Goal: Task Accomplishment & Management: Complete application form

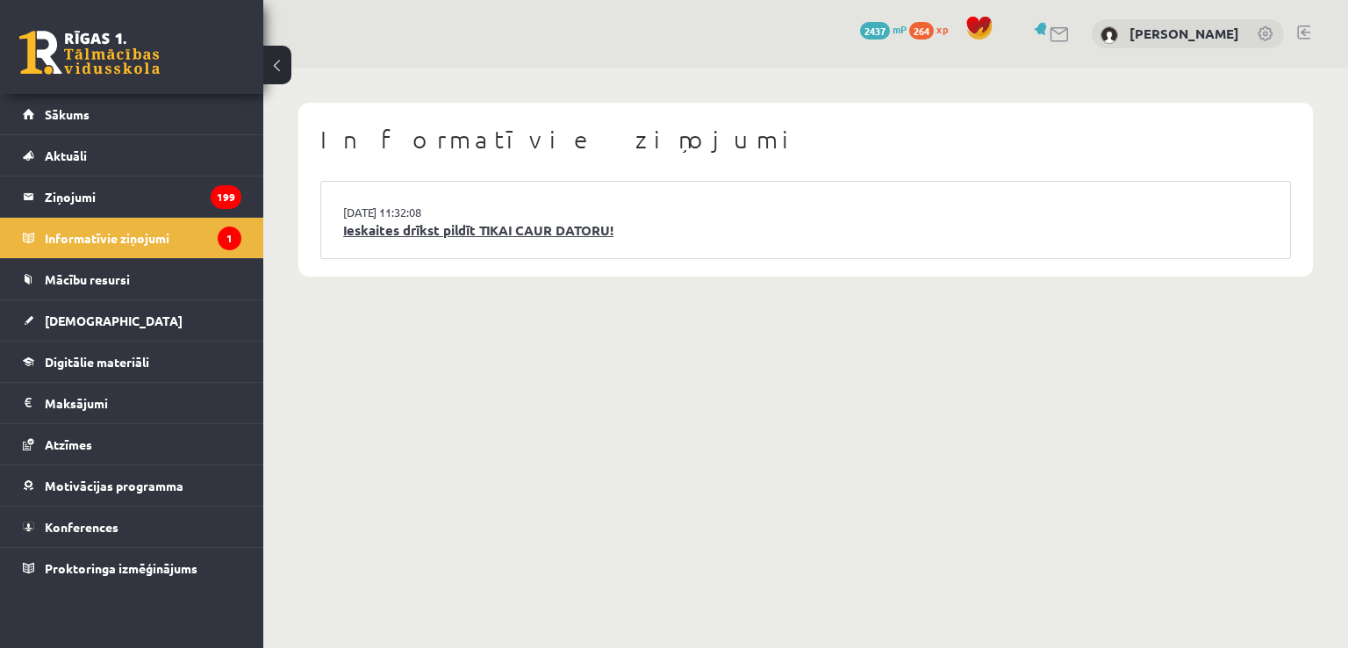
click at [509, 236] on link "Ieskaites drīkst pildīt TIKAI CAUR DATORU!" at bounding box center [805, 230] width 925 height 20
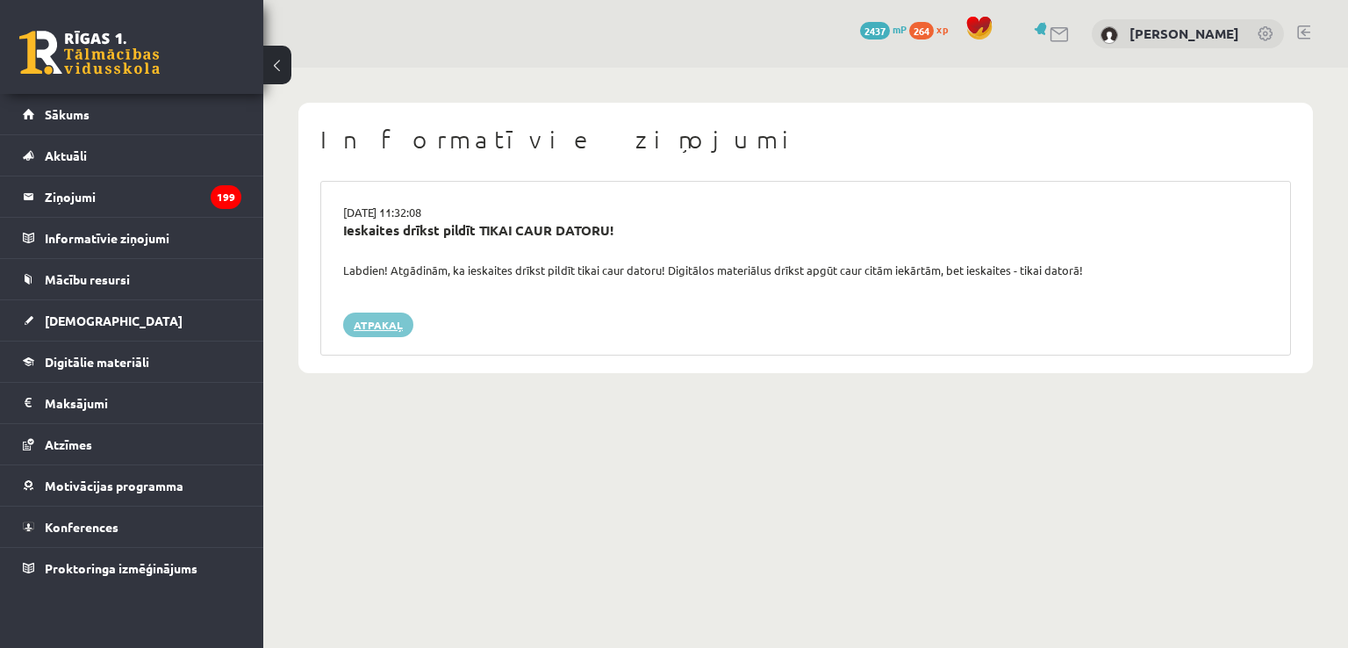
click at [377, 327] on link "Atpakaļ" at bounding box center [378, 324] width 70 height 25
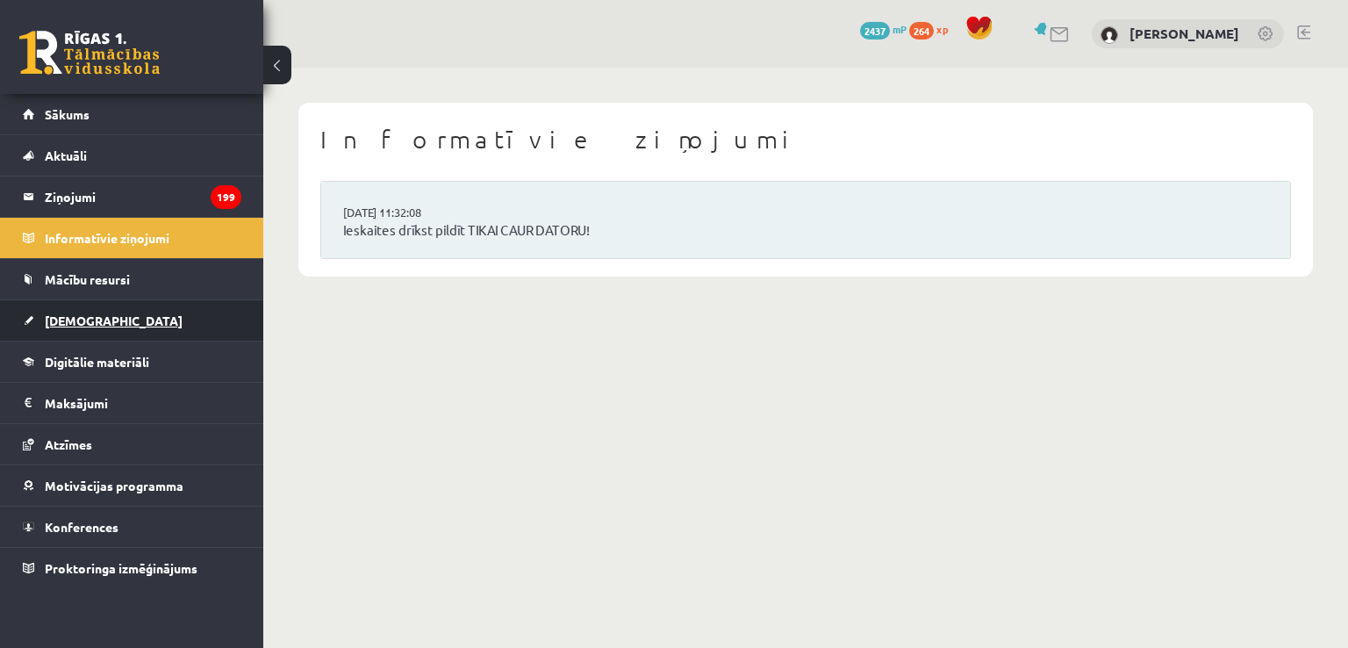
click at [92, 313] on span "[DEMOGRAPHIC_DATA]" at bounding box center [114, 320] width 138 height 16
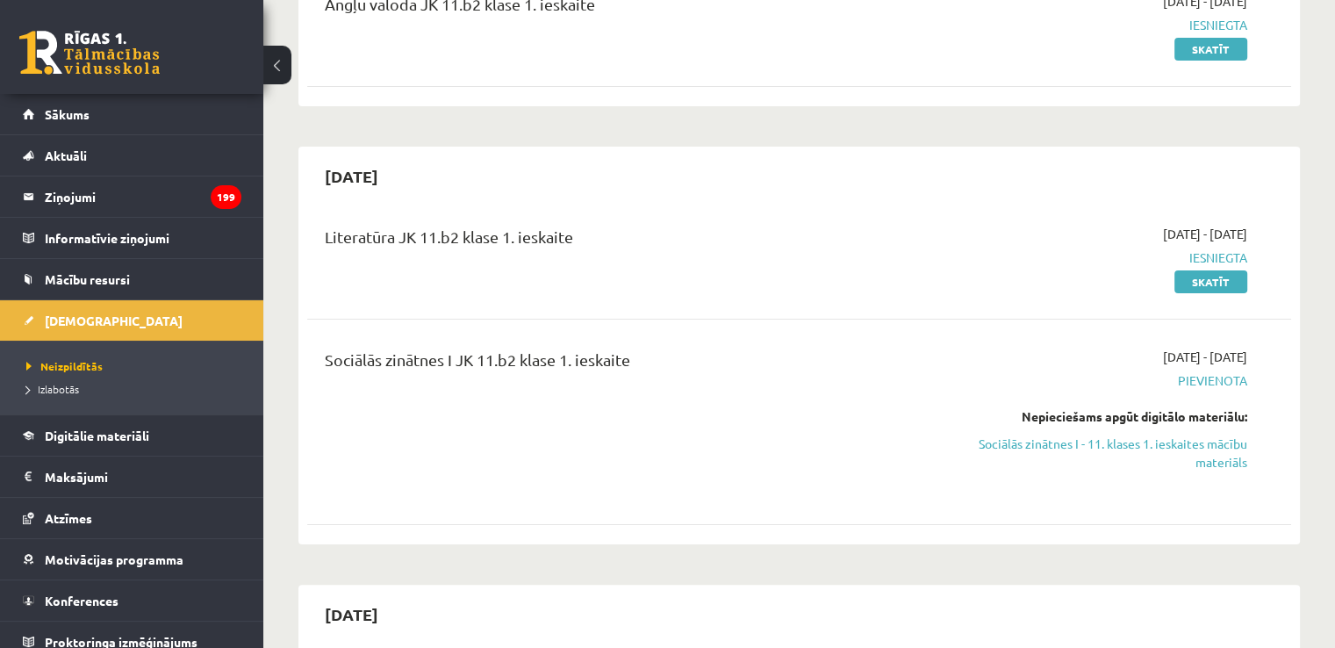
scroll to position [263, 0]
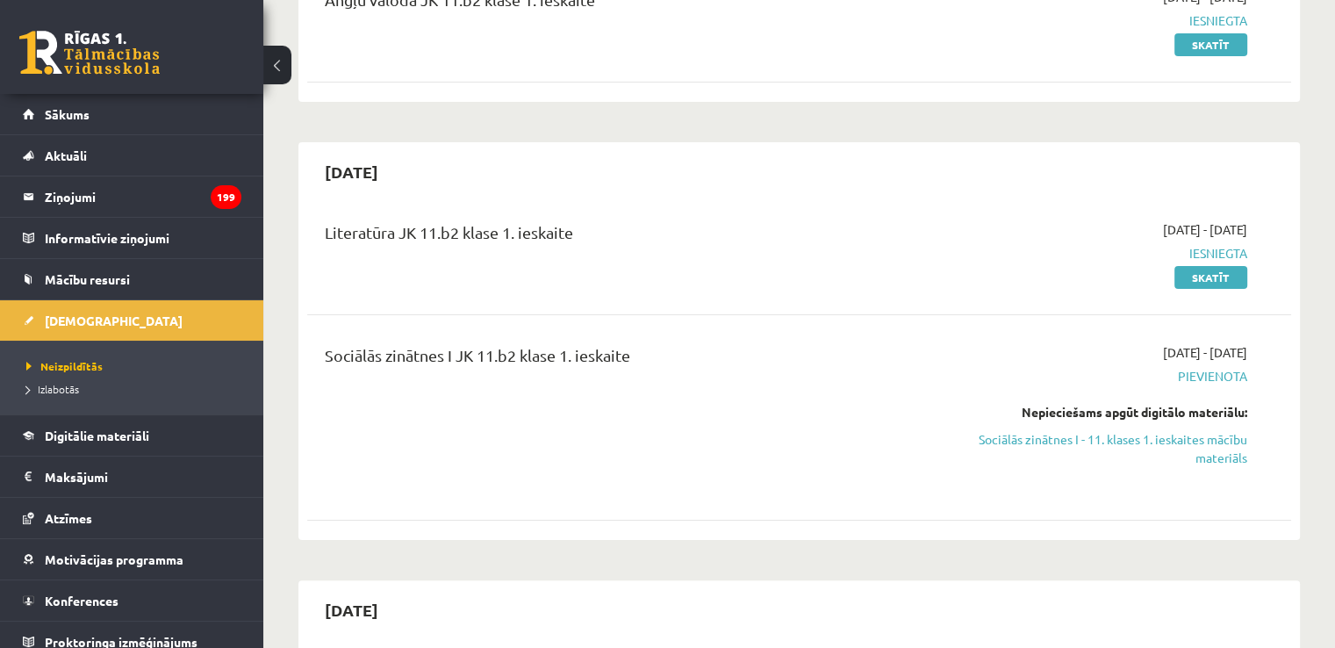
click at [1174, 467] on div "2025-09-16 - 2025-09-30 Pievienota Nepieciešams apgūt digitālo materiālu: Sociā…" at bounding box center [1102, 417] width 316 height 148
click at [1178, 443] on link "Sociālās zinātnes I - 11. klases 1. ieskaites mācību materiāls" at bounding box center [1103, 448] width 290 height 37
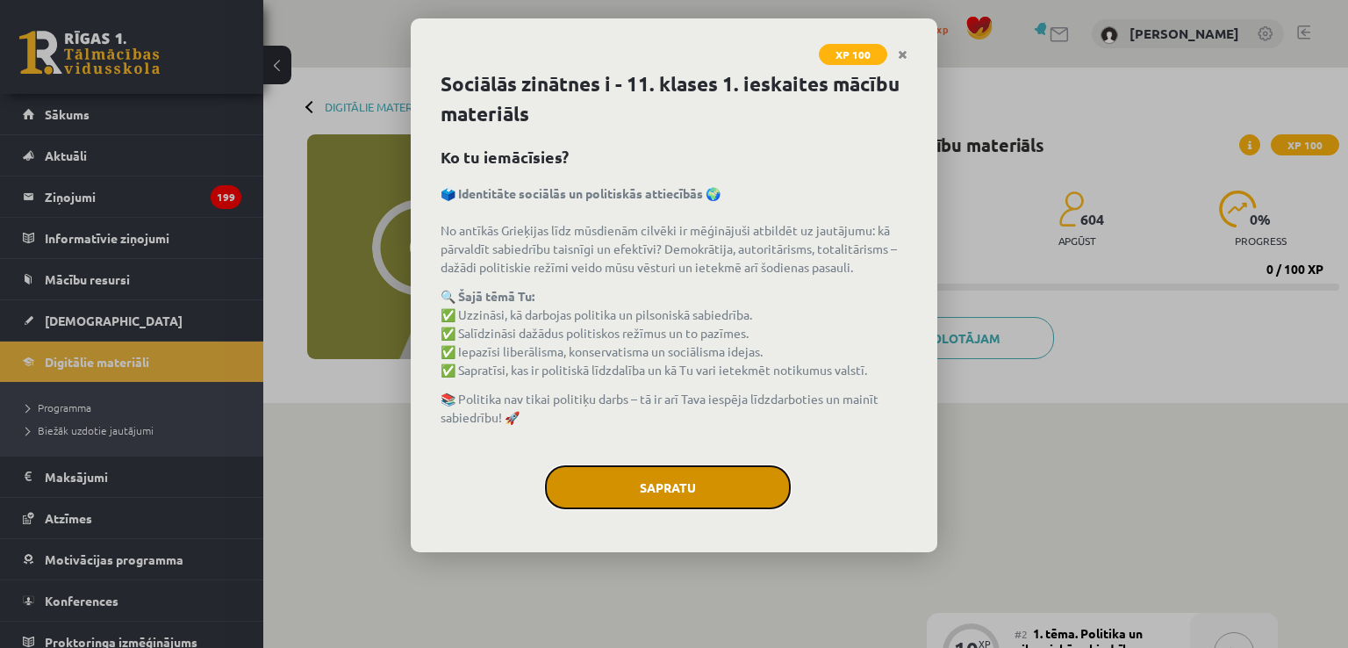
click at [593, 492] on button "Sapratu" at bounding box center [668, 487] width 246 height 44
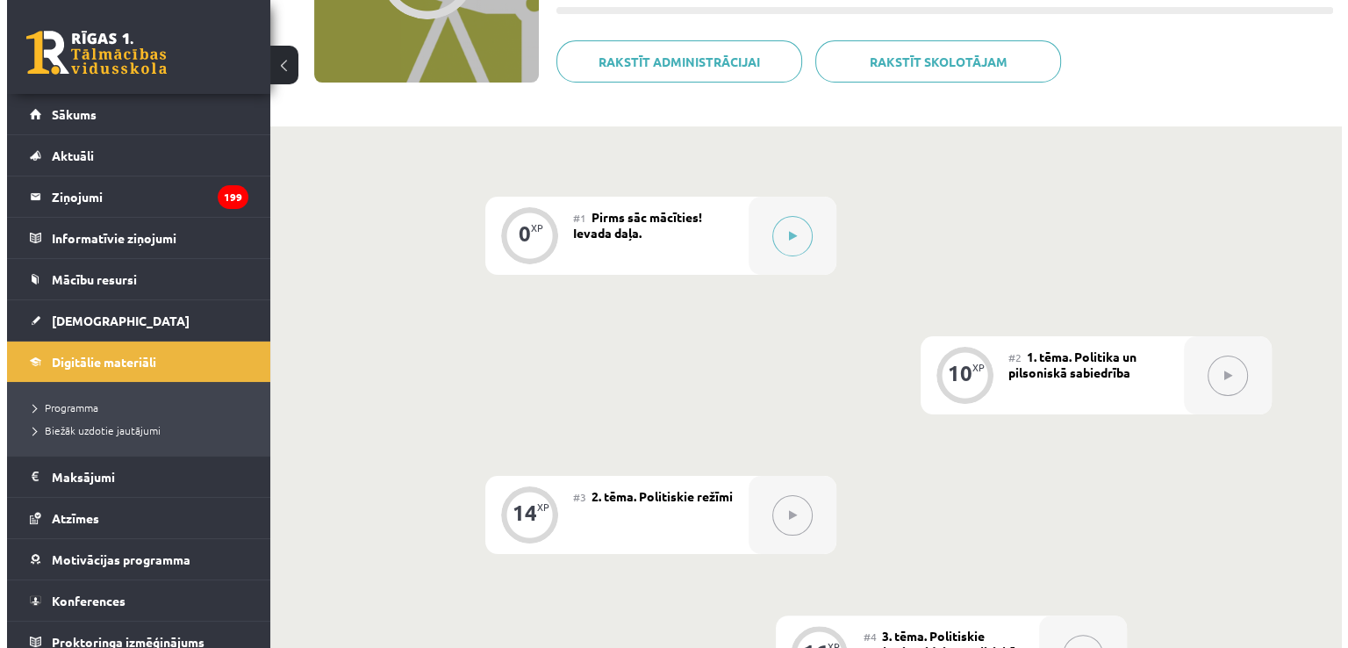
scroll to position [439, 0]
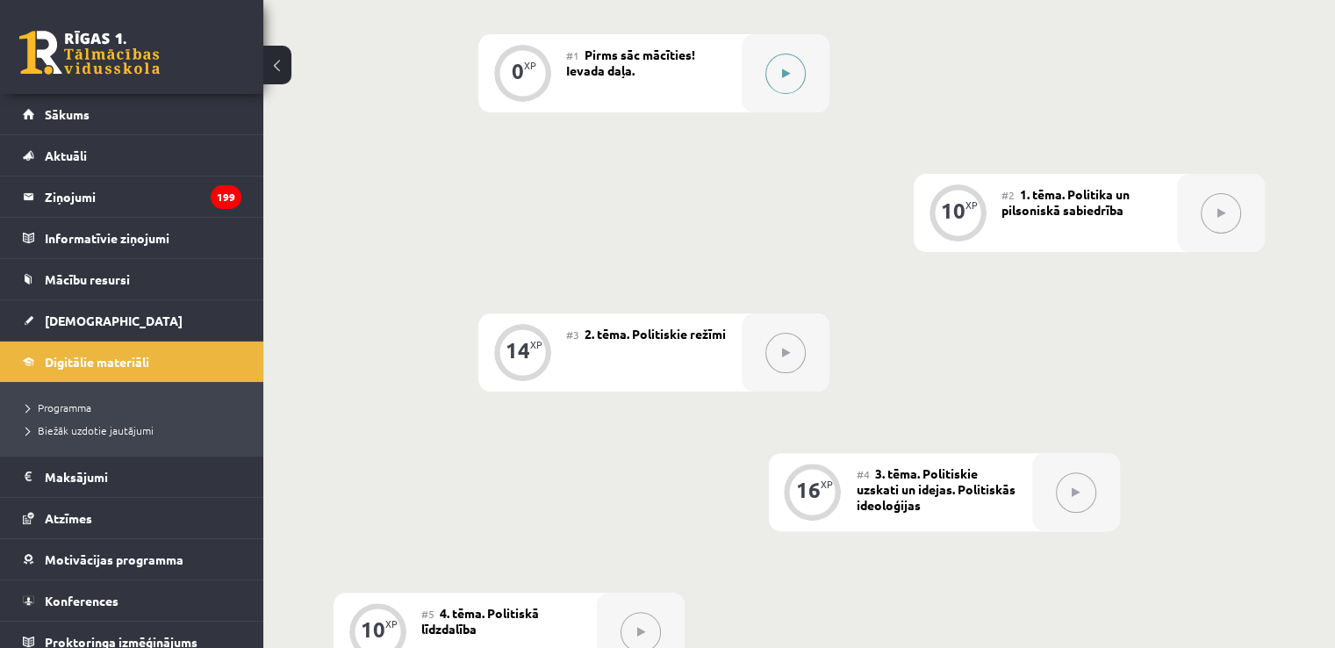
click at [761, 78] on div at bounding box center [786, 73] width 88 height 78
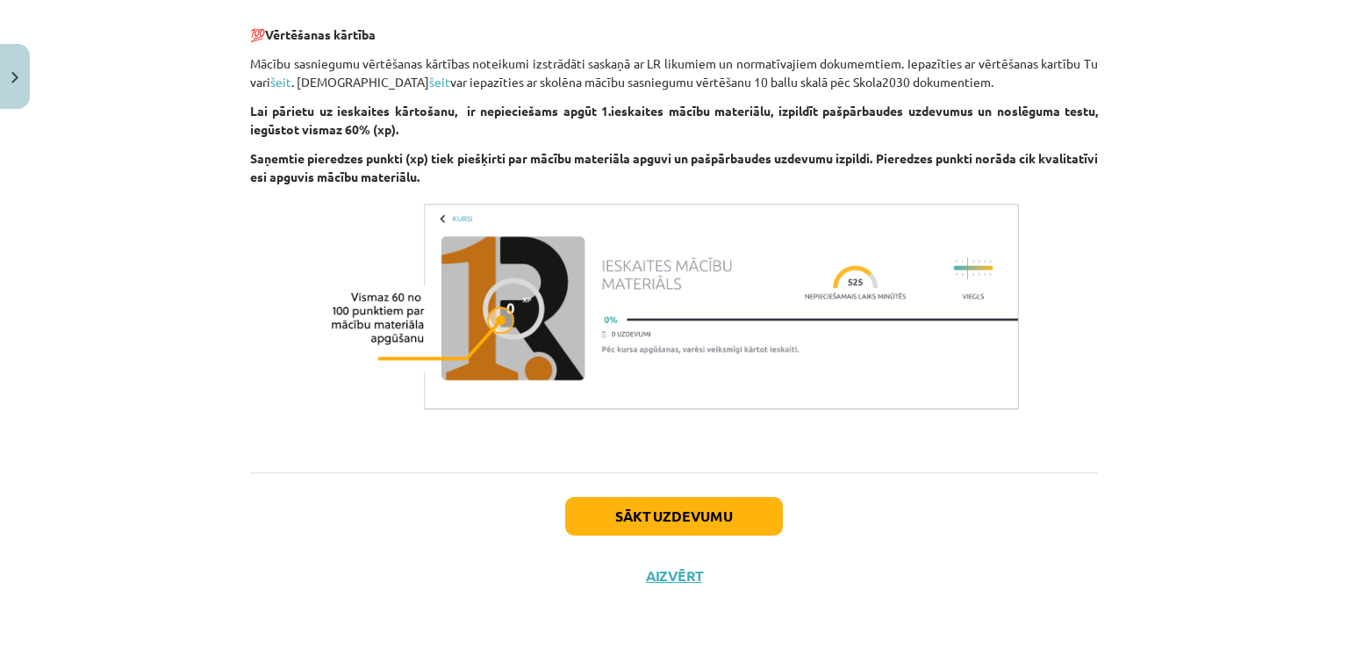
scroll to position [1113, 0]
click at [657, 504] on button "Sākt uzdevumu" at bounding box center [674, 515] width 218 height 39
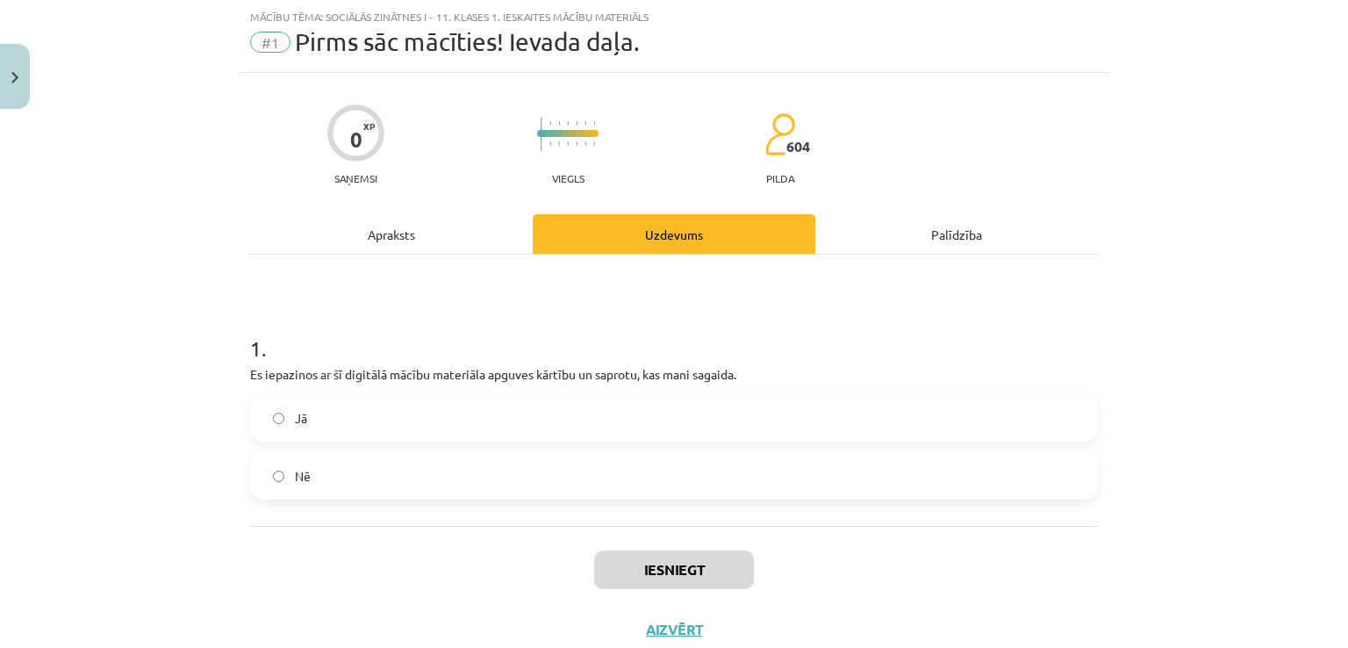
click at [390, 415] on label "Jā" at bounding box center [674, 418] width 844 height 44
click at [658, 574] on button "Iesniegt" at bounding box center [674, 569] width 160 height 39
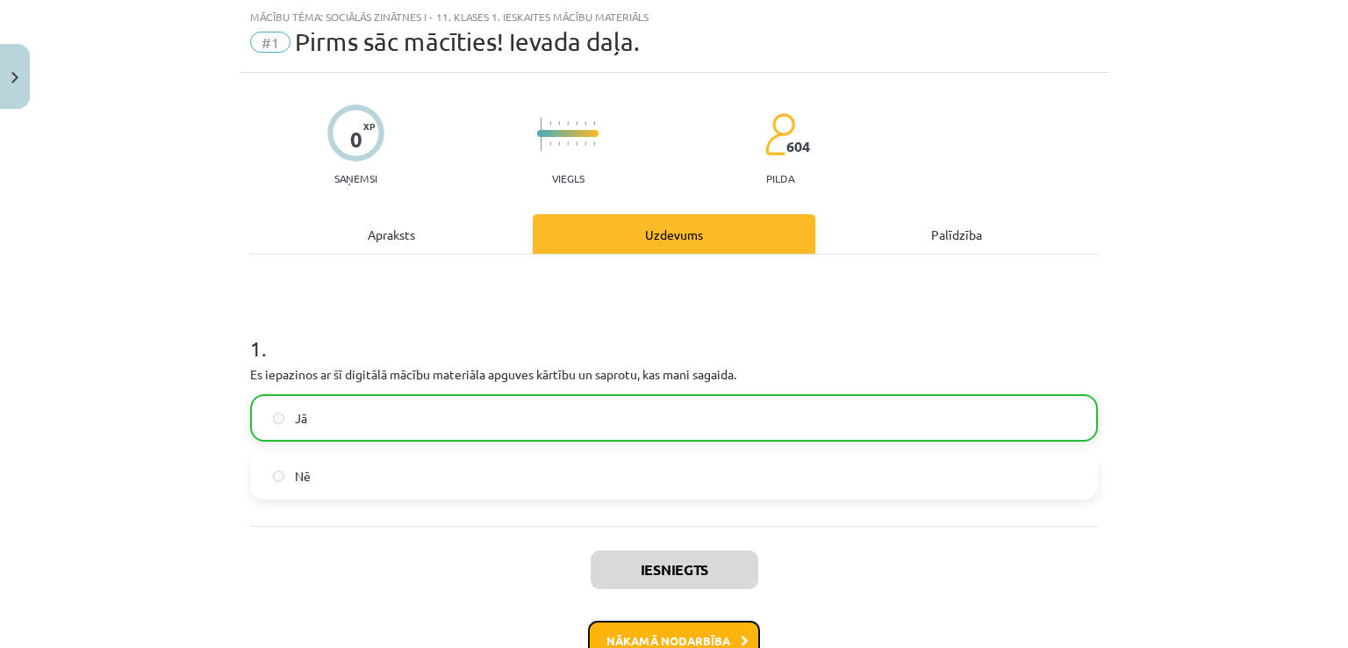
click at [675, 629] on button "Nākamā nodarbība" at bounding box center [674, 641] width 172 height 40
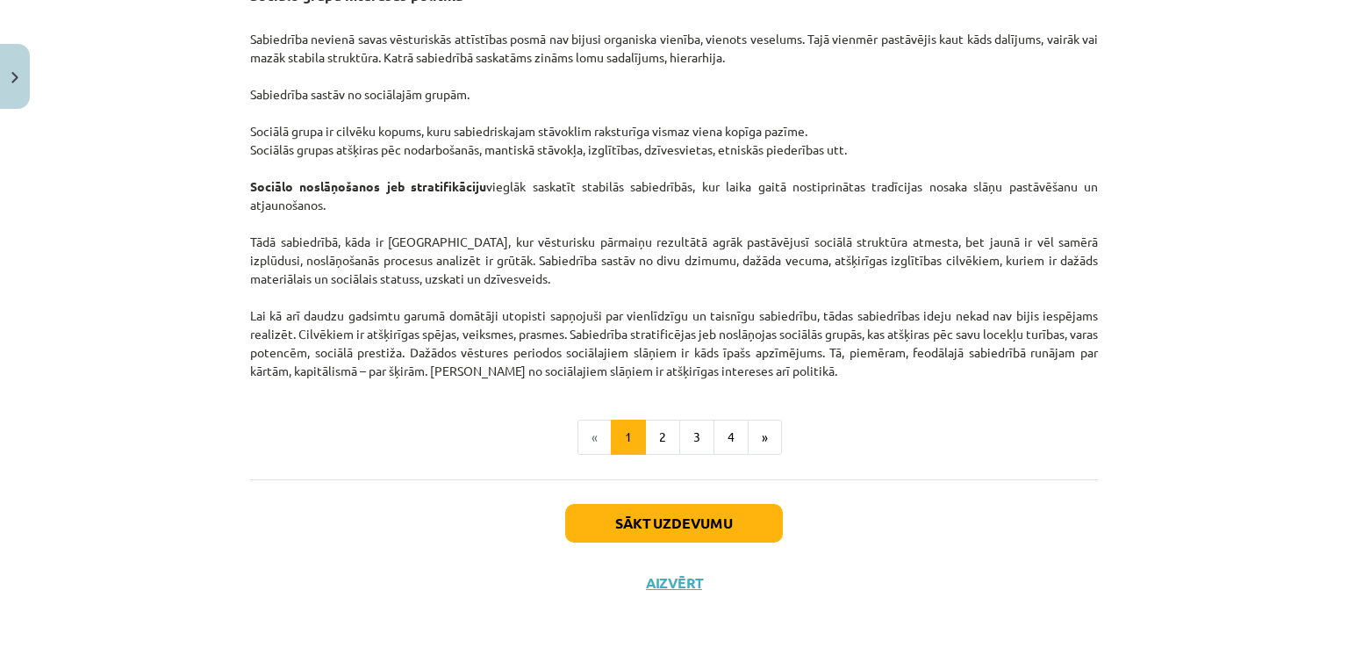
scroll to position [2740, 0]
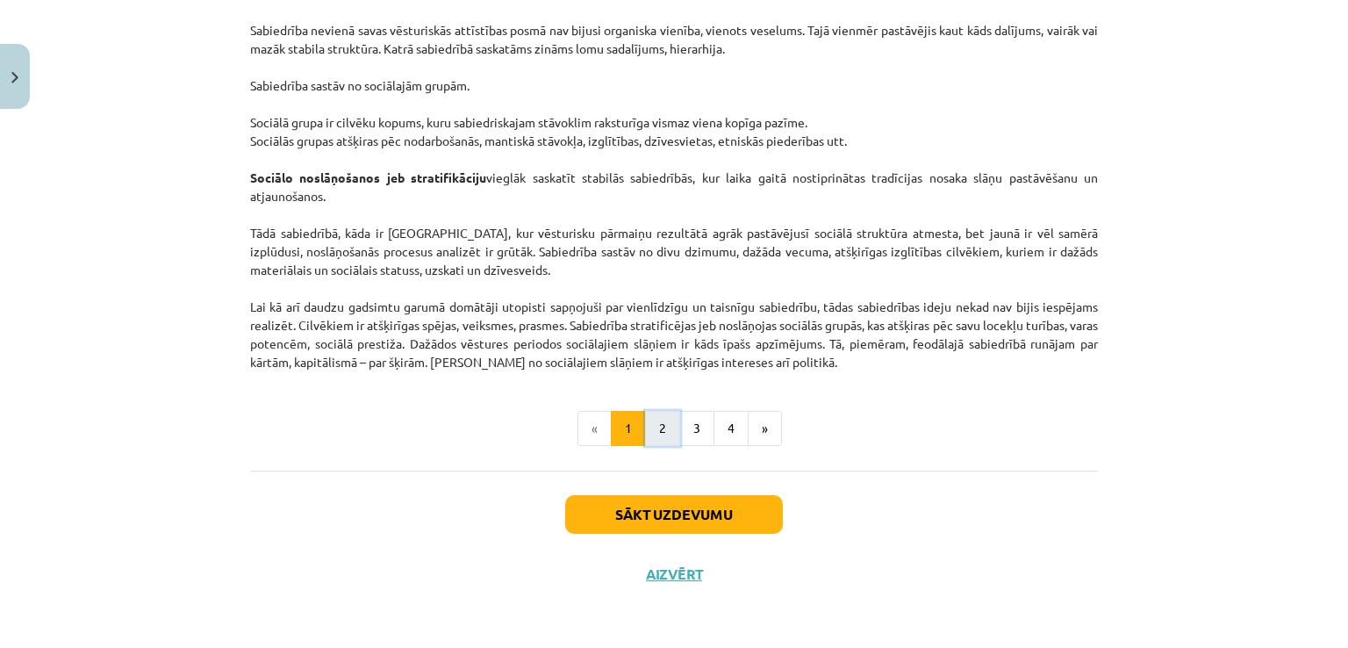
click at [651, 436] on button "2" at bounding box center [662, 428] width 35 height 35
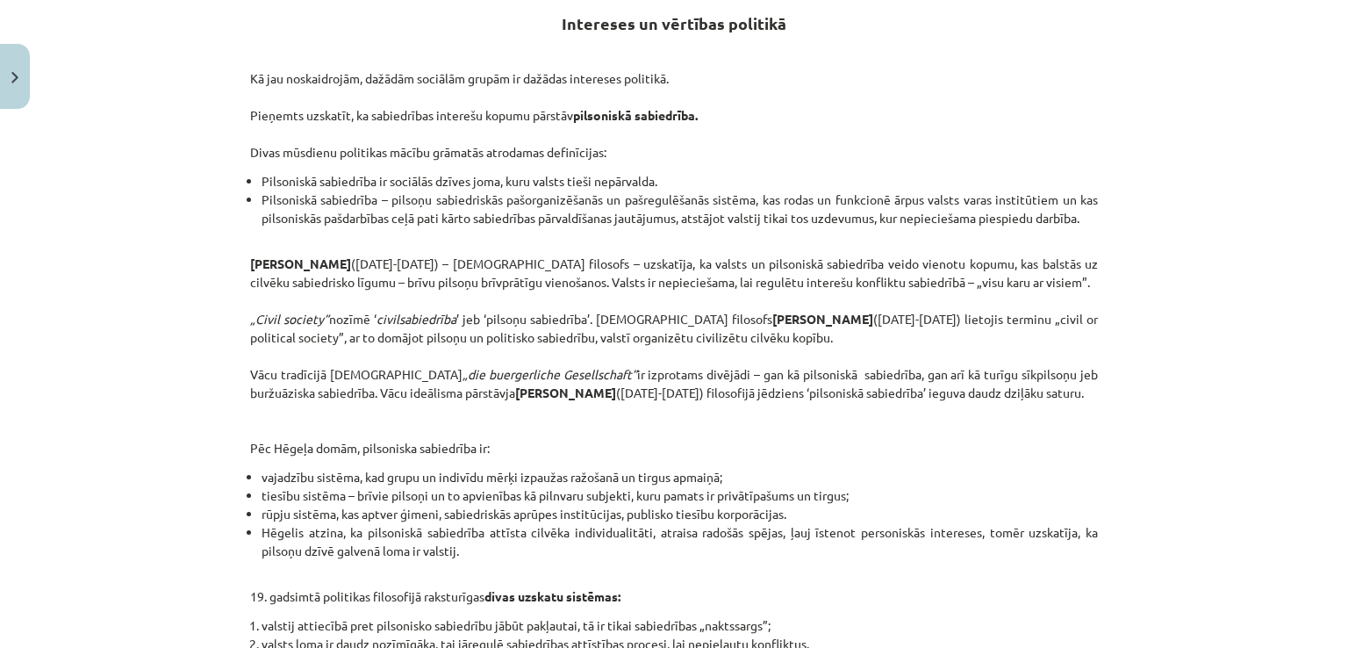
scroll to position [313, 0]
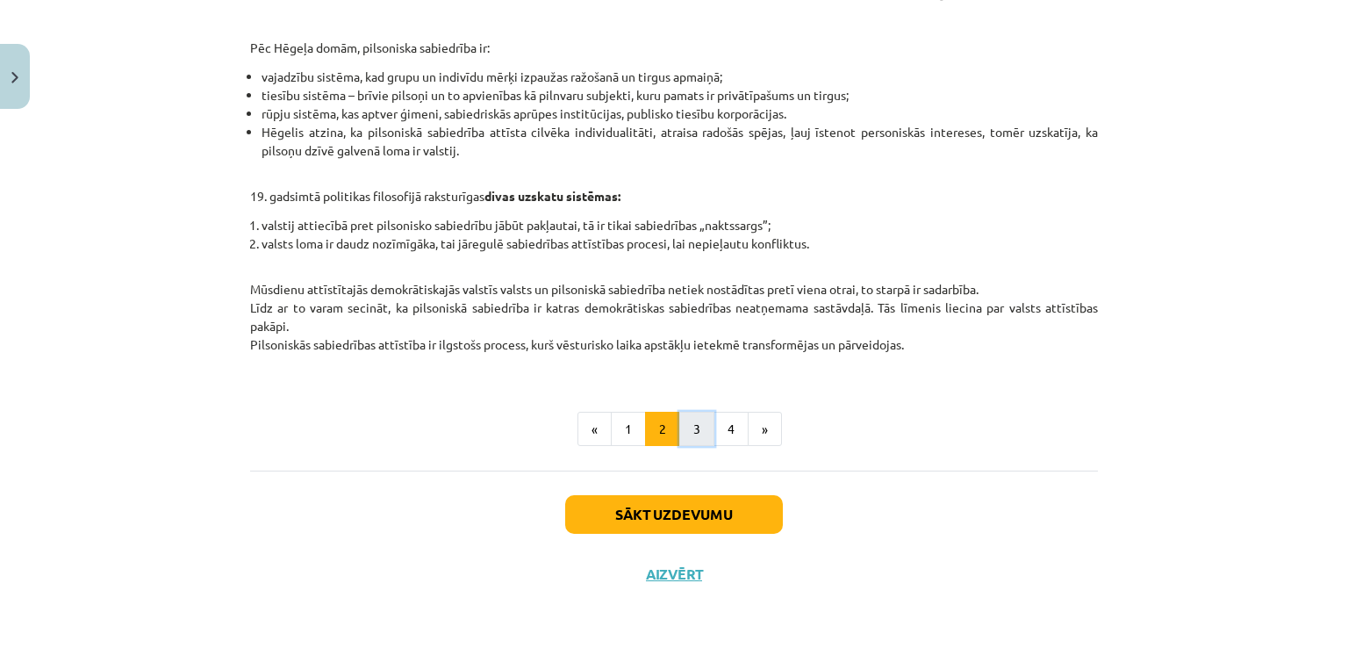
click at [679, 440] on button "3" at bounding box center [696, 429] width 35 height 35
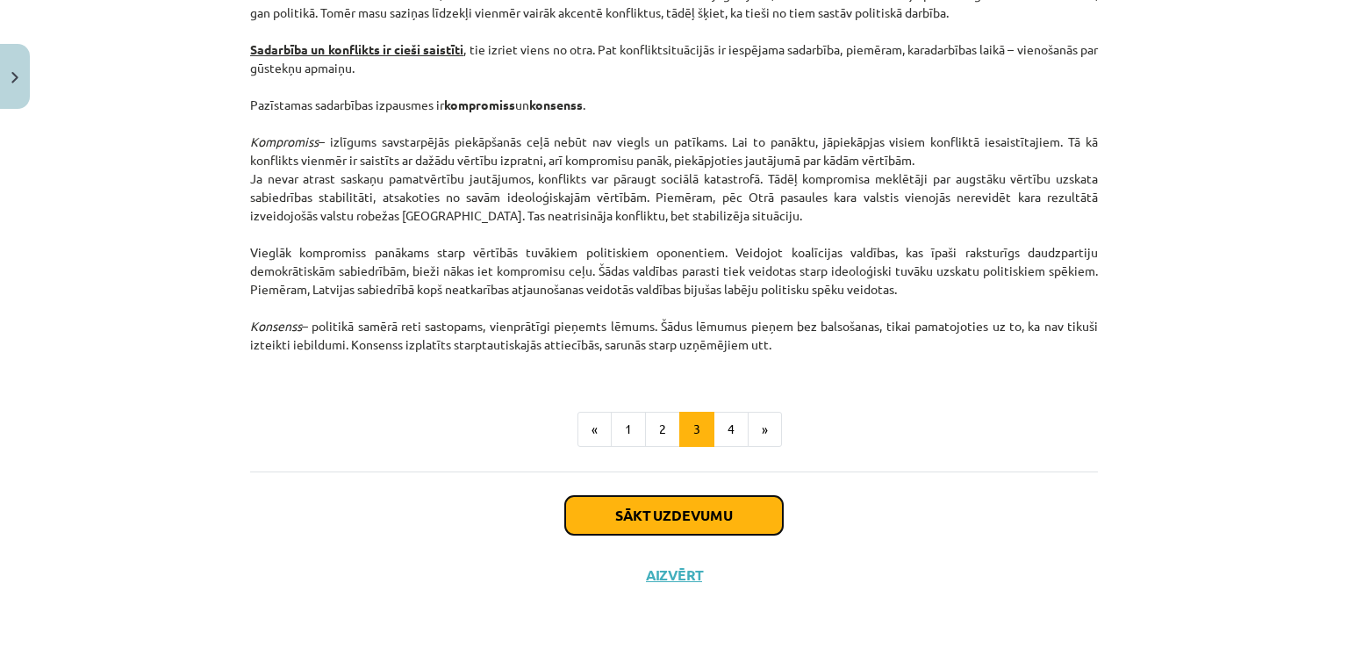
click at [628, 517] on button "Sākt uzdevumu" at bounding box center [674, 515] width 218 height 39
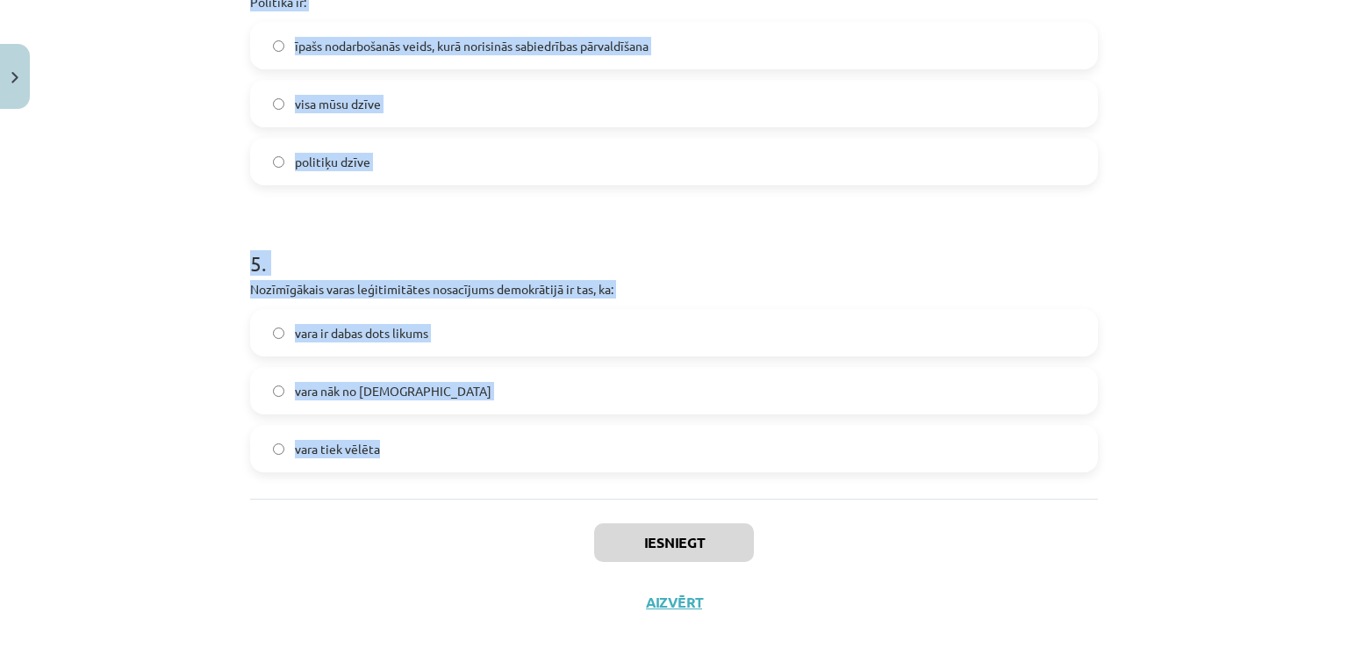
scroll to position [1305, 0]
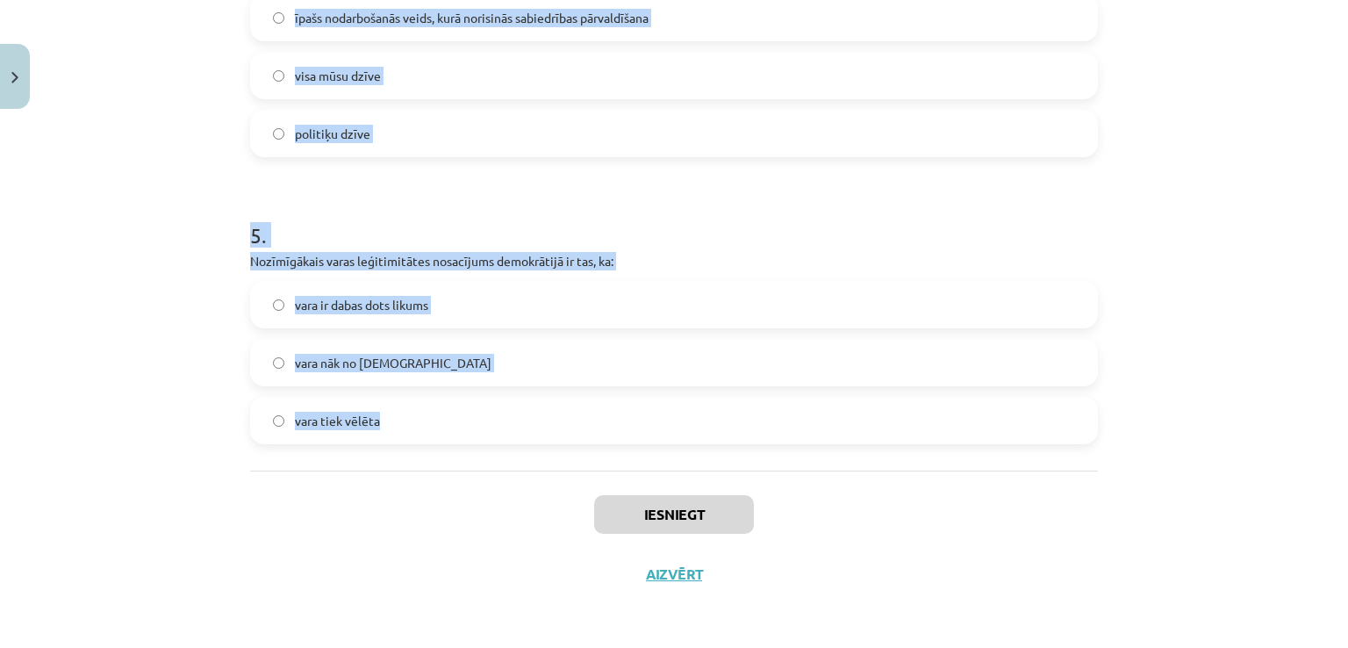
drag, startPoint x: 214, startPoint y: 243, endPoint x: 472, endPoint y: 464, distance: 339.9
click at [472, 464] on div "Mācību tēma: Sociālās zinātnes i - 11. klases 1. ieskaites mācību materiāls #2 …" at bounding box center [674, 324] width 1348 height 648
copy form "1 . Izpratne par pilsonisko sabiedrību: viduslaikos radās Jaunajos laikos radās…"
click at [716, 229] on h1 "5 ." at bounding box center [674, 219] width 848 height 54
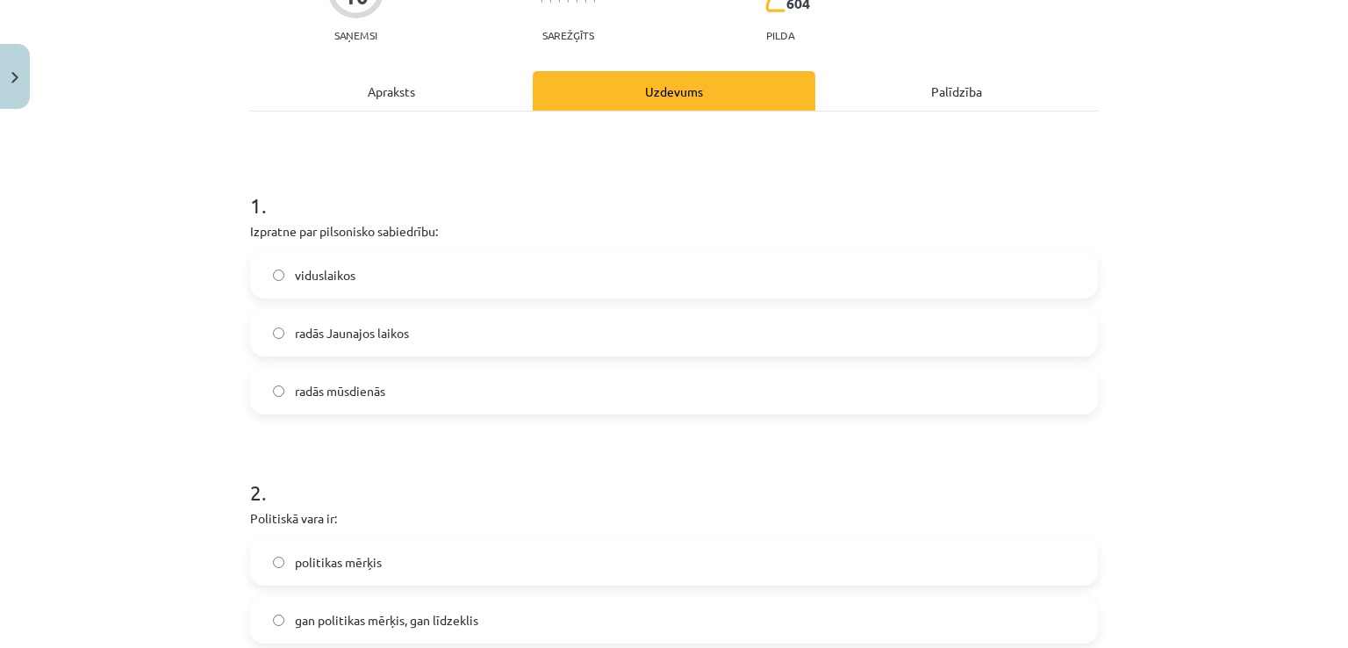
scroll to position [263, 0]
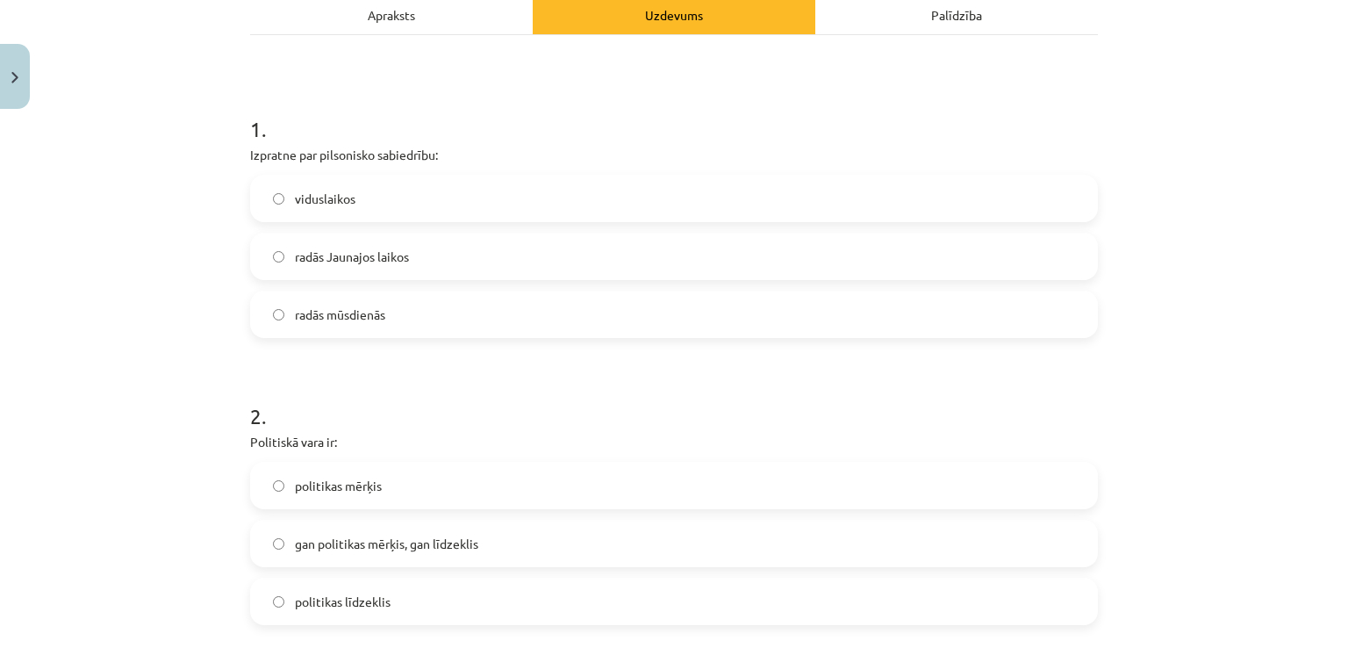
click at [578, 259] on label "radās Jaunajos laikos" at bounding box center [674, 256] width 844 height 44
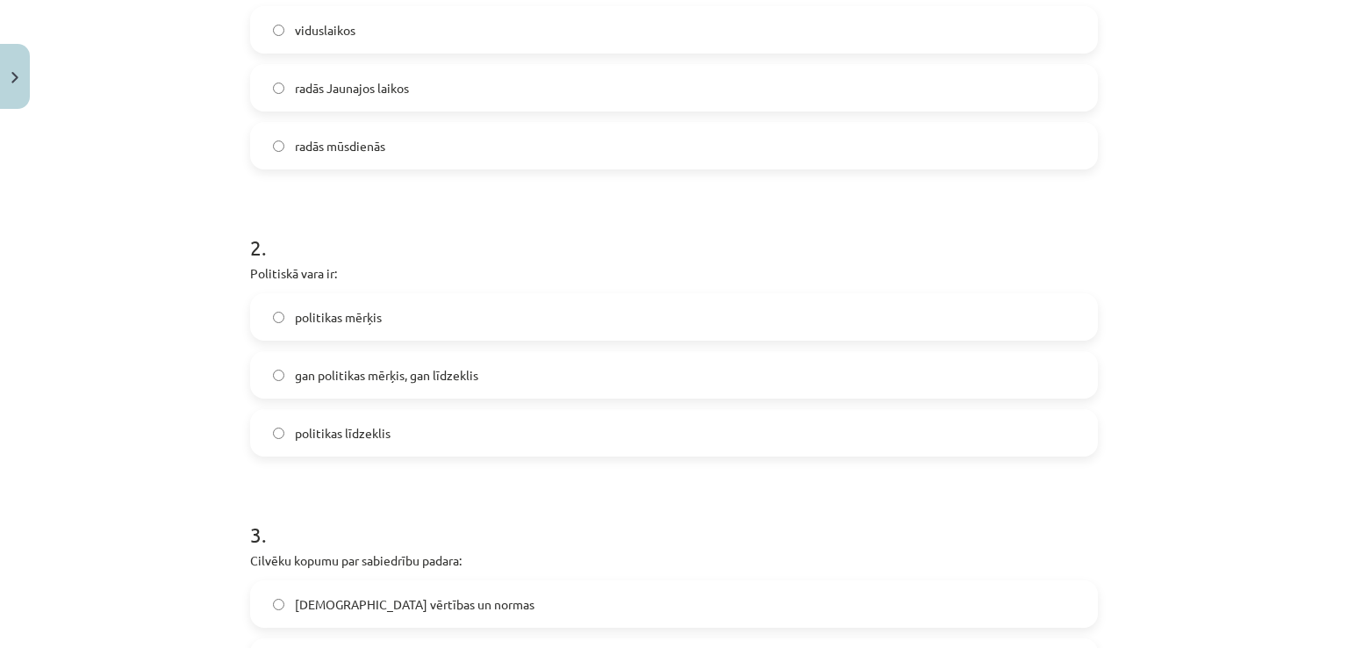
scroll to position [439, 0]
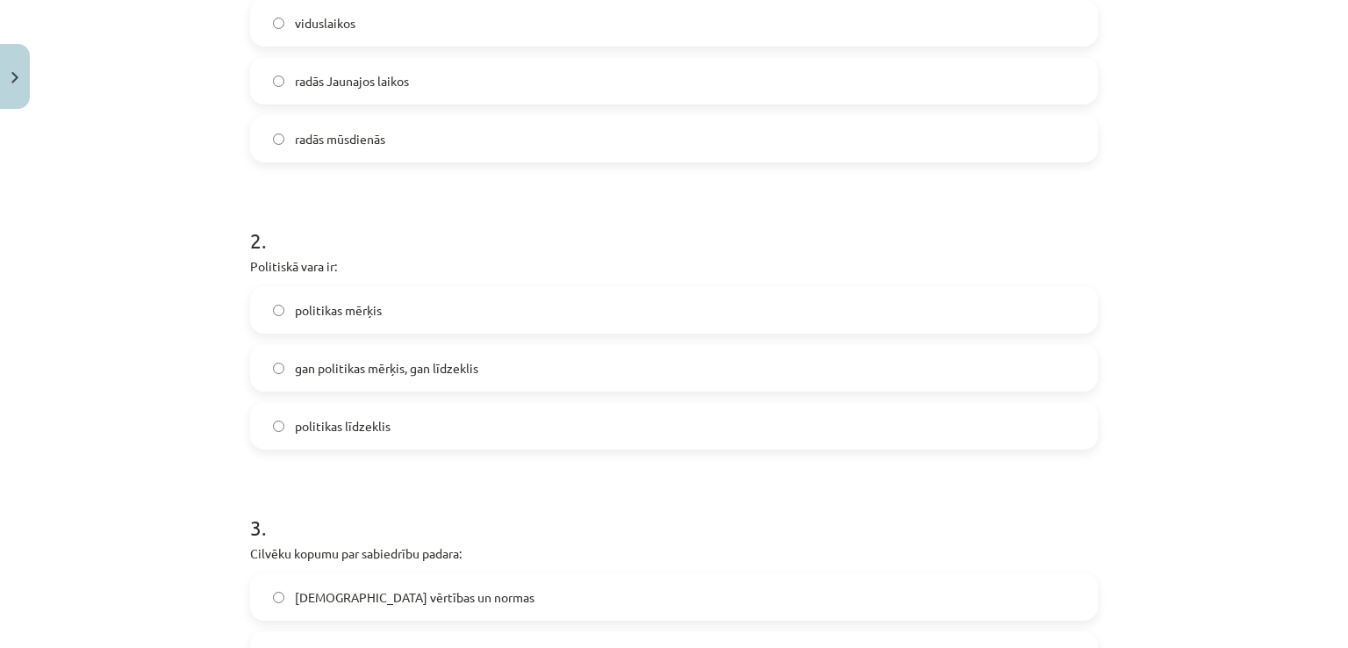
click at [376, 370] on span "gan politikas mērķis, gan līdzeklis" at bounding box center [386, 368] width 183 height 18
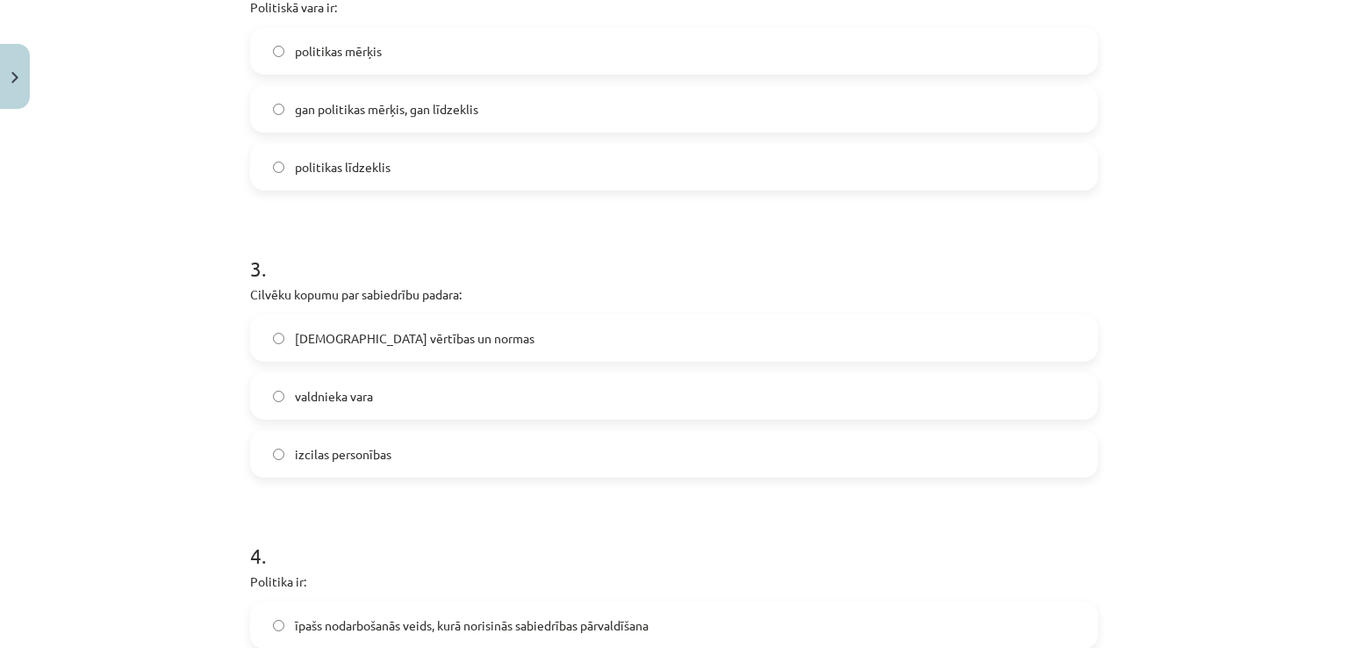
scroll to position [702, 0]
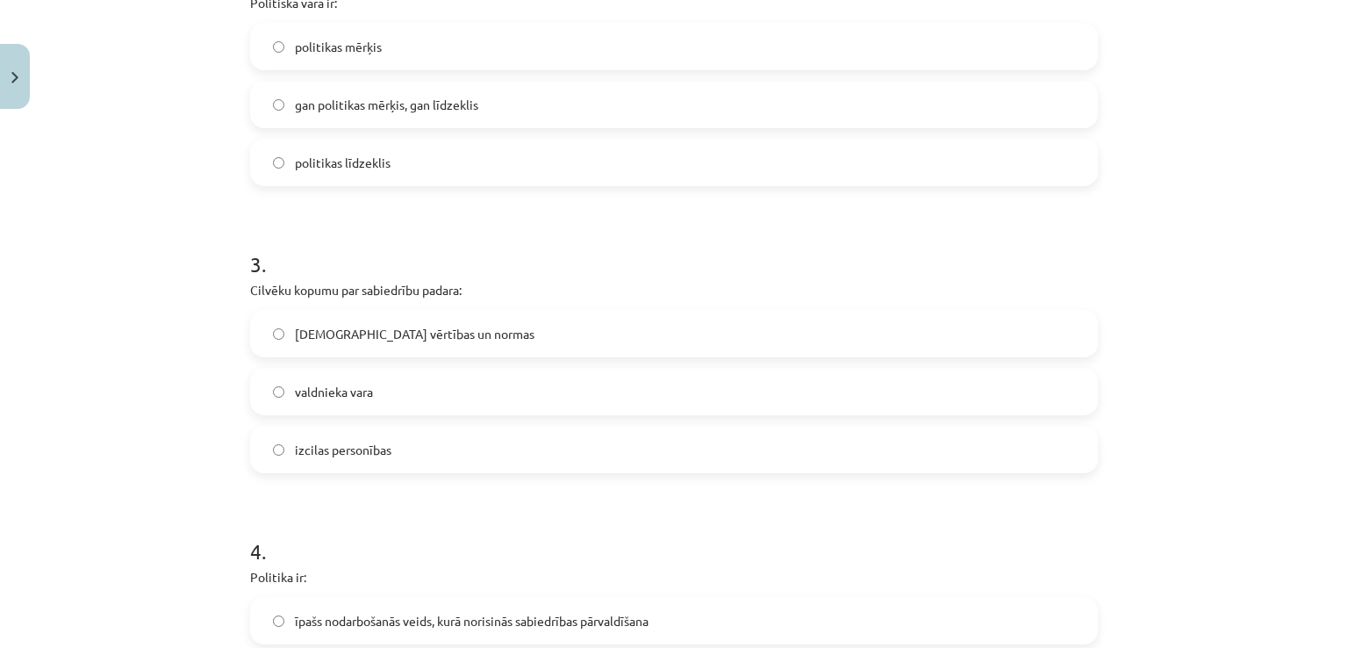
click at [385, 336] on span "kopīgās vērtības un normas" at bounding box center [415, 334] width 240 height 18
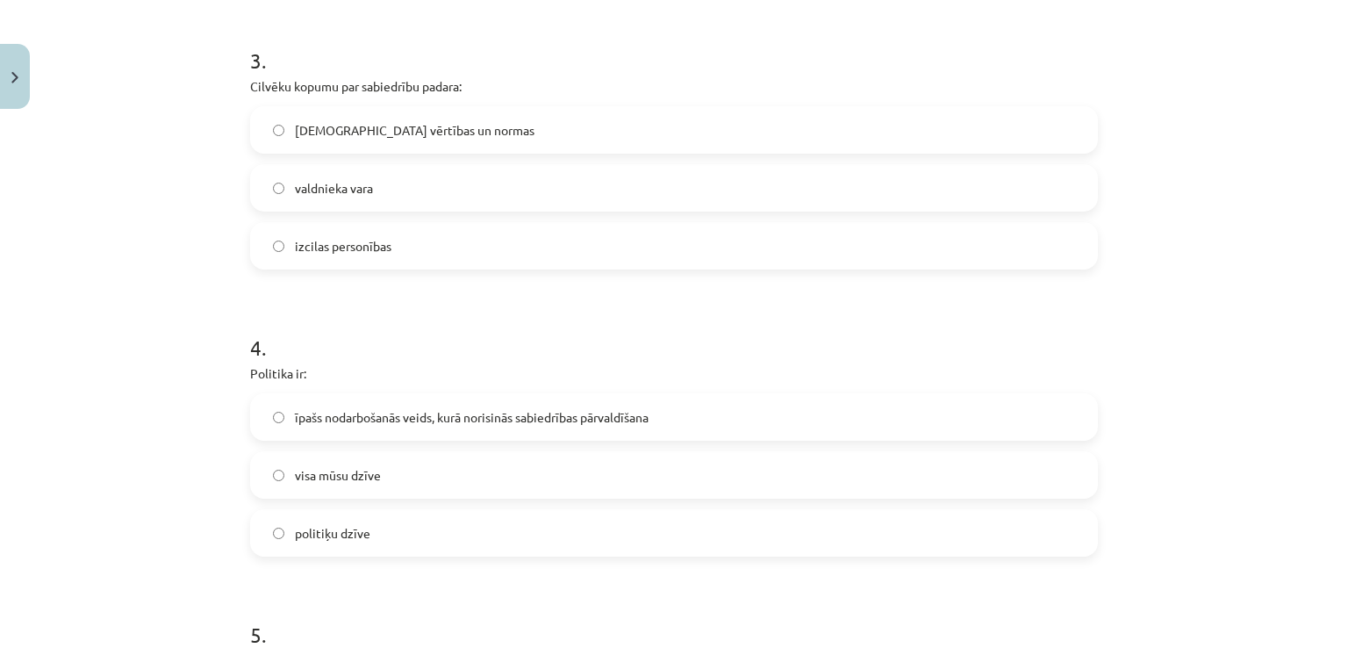
scroll to position [966, 0]
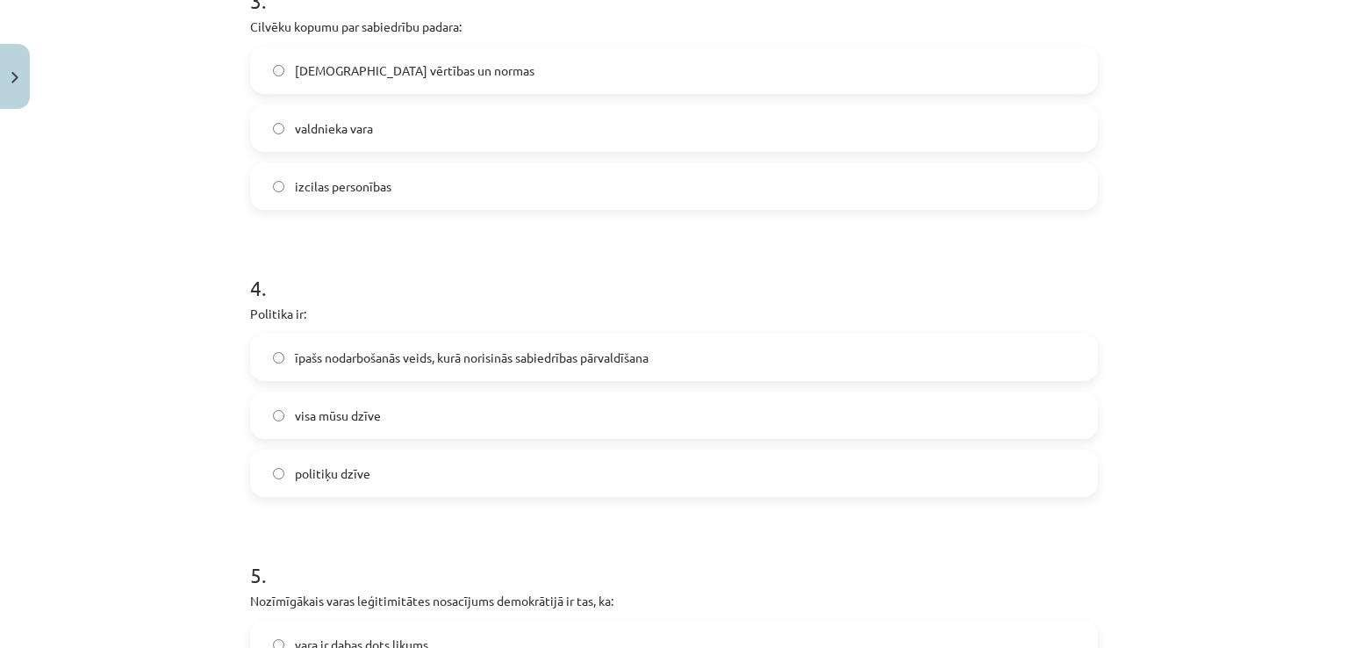
click at [405, 355] on span "īpašs nodarbošanās veids, kurā norisinās sabiedrības pārvaldīšana" at bounding box center [472, 357] width 354 height 18
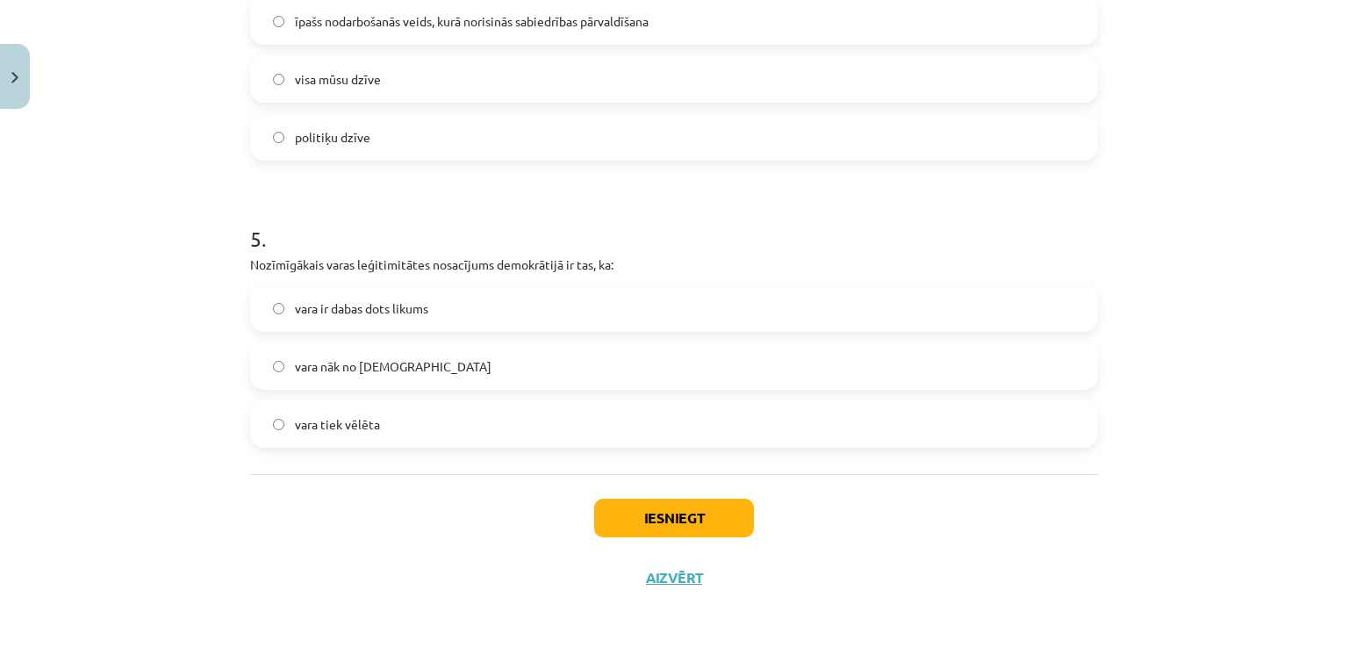
scroll to position [1305, 0]
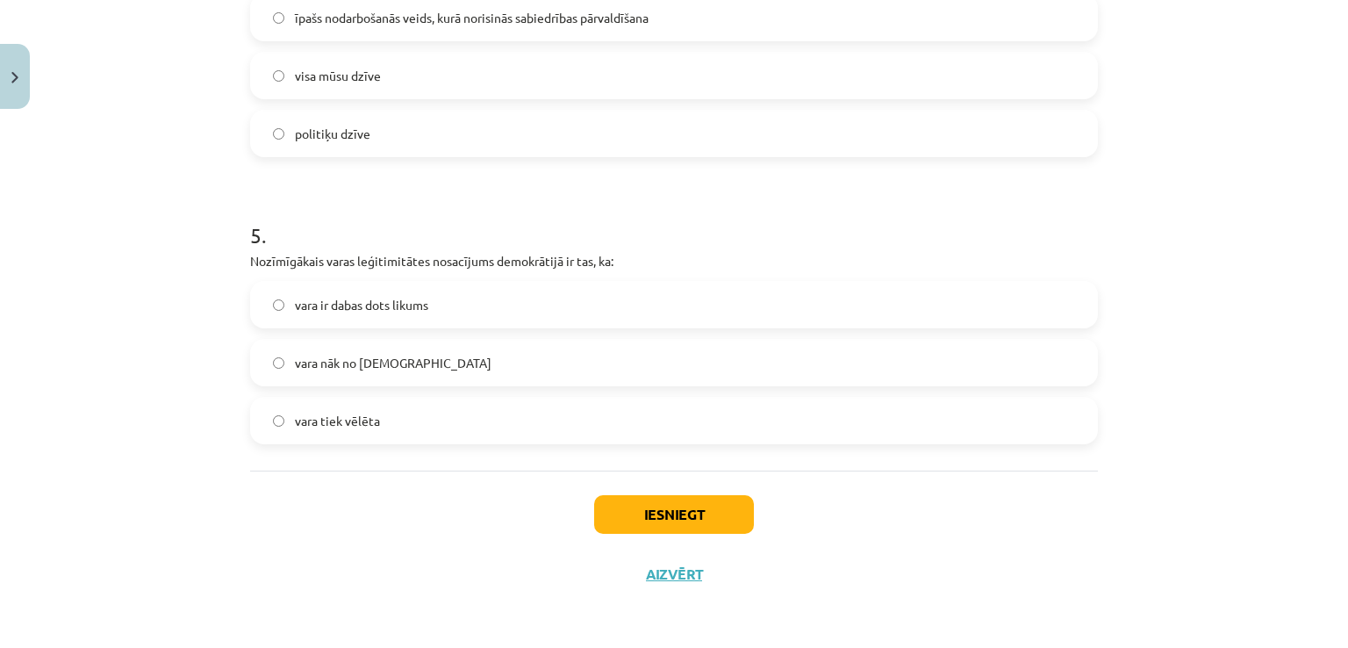
click at [426, 316] on label "vara ir dabas dots likums" at bounding box center [674, 305] width 844 height 44
click at [372, 440] on label "vara tiek vēlēta" at bounding box center [674, 421] width 844 height 44
click at [614, 498] on button "Iesniegt" at bounding box center [674, 514] width 160 height 39
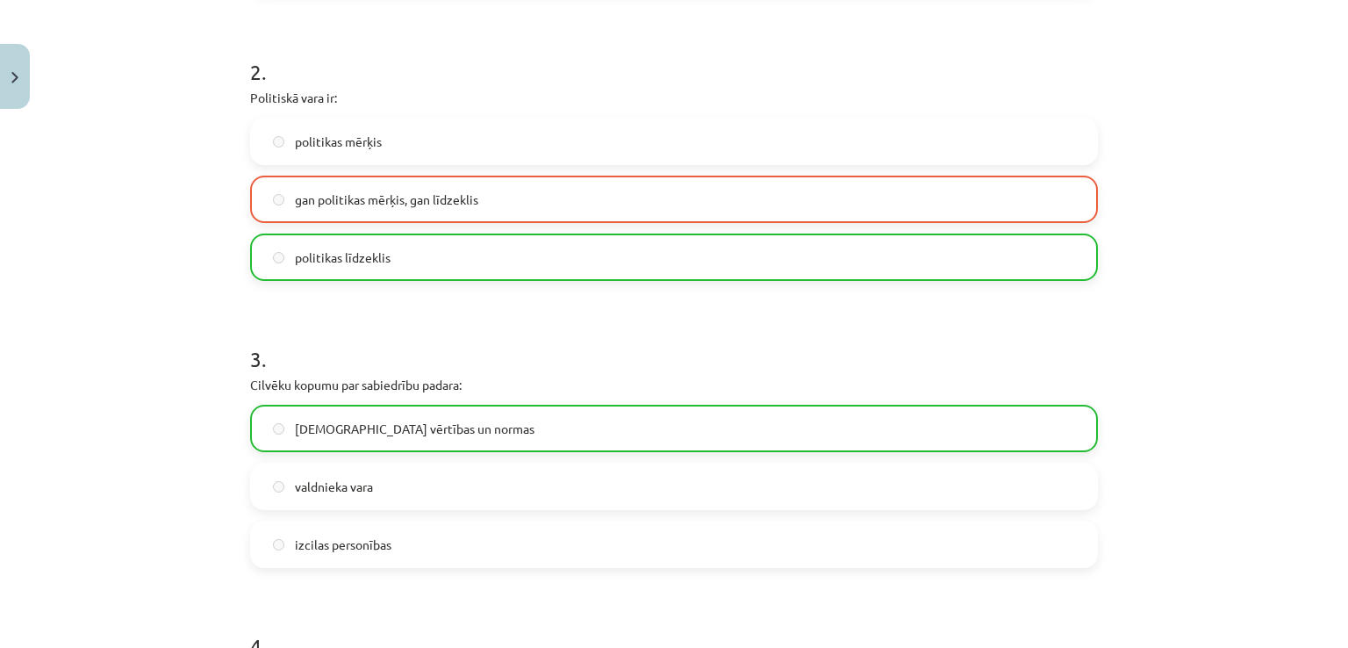
scroll to position [603, 0]
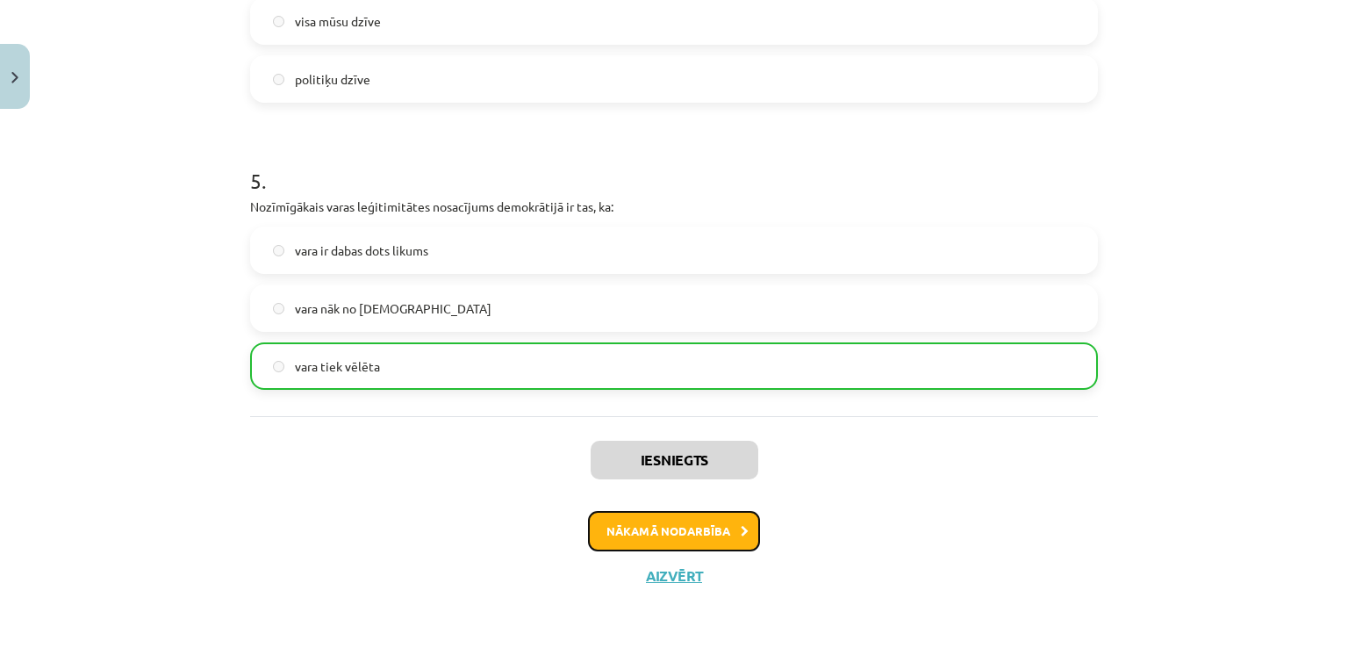
click at [658, 531] on button "Nākamā nodarbība" at bounding box center [674, 531] width 172 height 40
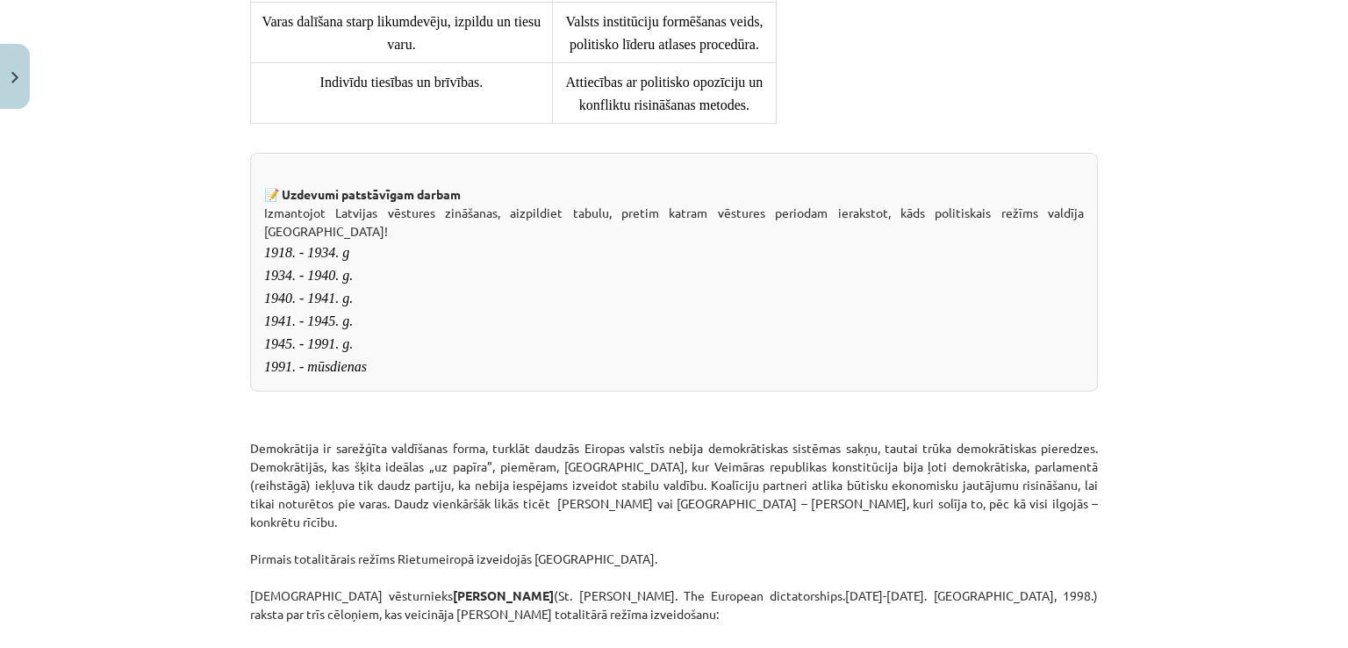
scroll to position [1887, 0]
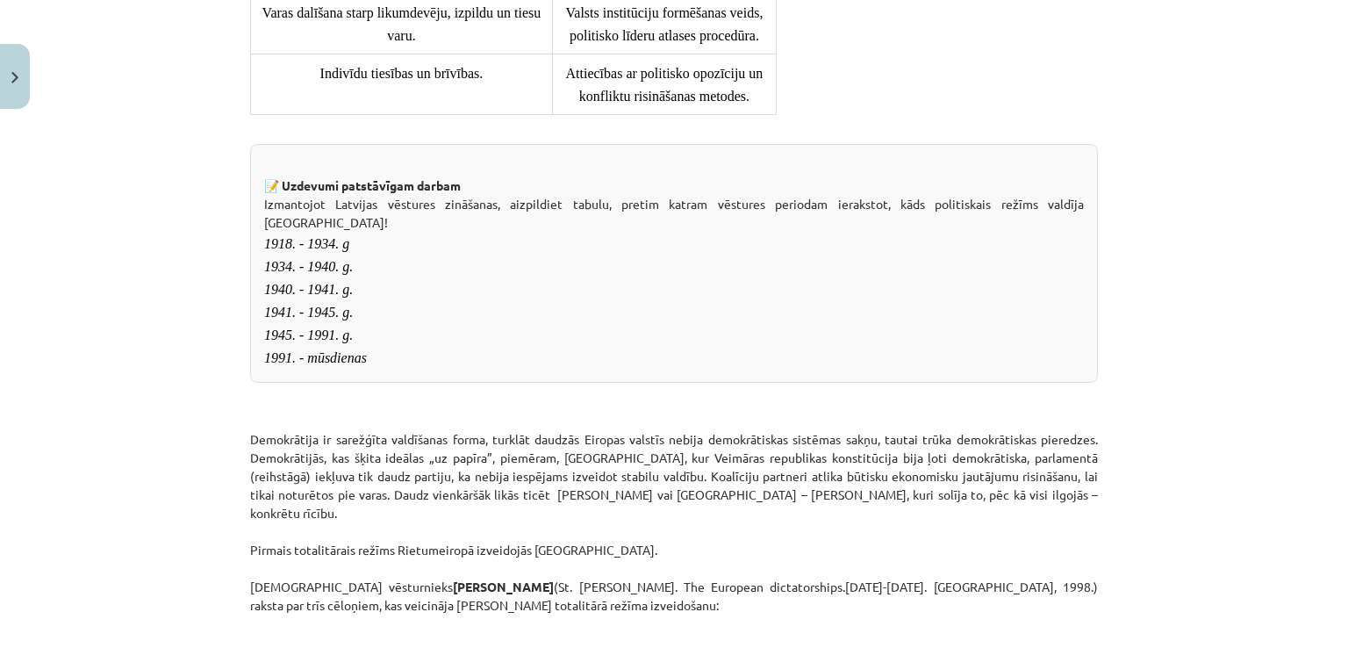
click at [834, 276] on div "📝 Uzdevumi patstāvīgam darbam Izmantojot Latvijas vēstures zināšanas, aizpildie…" at bounding box center [674, 263] width 848 height 239
click at [342, 275] on span "1918. - 1934. g 1934. - 1940. g. 1940. - 1941. g. 1941. - 1945. g. 1945. - 1991…" at bounding box center [315, 300] width 103 height 129
drag, startPoint x: 375, startPoint y: 285, endPoint x: 410, endPoint y: 306, distance: 40.9
click at [376, 286] on div "📝 Uzdevumi patstāvīgam darbam Izmantojot Latvijas vēstures zināšanas, aizpildie…" at bounding box center [674, 263] width 848 height 239
drag, startPoint x: 411, startPoint y: 306, endPoint x: 455, endPoint y: 291, distance: 46.4
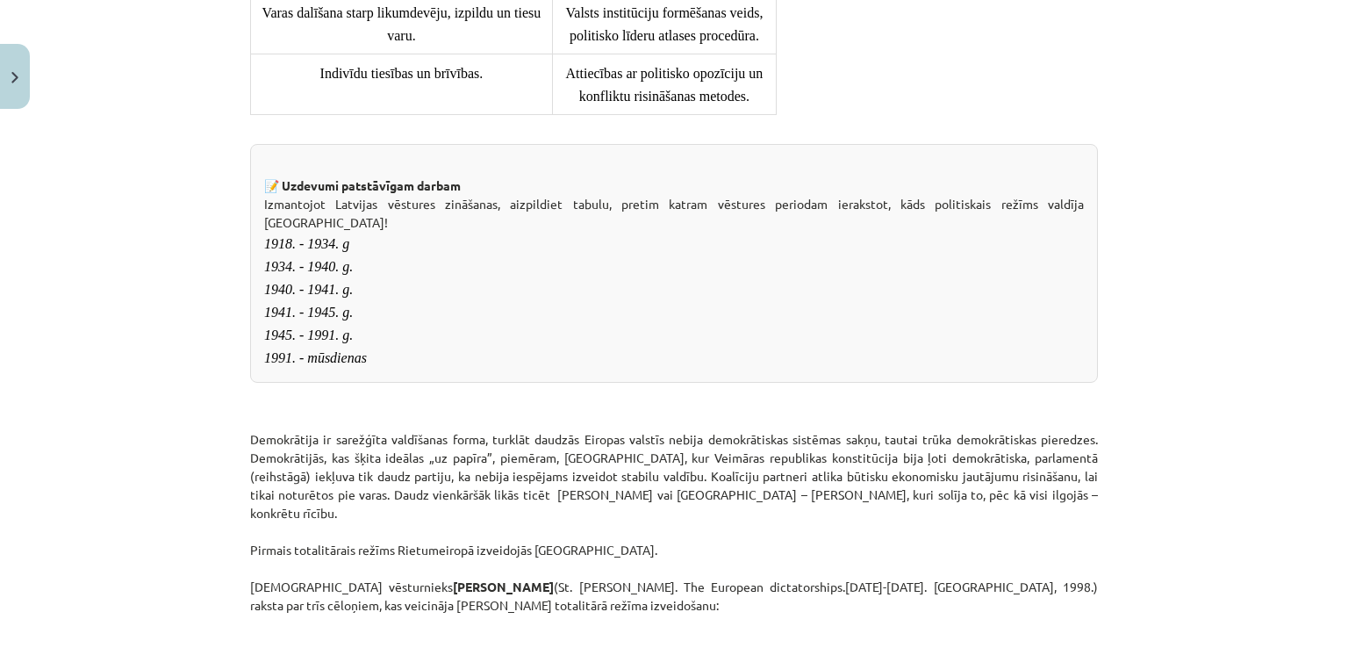
click at [429, 300] on div "📝 Uzdevumi patstāvīgam darbam Izmantojot Latvijas vēstures zināšanas, aizpildie…" at bounding box center [674, 263] width 848 height 239
drag, startPoint x: 520, startPoint y: 282, endPoint x: 485, endPoint y: 307, distance: 43.4
click at [520, 284] on div "📝 Uzdevumi patstāvīgam darbam Izmantojot Latvijas vēstures zināšanas, aizpildie…" at bounding box center [674, 263] width 848 height 239
drag, startPoint x: 418, startPoint y: 299, endPoint x: 391, endPoint y: 303, distance: 26.6
click at [407, 304] on div "📝 Uzdevumi patstāvīgam darbam Izmantojot Latvijas vēstures zināšanas, aizpildie…" at bounding box center [674, 263] width 848 height 239
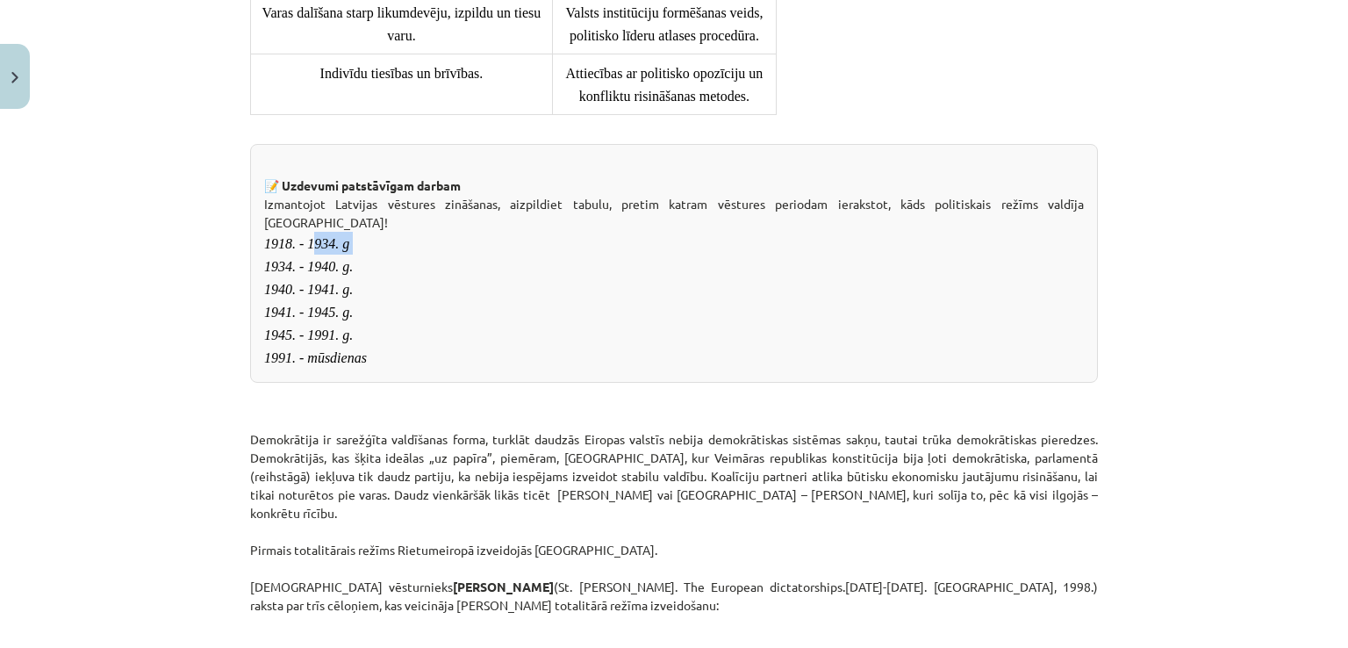
drag, startPoint x: 322, startPoint y: 284, endPoint x: 298, endPoint y: 313, distance: 38.0
click at [300, 301] on div "📝 Uzdevumi patstāvīgam darbam Izmantojot Latvijas vēstures zināšanas, aizpildie…" at bounding box center [674, 263] width 848 height 239
click at [335, 383] on div "📝 Uzdevumi patstāvīgam darbam Izmantojot Latvijas vēstures zināšanas, aizpildie…" at bounding box center [674, 263] width 848 height 239
click at [499, 379] on div "📝 Uzdevumi patstāvīgam darbam Izmantojot Latvijas vēstures zināšanas, aizpildie…" at bounding box center [674, 263] width 848 height 239
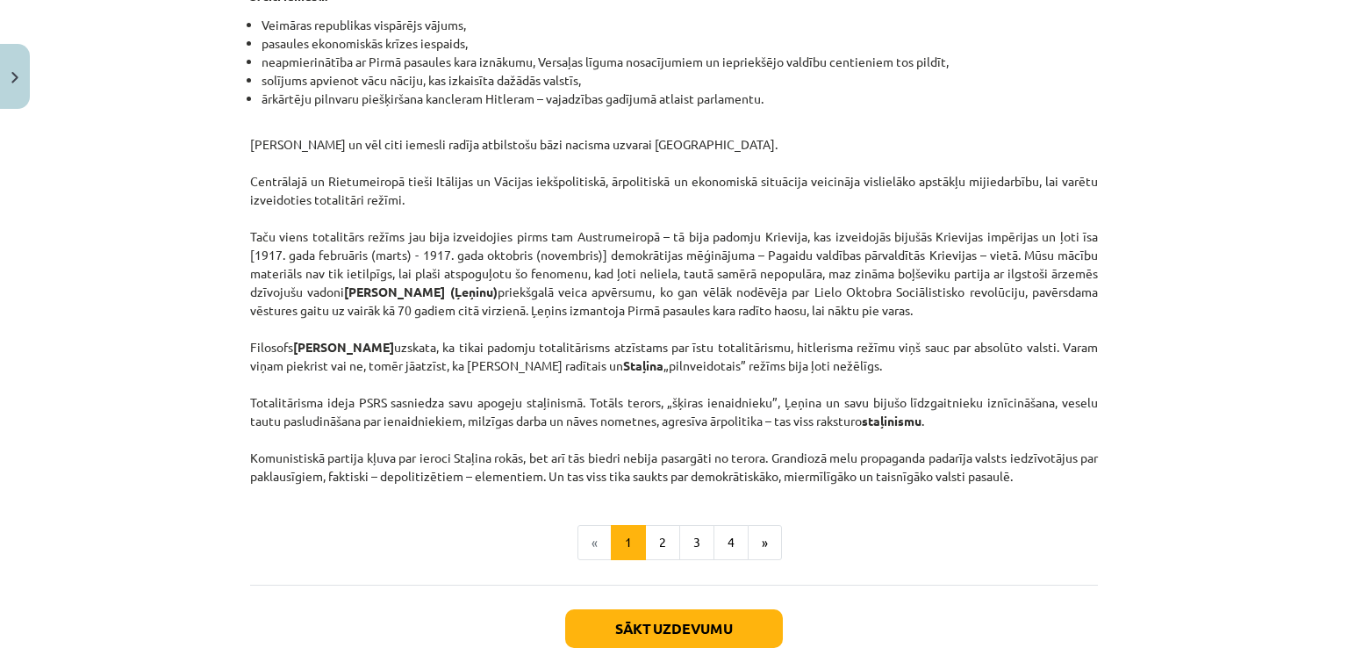
scroll to position [4520, 0]
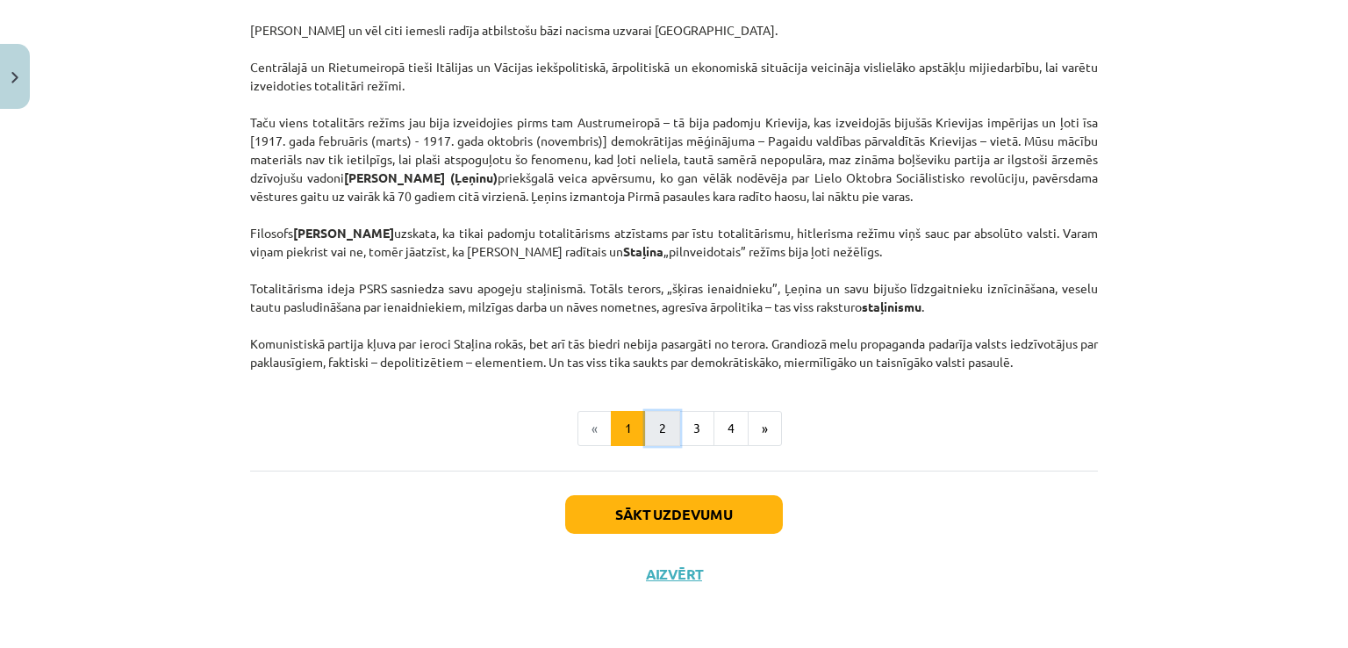
click at [656, 422] on button "2" at bounding box center [662, 428] width 35 height 35
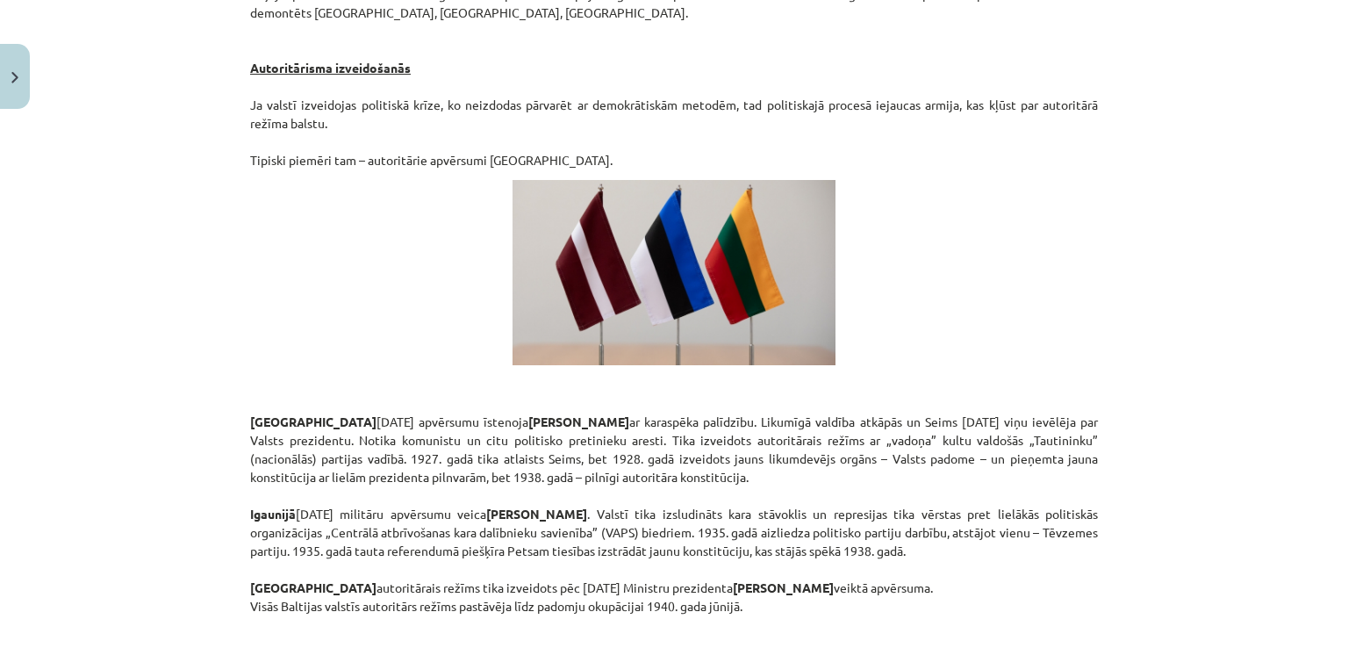
scroll to position [3039, 0]
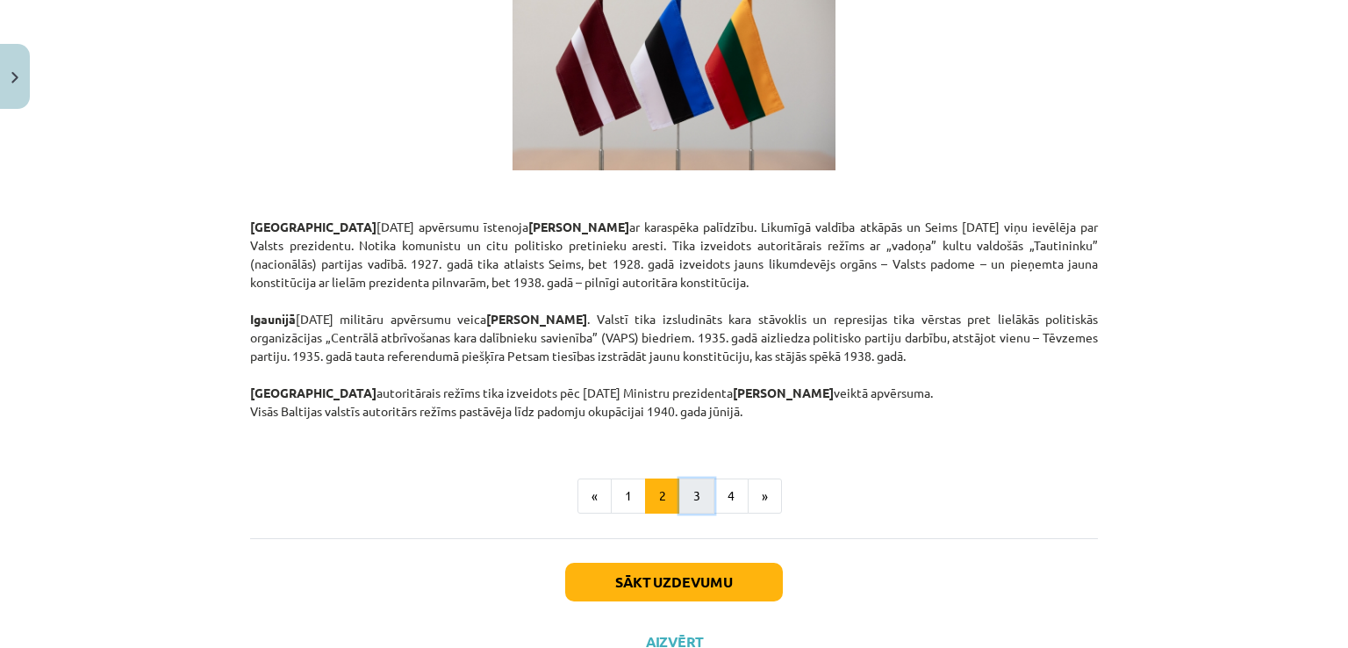
click at [683, 478] on button "3" at bounding box center [696, 495] width 35 height 35
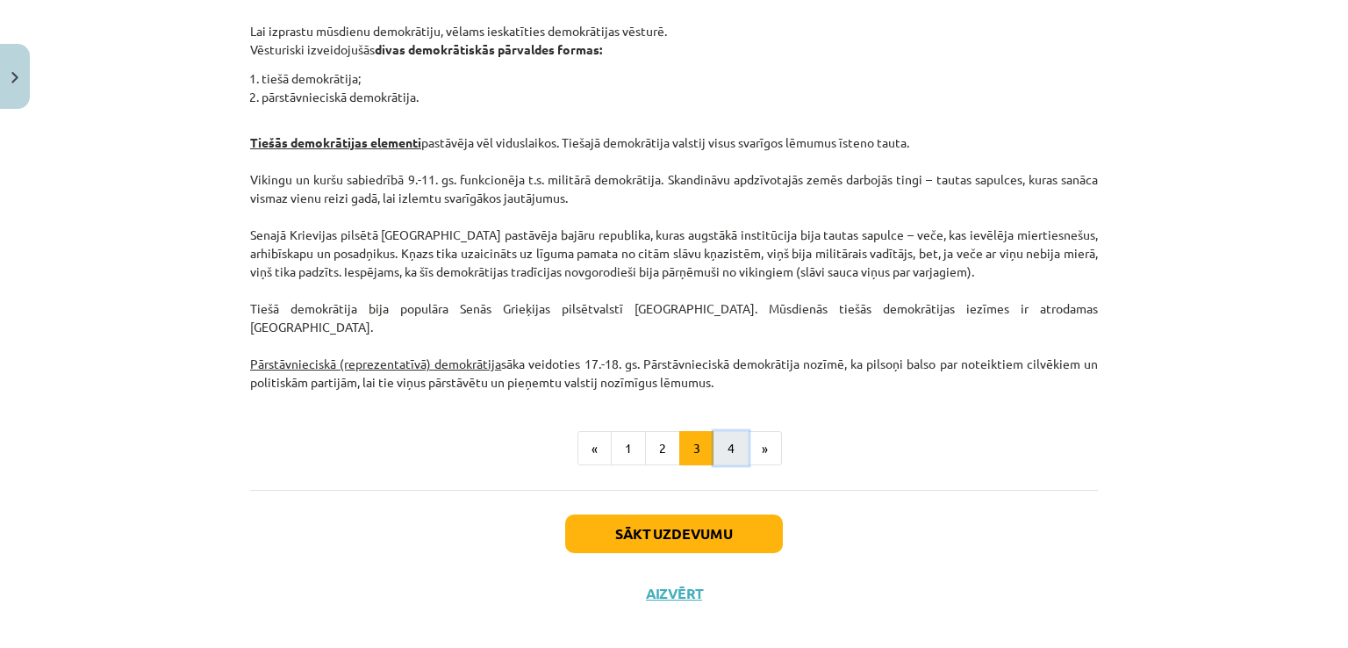
click at [725, 436] on button "4" at bounding box center [731, 448] width 35 height 35
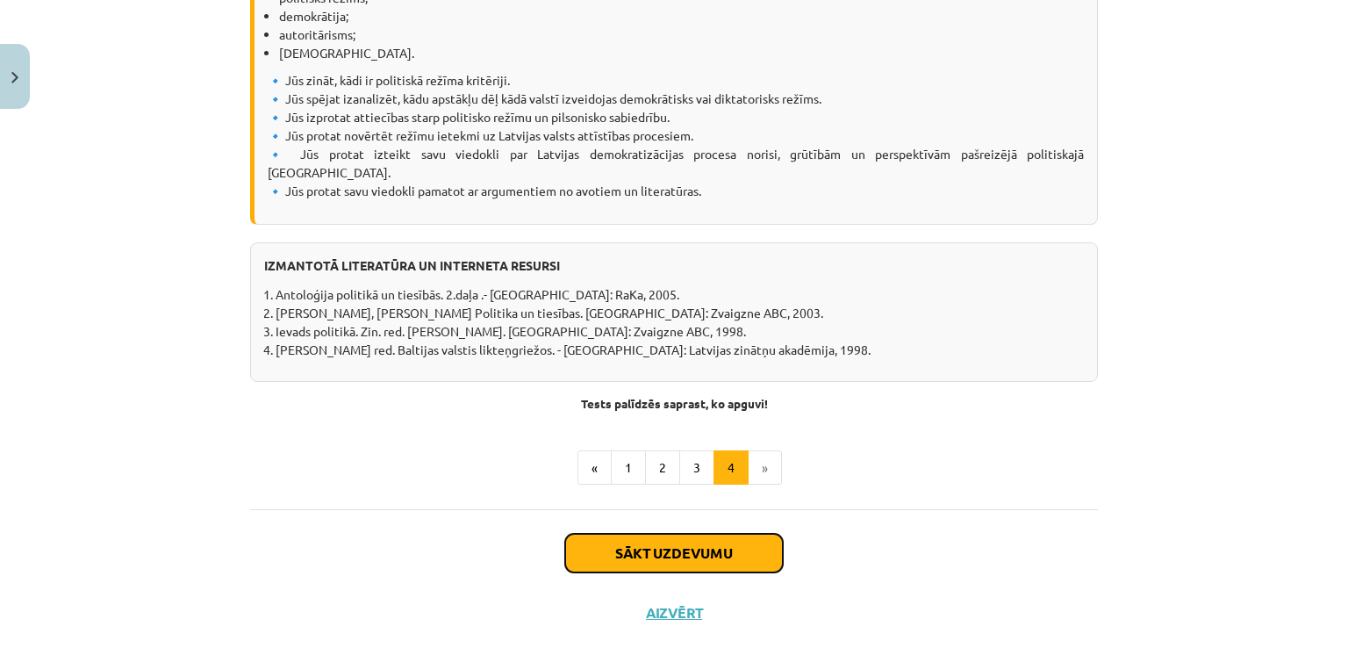
click at [664, 534] on button "Sākt uzdevumu" at bounding box center [674, 553] width 218 height 39
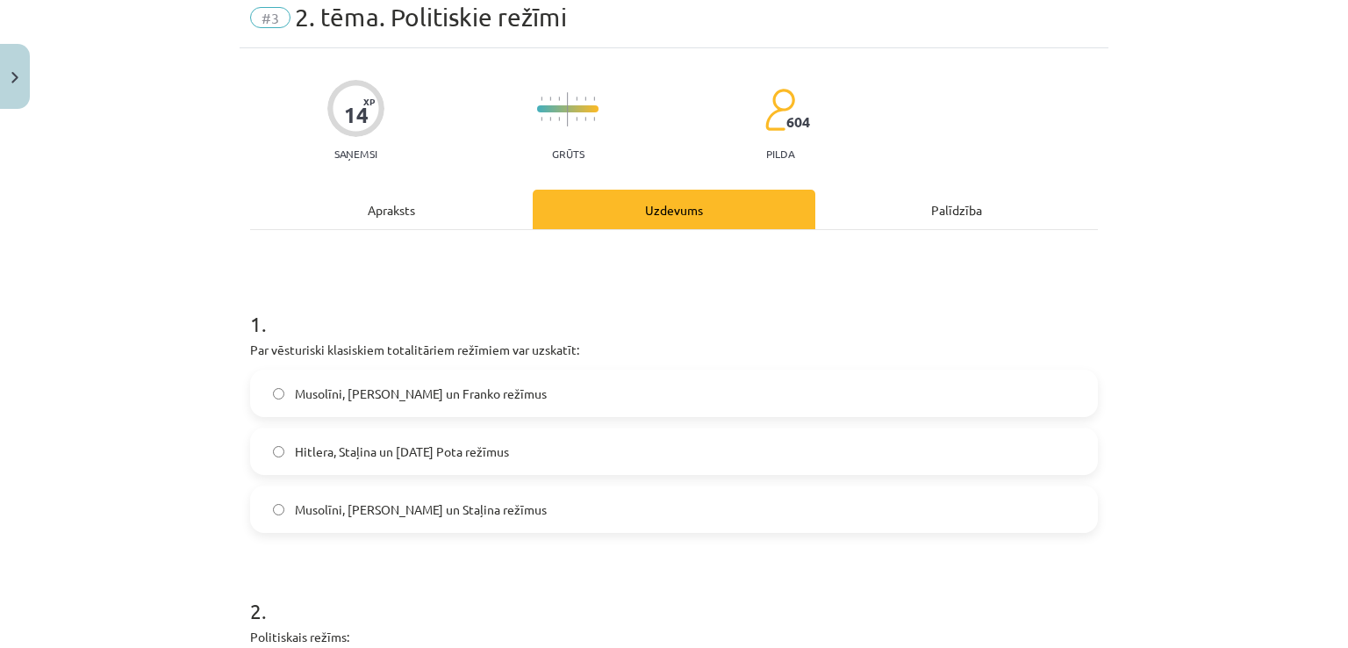
scroll to position [44, 0]
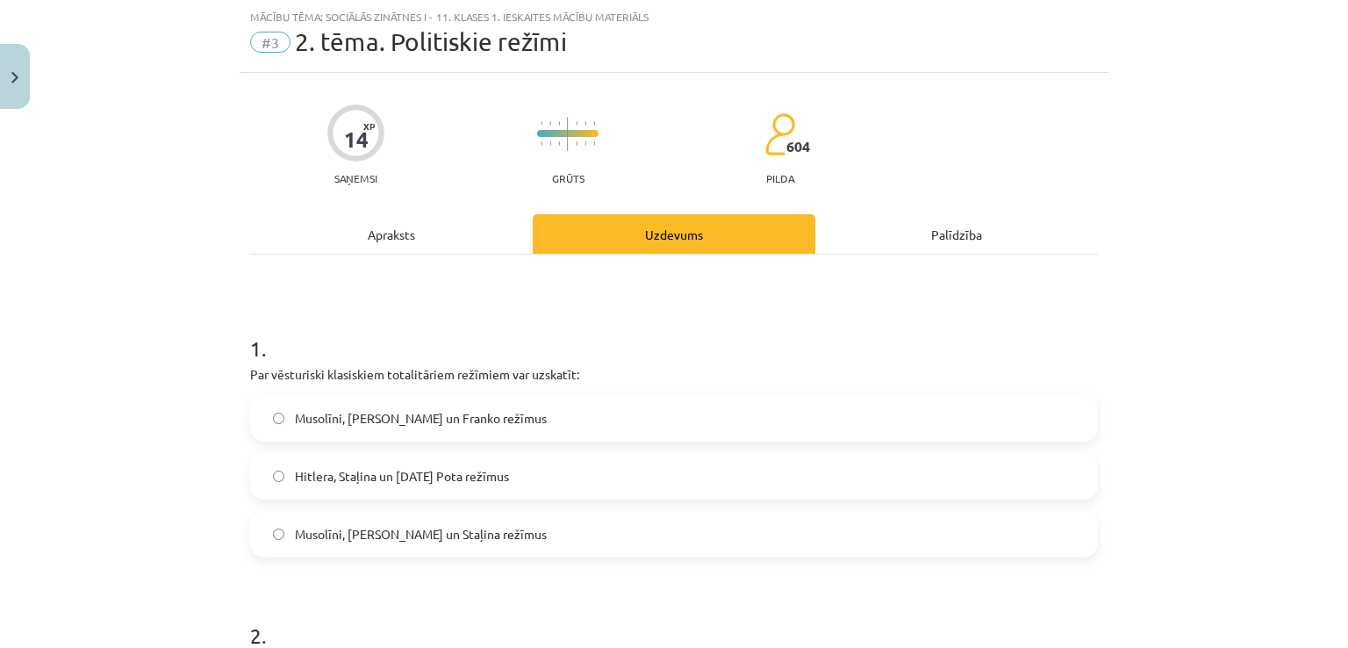
drag, startPoint x: 228, startPoint y: 345, endPoint x: 393, endPoint y: 415, distance: 179.3
drag, startPoint x: 393, startPoint y: 415, endPoint x: 242, endPoint y: 355, distance: 162.7
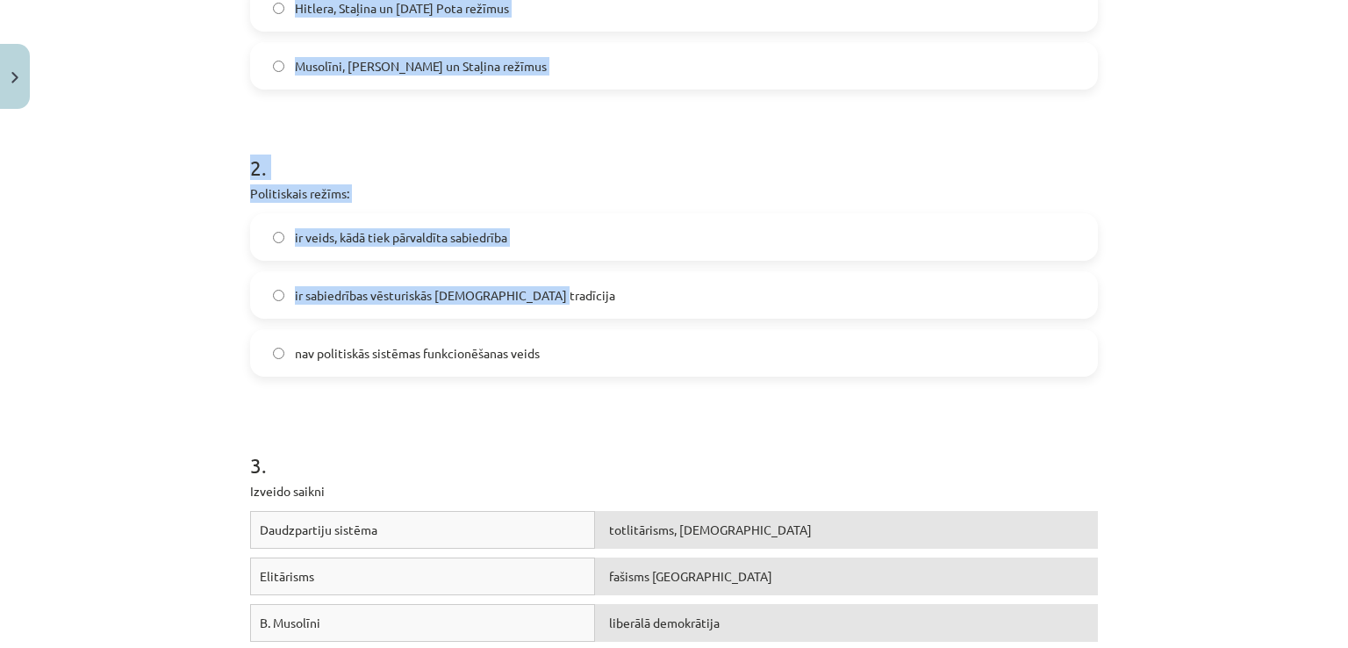
scroll to position [501, 0]
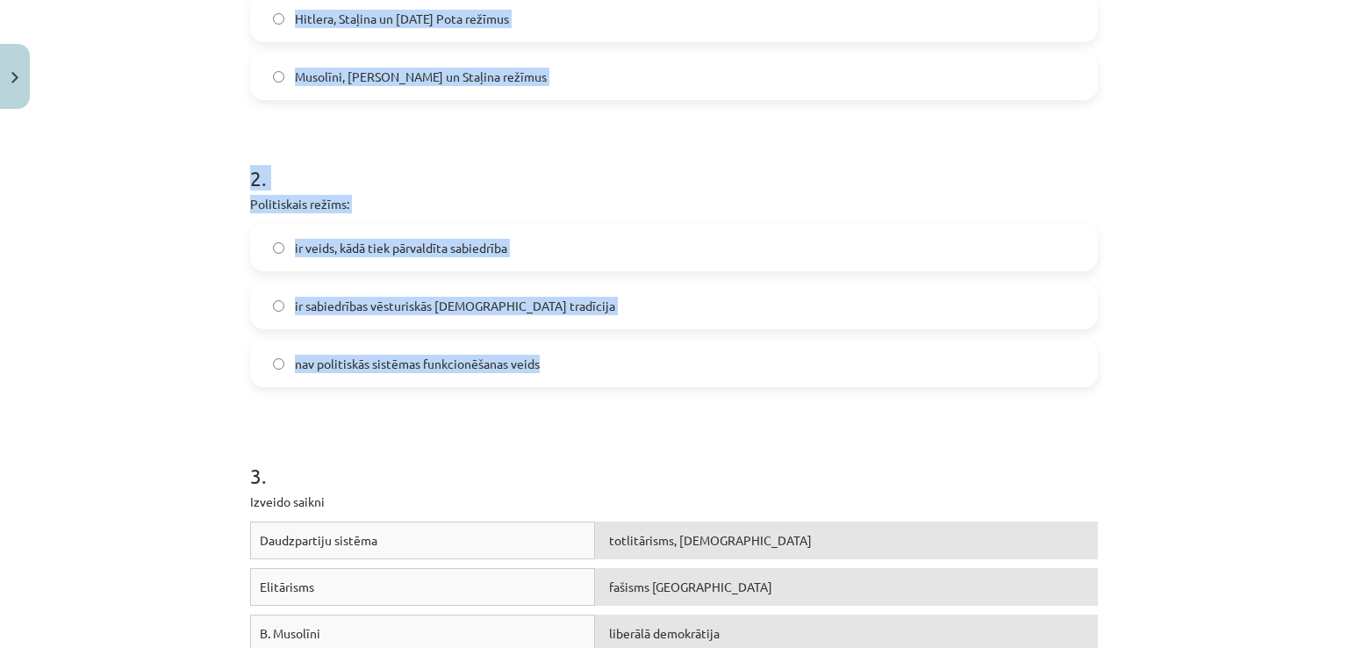
drag, startPoint x: 227, startPoint y: 345, endPoint x: 706, endPoint y: 363, distance: 478.7
click at [706, 363] on div "Mācību tēma: Sociālās zinātnes i - 11. klases 1. ieskaites mācību materiāls #3 …" at bounding box center [674, 324] width 1348 height 648
copy form "1 . Par vēsturiski klasiskiem totalitāriem režīmiem var uzskatīt: Musolīni, Hit…"
click at [384, 135] on h1 "2 ." at bounding box center [674, 162] width 848 height 54
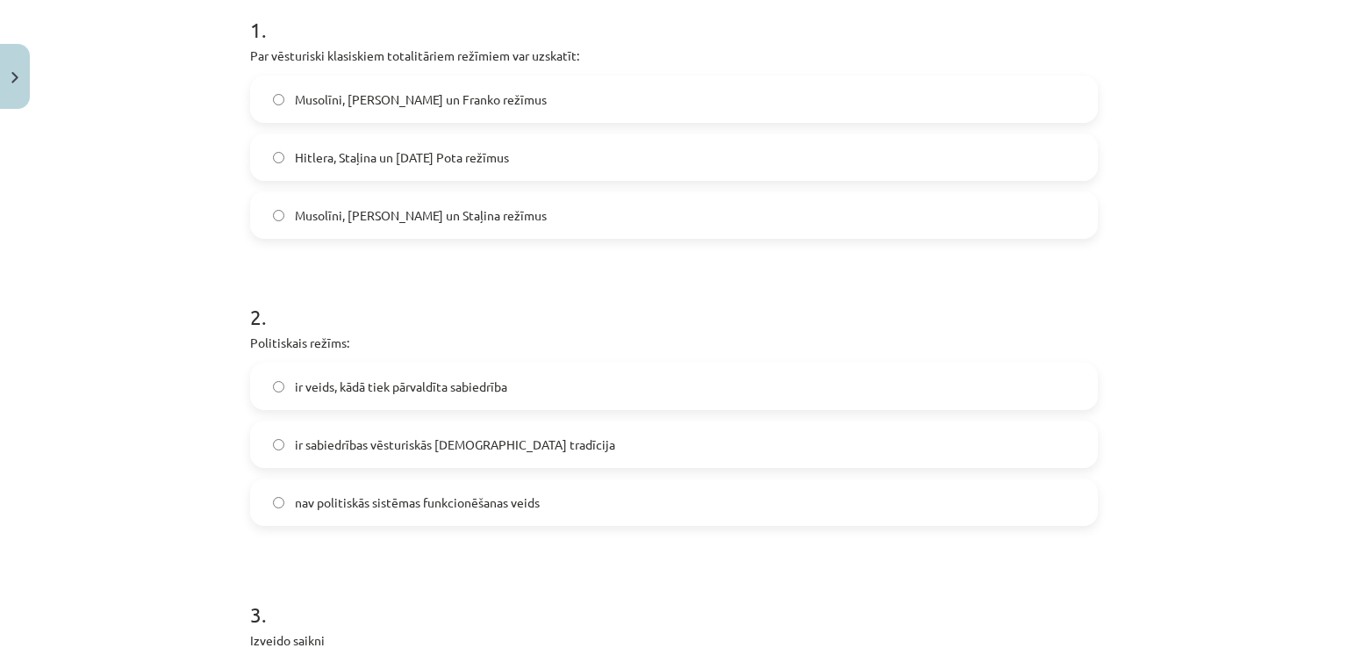
scroll to position [326, 0]
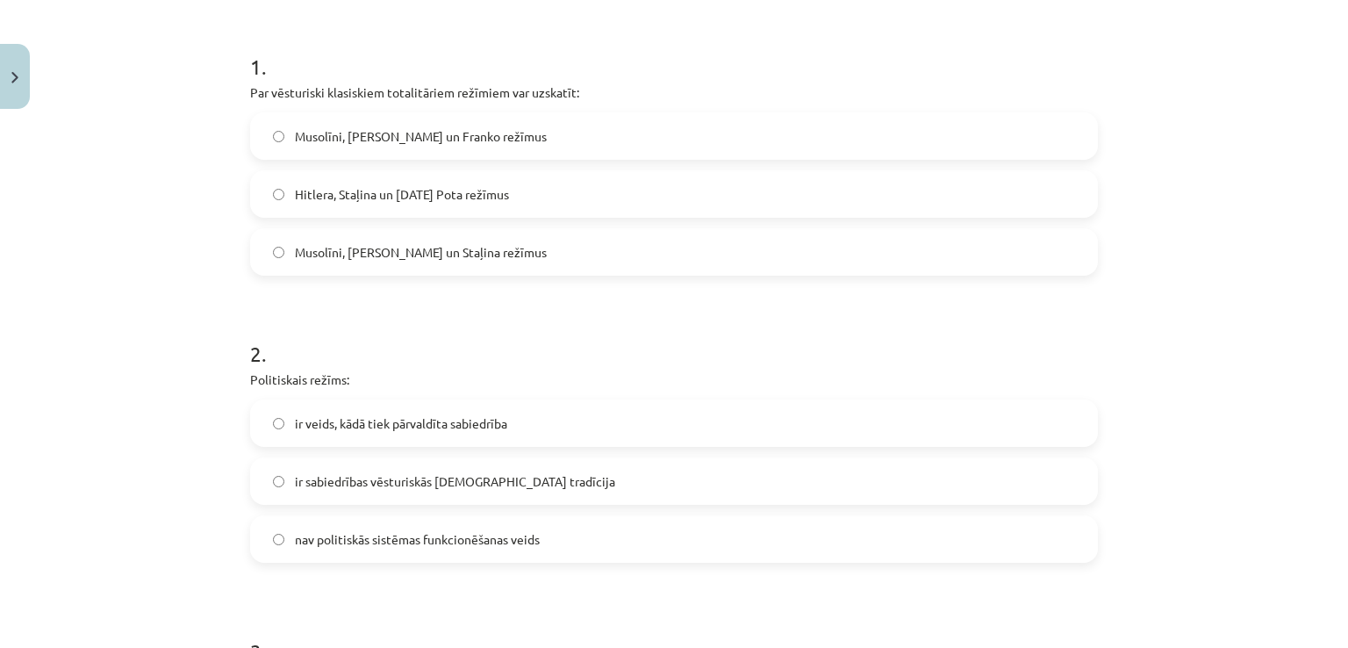
click at [373, 131] on span "Musolīni, Hitlera un Franko režīmus" at bounding box center [421, 136] width 252 height 18
click at [470, 256] on span "Musolīni, Hitlera un Staļina režīmus" at bounding box center [421, 252] width 252 height 18
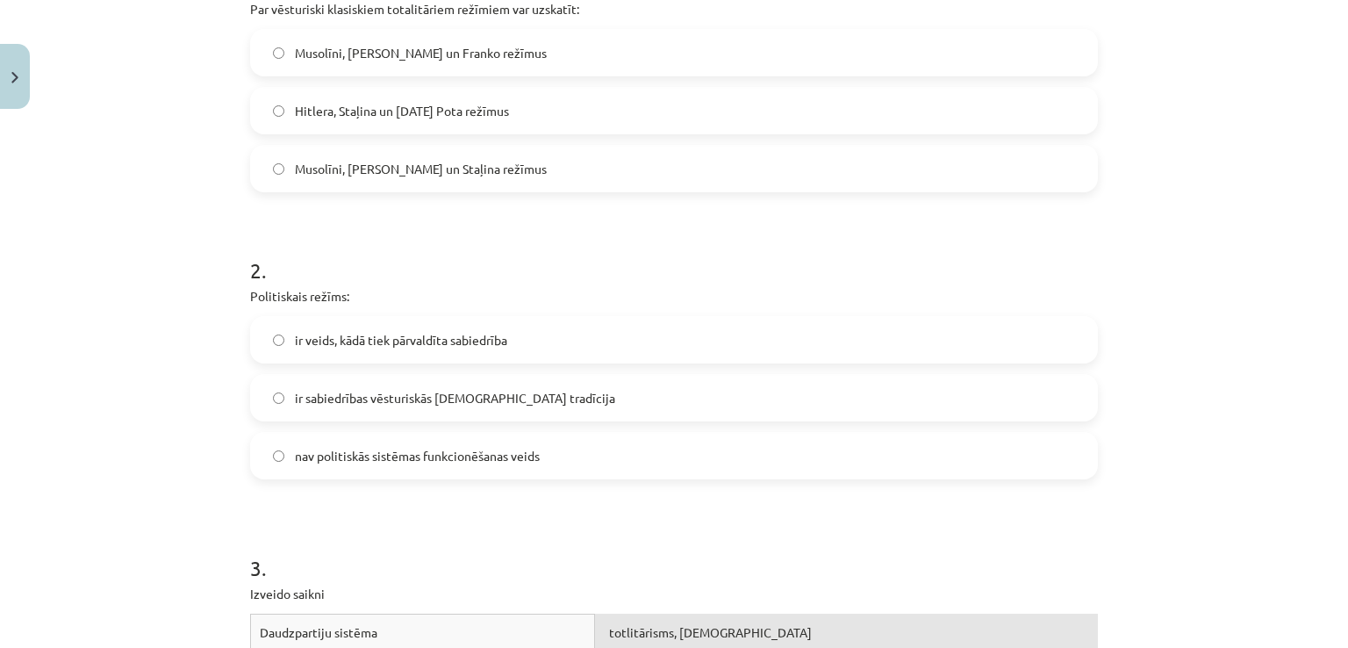
scroll to position [413, 0]
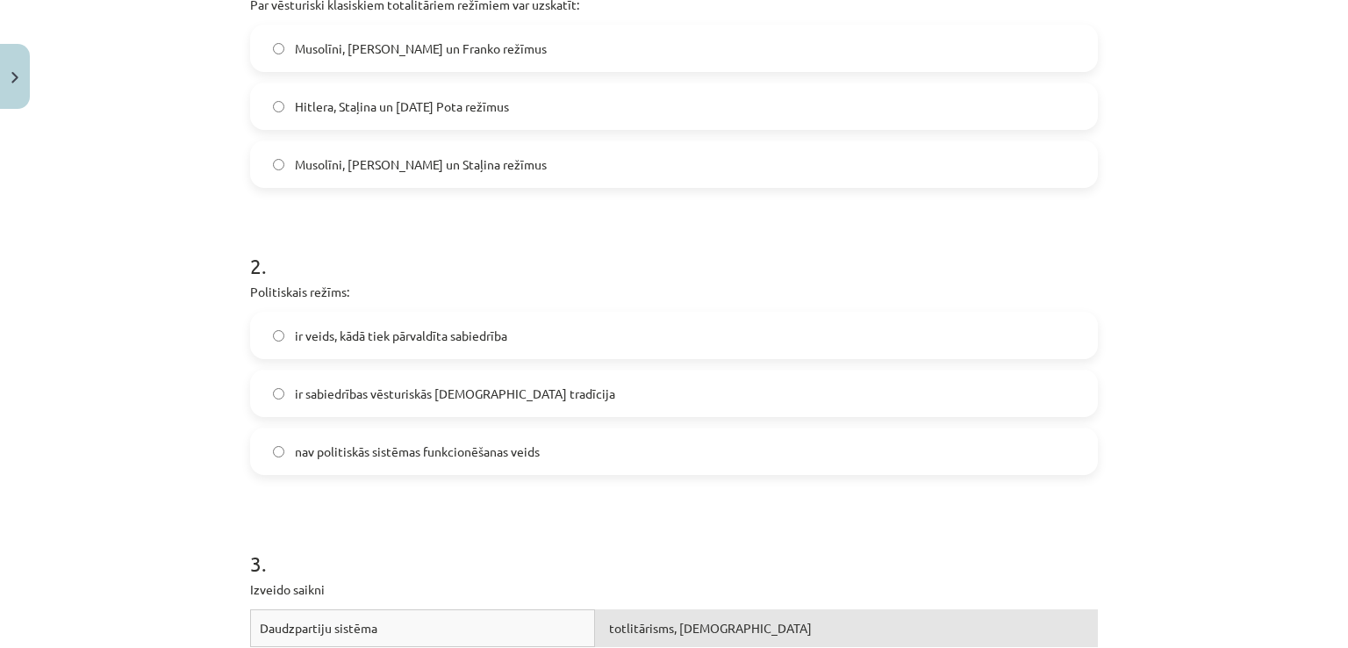
click at [541, 333] on label "ir veids, kādā tiek pārvaldīta sabiedrība" at bounding box center [674, 335] width 844 height 44
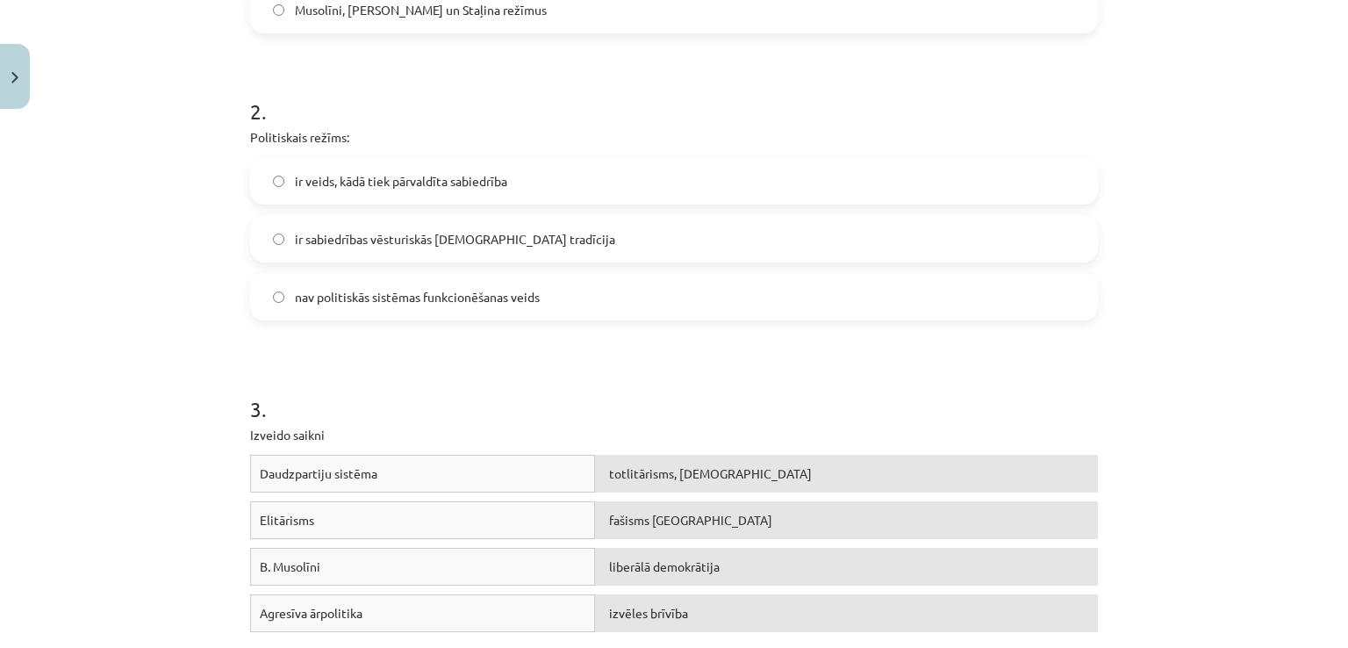
scroll to position [940, 0]
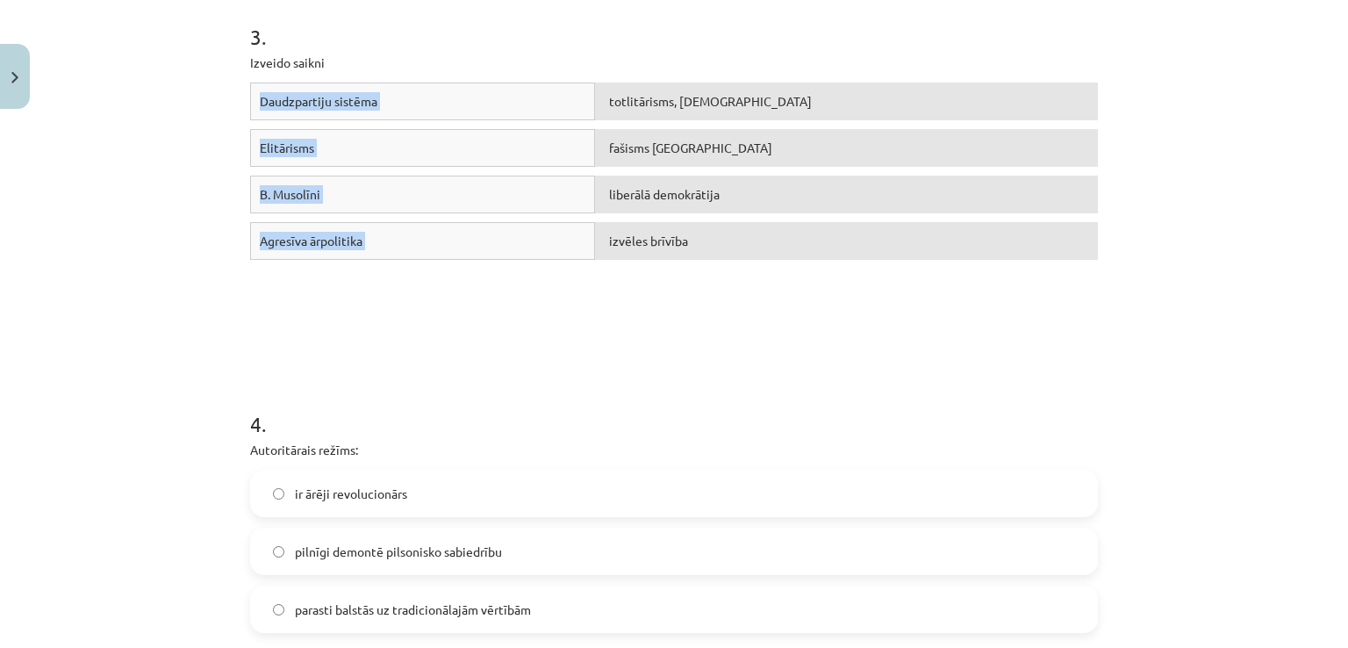
drag, startPoint x: 235, startPoint y: 94, endPoint x: 631, endPoint y: 231, distance: 418.9
click at [630, 232] on div "14 XP Saņemsi Grūts 604 pilda Apraksts Uzdevums Palīdzība 1 . Par vēsturiski kl…" at bounding box center [674, 272] width 869 height 2190
drag, startPoint x: 636, startPoint y: 356, endPoint x: 645, endPoint y: 248, distance: 108.3
click at [639, 344] on form "1 . Par vēsturiski klasiskiem totalitāriem režīmiem var uzskatīt: Musolīni, Hit…" at bounding box center [674, 308] width 848 height 1798
click at [506, 312] on div "Daudzpartiju sistēma totlitārisms, šovinisms Elitārisms fašisms Itālijā B. Muso…" at bounding box center [674, 214] width 848 height 263
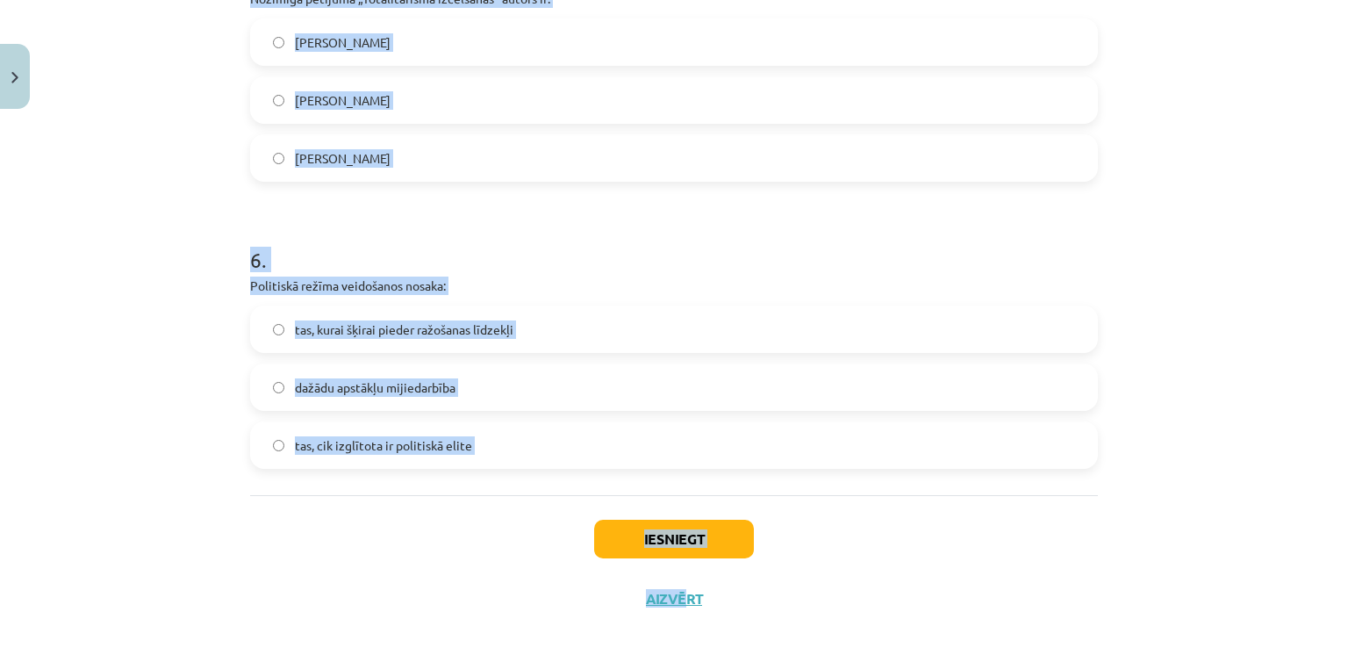
scroll to position [1703, 0]
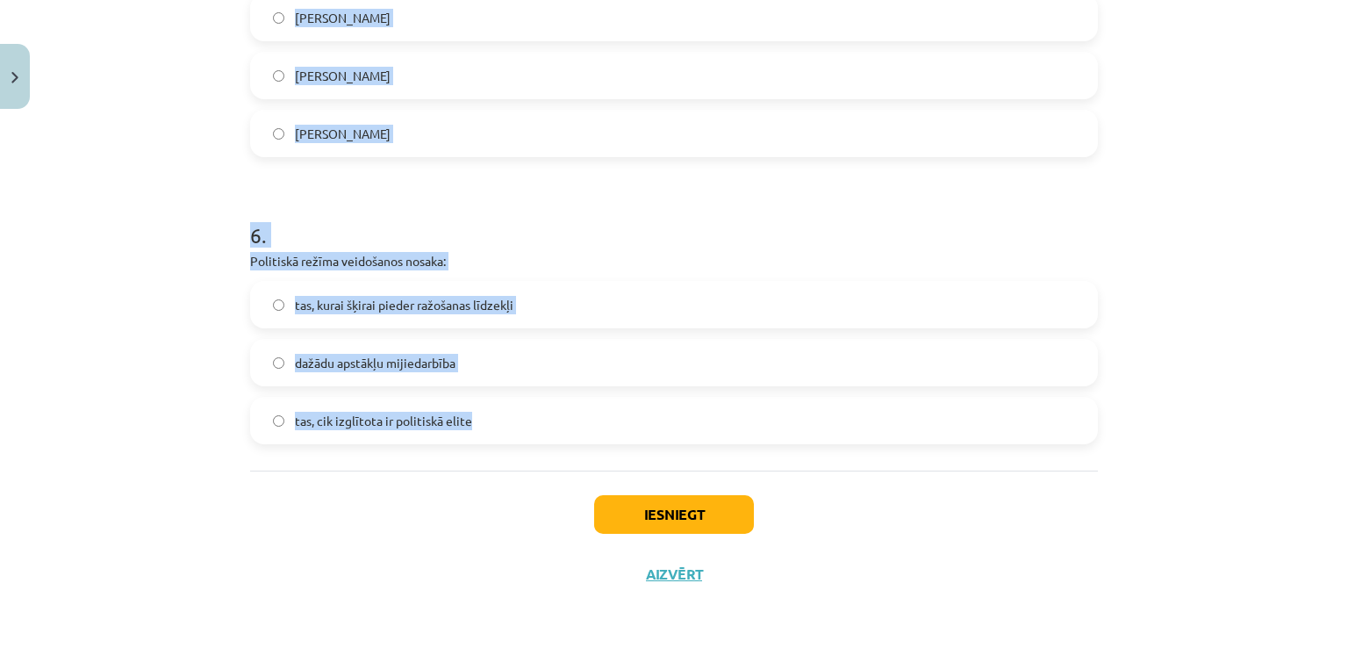
drag, startPoint x: 211, startPoint y: 76, endPoint x: 793, endPoint y: 388, distance: 660.1
click at [793, 388] on div "Mācību tēma: Sociālās zinātnes i - 11. klases 1. ieskaites mācību materiāls #3 …" at bounding box center [674, 324] width 1348 height 648
copy form "4 . Autoritārais režīms: ir ārēji revolucionārs pilnīgi demontē pilsonisko sabi…"
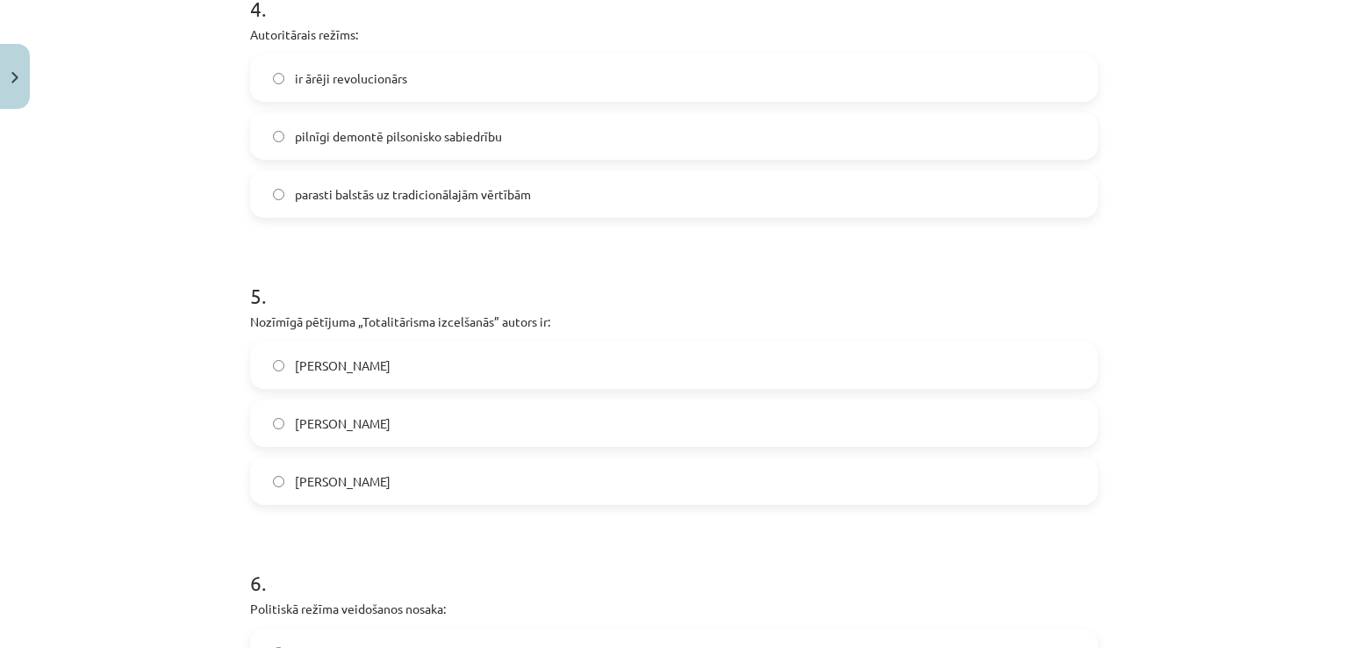
scroll to position [1352, 0]
click at [471, 187] on label "parasti balstās uz tradicionālajām vērtībām" at bounding box center [674, 198] width 844 height 44
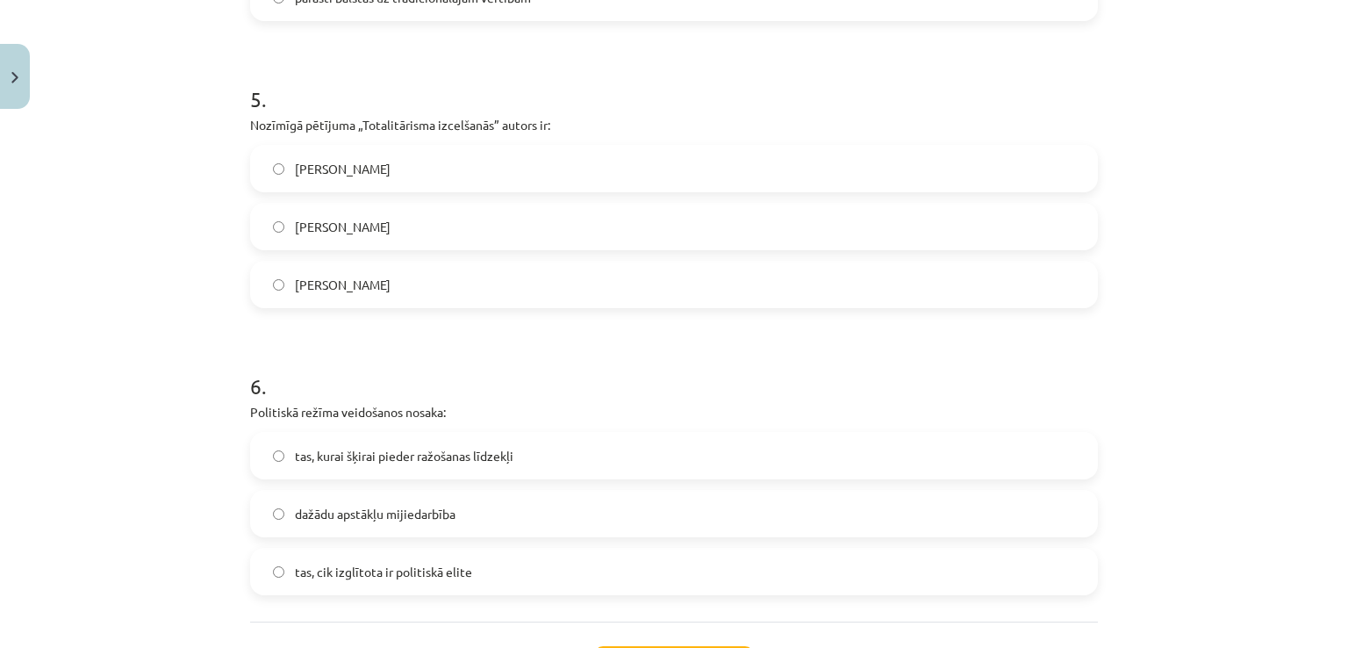
scroll to position [1615, 0]
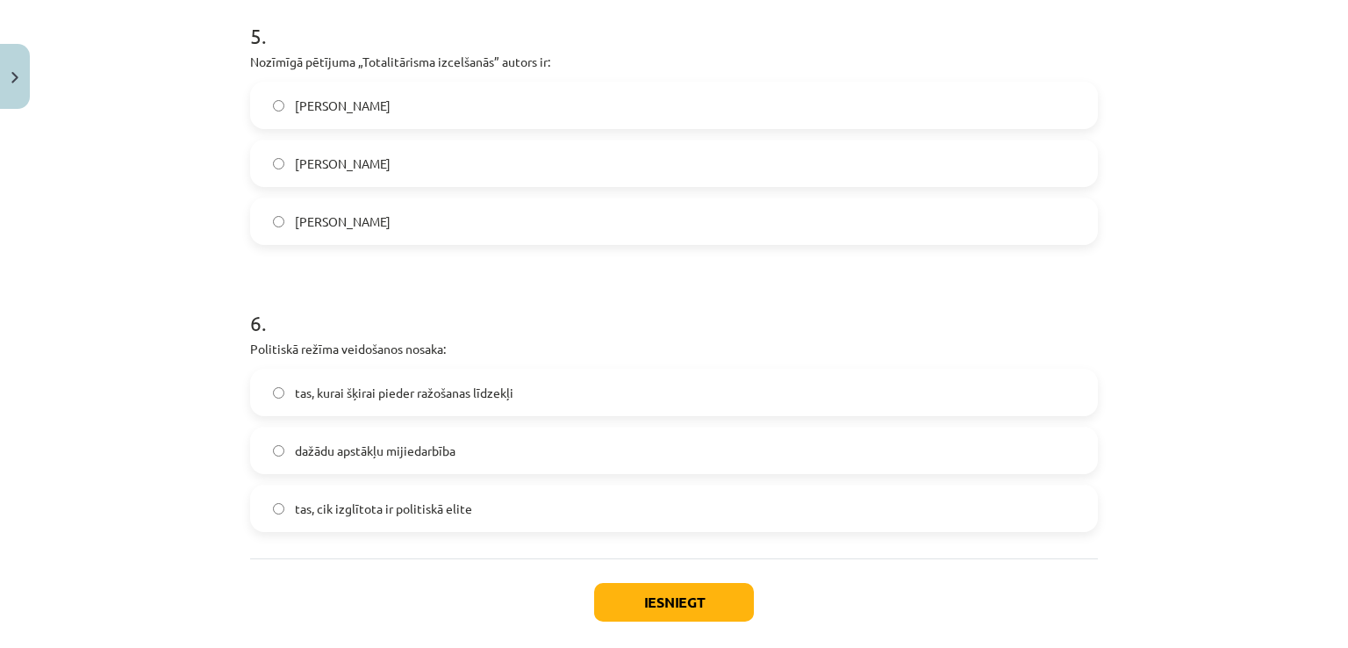
click at [414, 94] on label "Hanna Ārendte" at bounding box center [674, 105] width 844 height 44
click at [533, 449] on label "dažādu apstākļu mijiedarbība" at bounding box center [674, 450] width 844 height 44
click at [691, 608] on button "Iesniegt" at bounding box center [674, 602] width 160 height 39
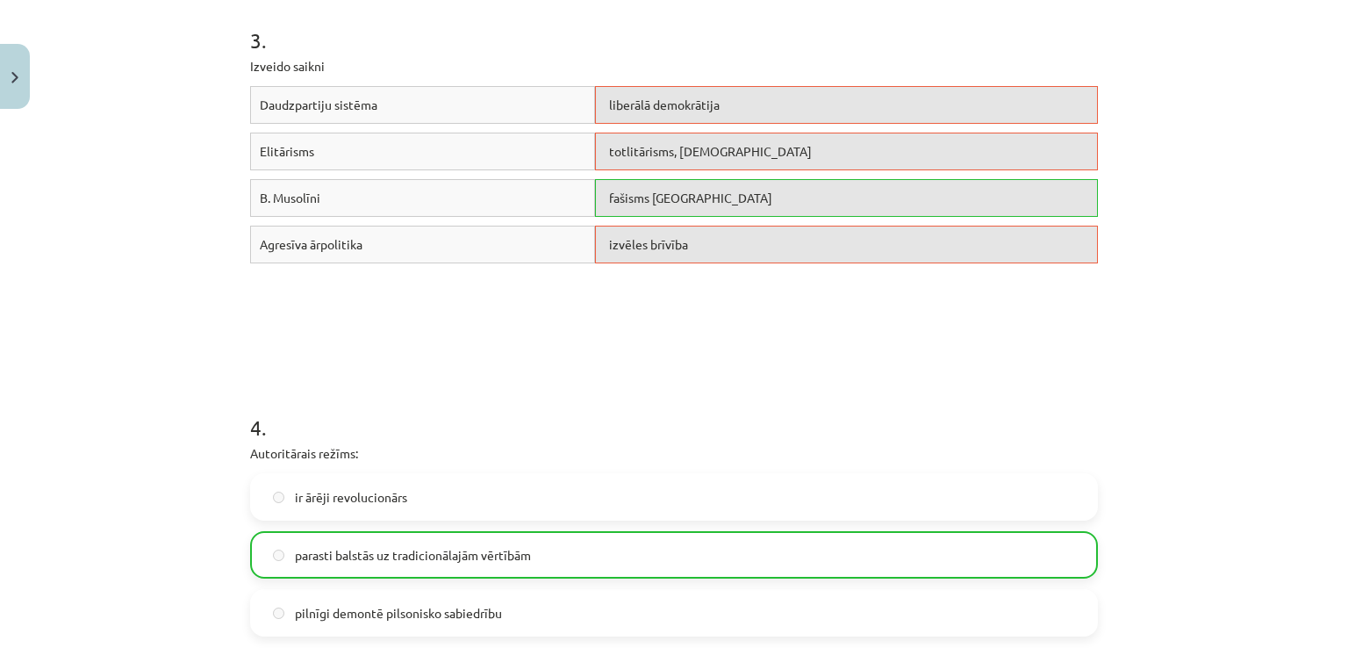
scroll to position [825, 0]
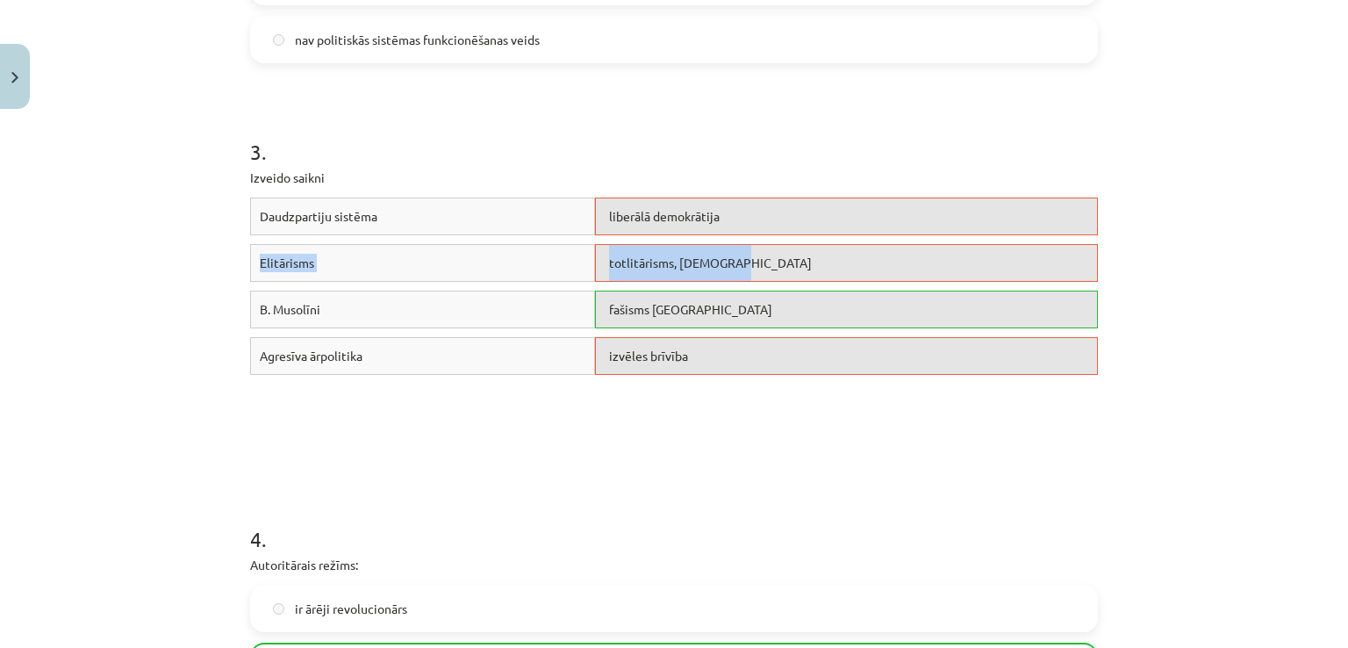
drag, startPoint x: 762, startPoint y: 212, endPoint x: 765, endPoint y: 261, distance: 48.4
click at [765, 261] on div "Daudzpartiju sistēma liberālā demokrātija Elitārisms totlitārisms, šovinisms B.…" at bounding box center [674, 328] width 848 height 263
click at [723, 462] on form "1 . Par vēsturiski klasiskiem totalitāriem režīmiem var uzskatīt: Musolīni, Hit…" at bounding box center [674, 423] width 848 height 1798
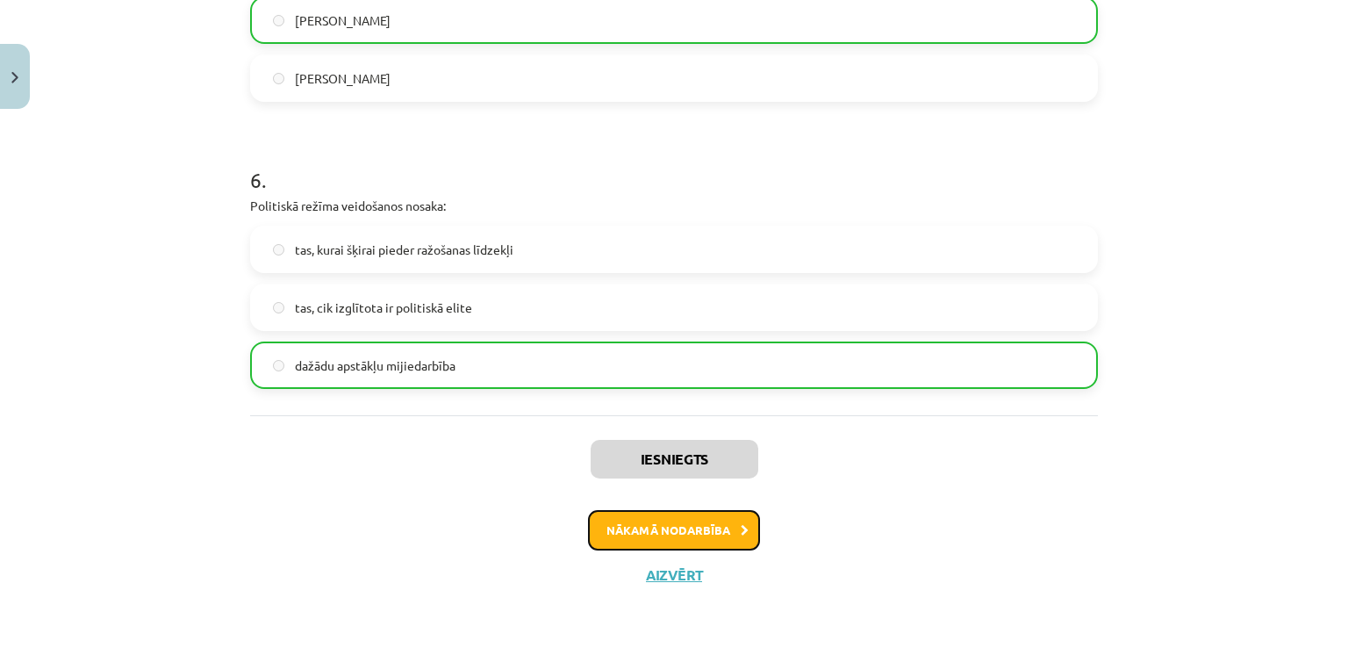
click at [684, 531] on button "Nākamā nodarbība" at bounding box center [674, 530] width 172 height 40
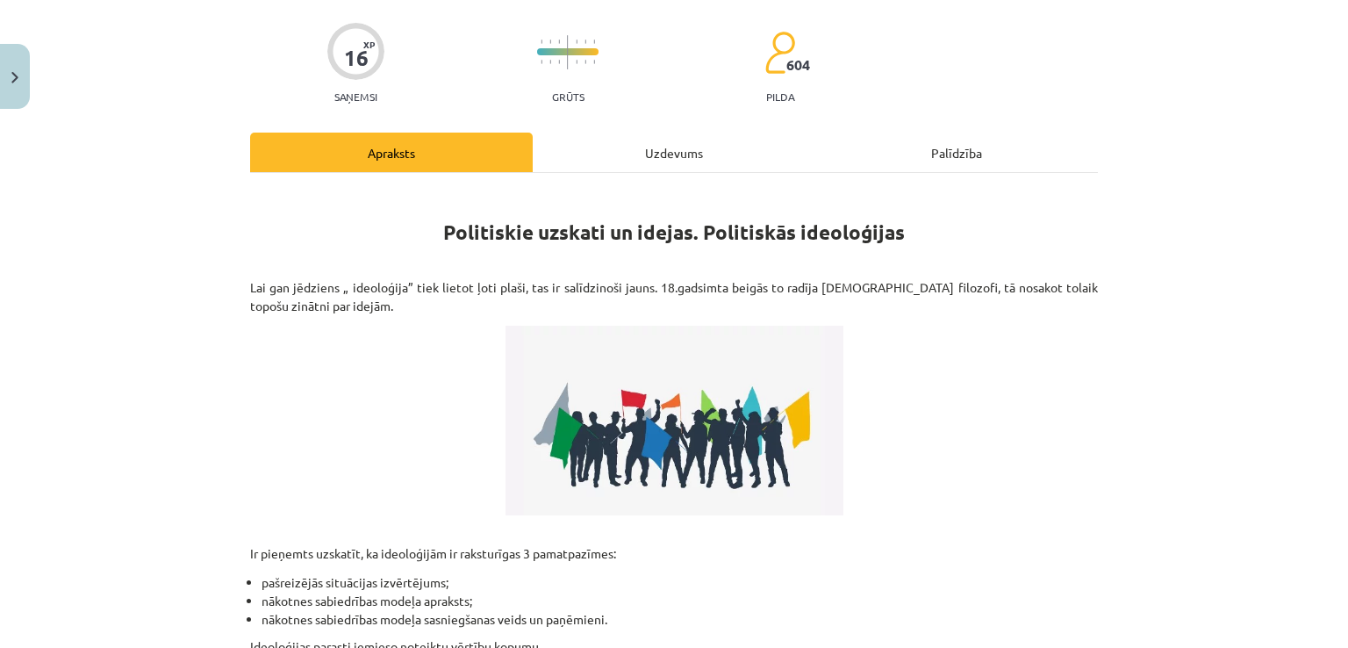
scroll to position [132, 0]
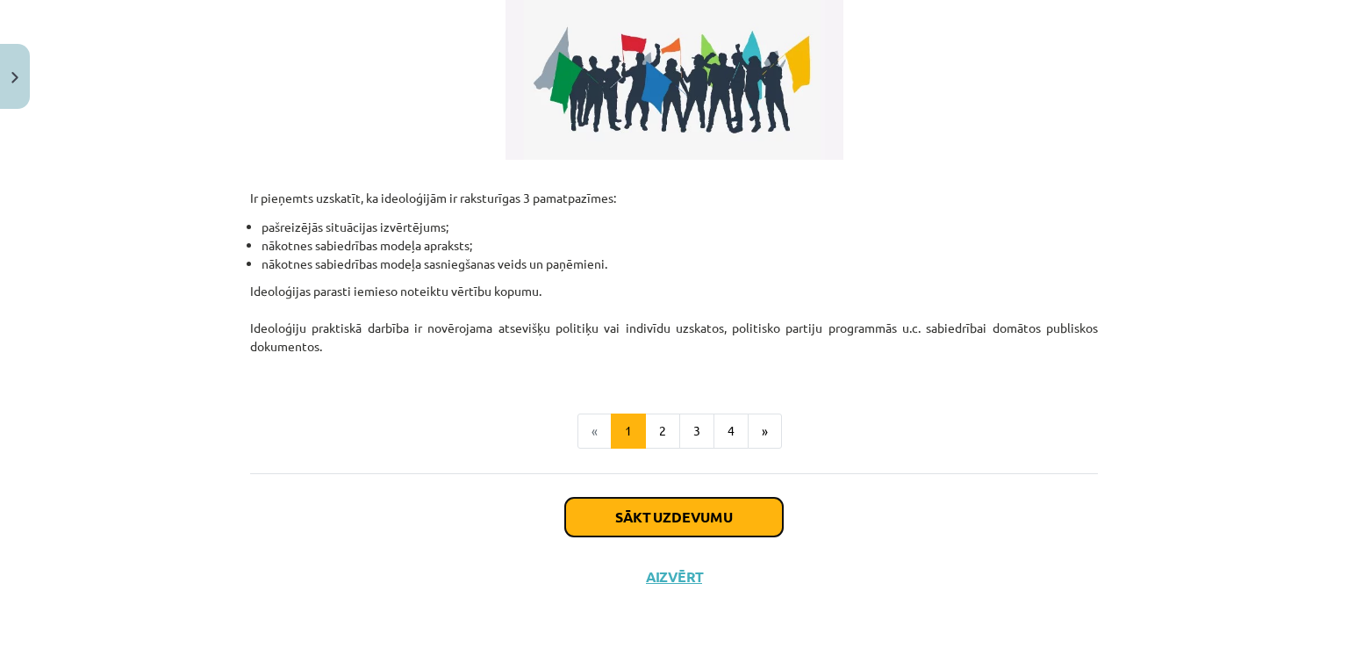
click at [684, 531] on button "Sākt uzdevumu" at bounding box center [674, 517] width 218 height 39
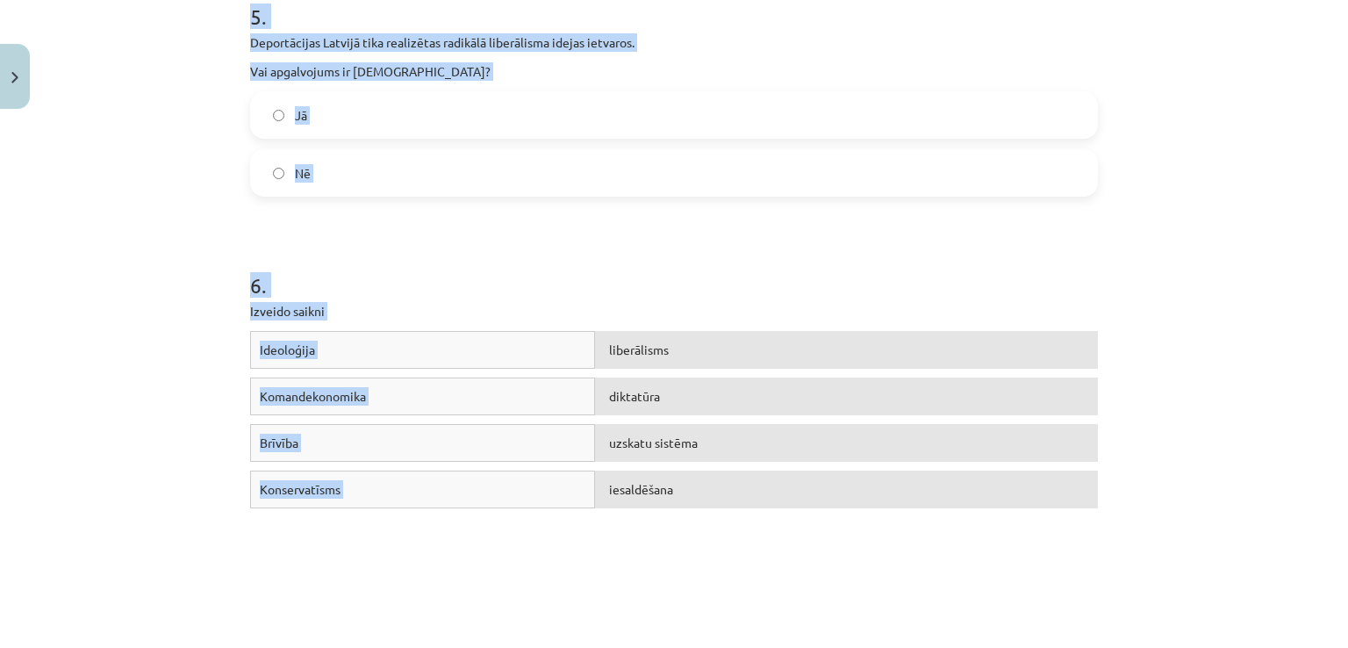
scroll to position [1448, 0]
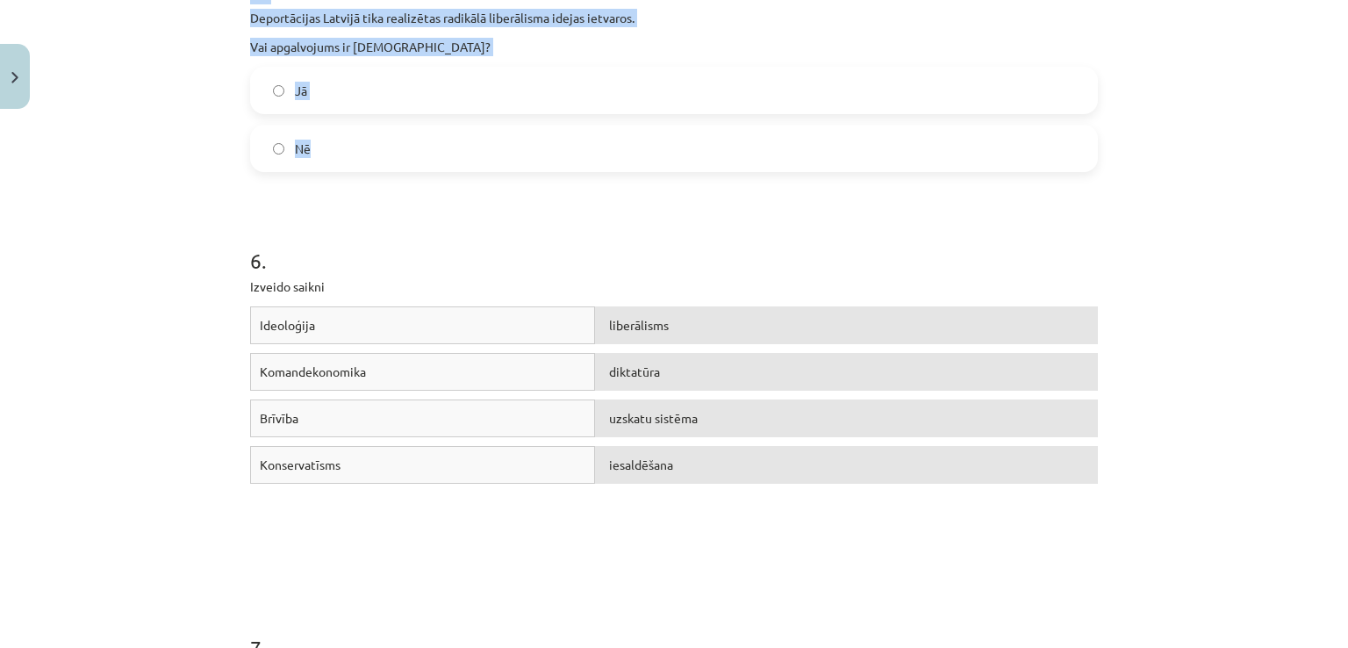
drag, startPoint x: 149, startPoint y: 274, endPoint x: 480, endPoint y: 168, distance: 347.5
click at [480, 168] on div "Mācību tēma: Sociālās zinātnes i - 11. klases 1. ieskaites mācību materiāls #4 …" at bounding box center [674, 324] width 1348 height 648
copy form "1 . Politikas zinātnē izšķir 3 nozīmīgākās ideoloģijas: liberālismu, konservatī…"
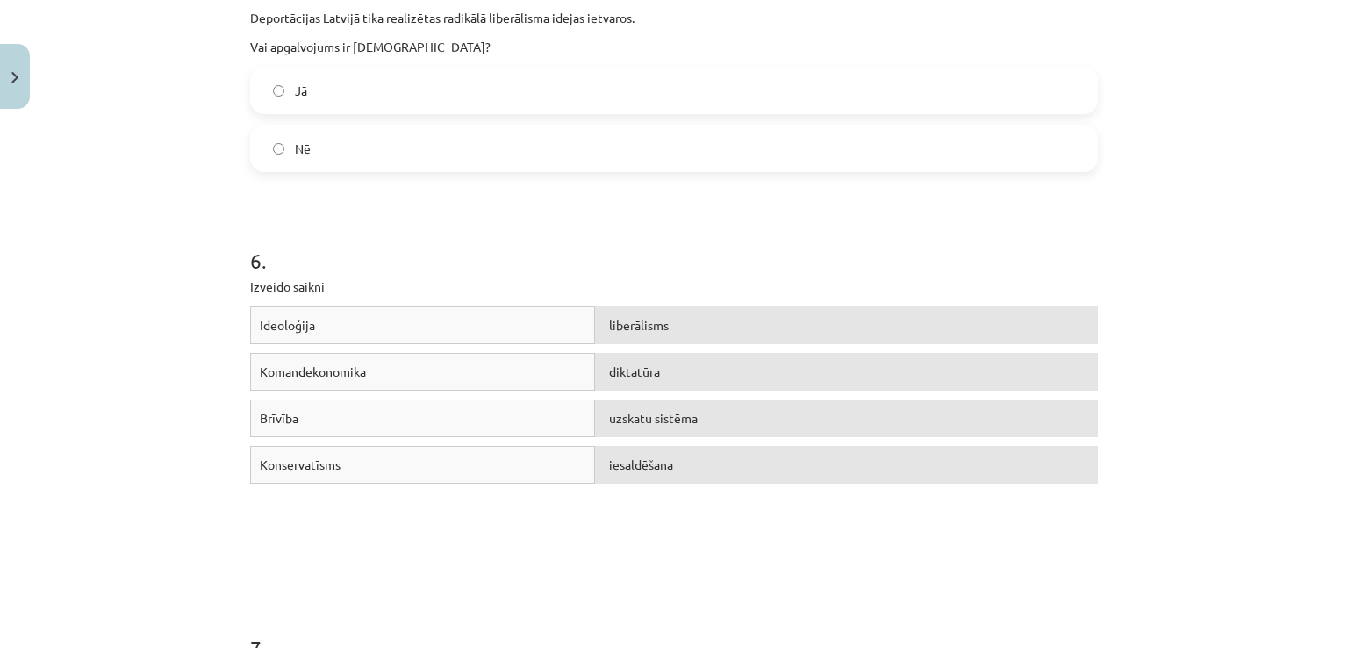
click at [421, 229] on h1 "6 ." at bounding box center [674, 245] width 848 height 54
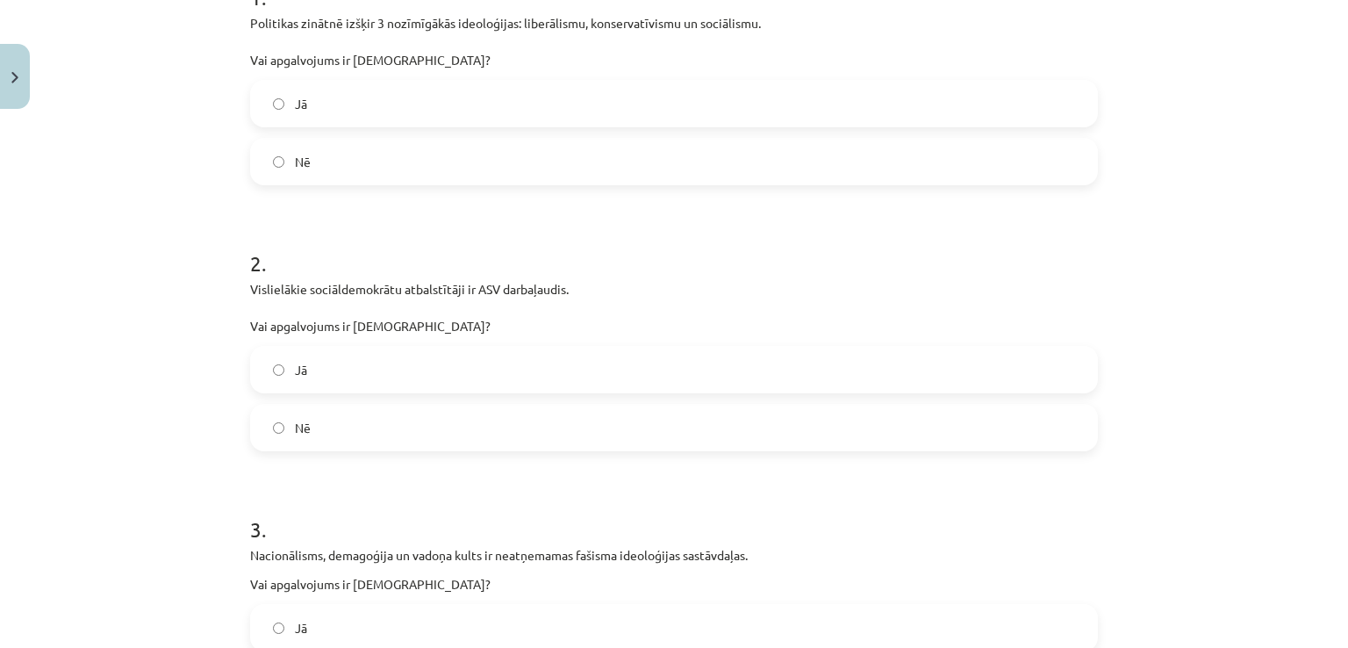
scroll to position [0, 0]
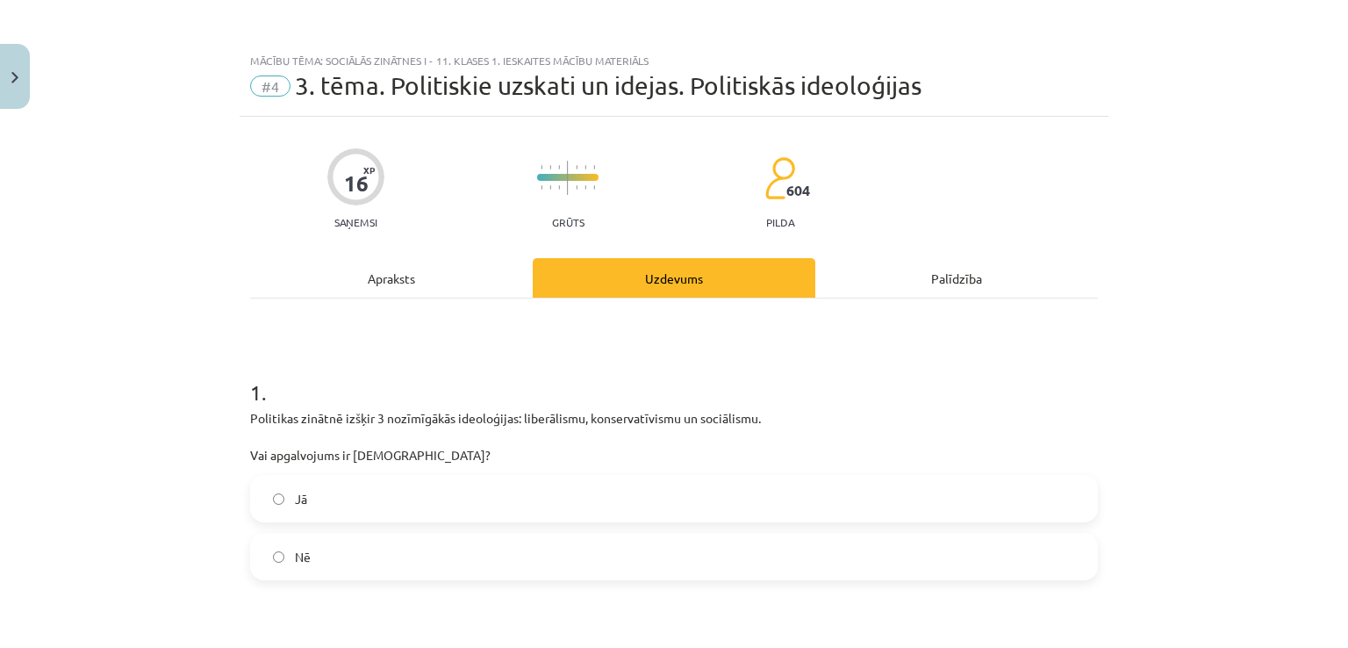
click at [291, 520] on label "Jā" at bounding box center [674, 499] width 844 height 44
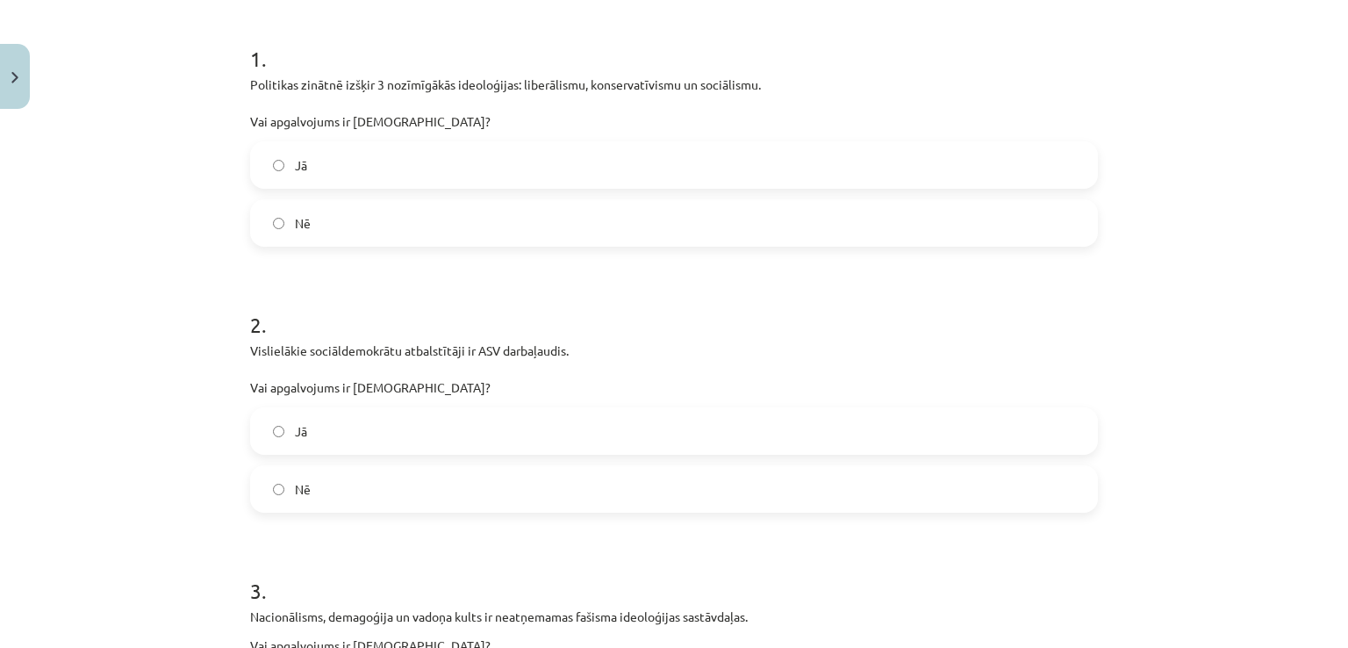
scroll to position [351, 0]
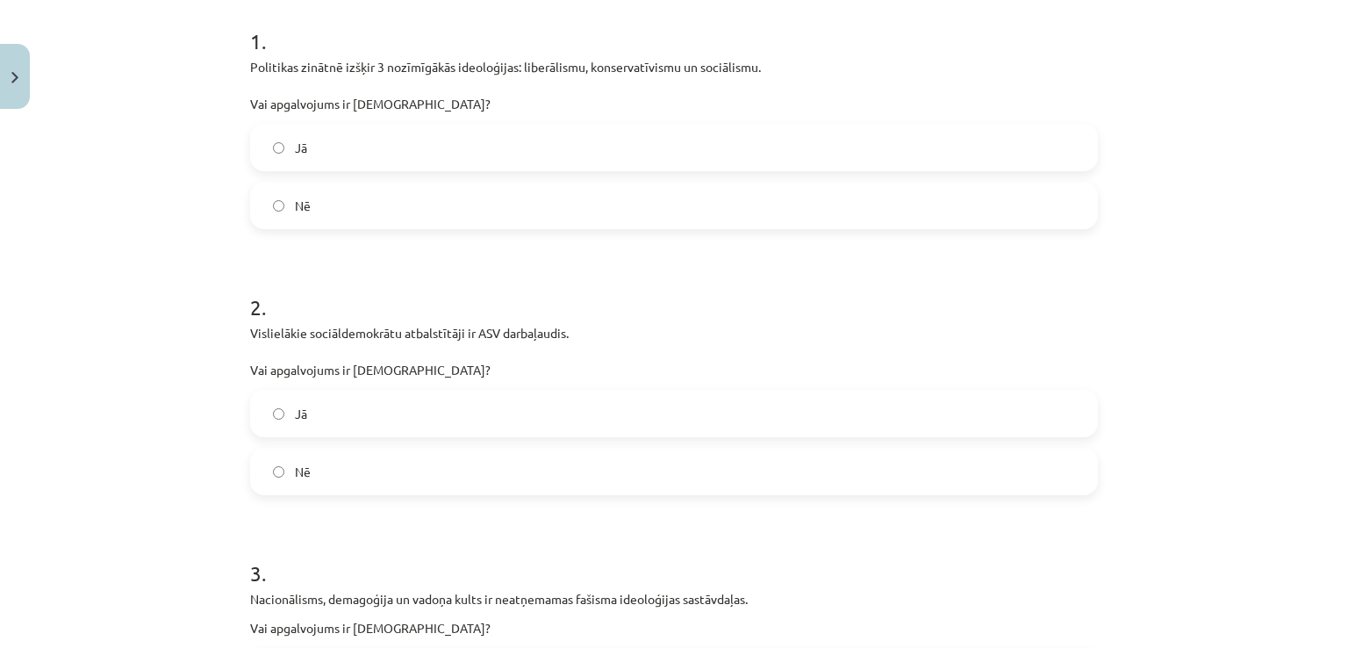
click at [305, 492] on label "Nē" at bounding box center [674, 471] width 844 height 44
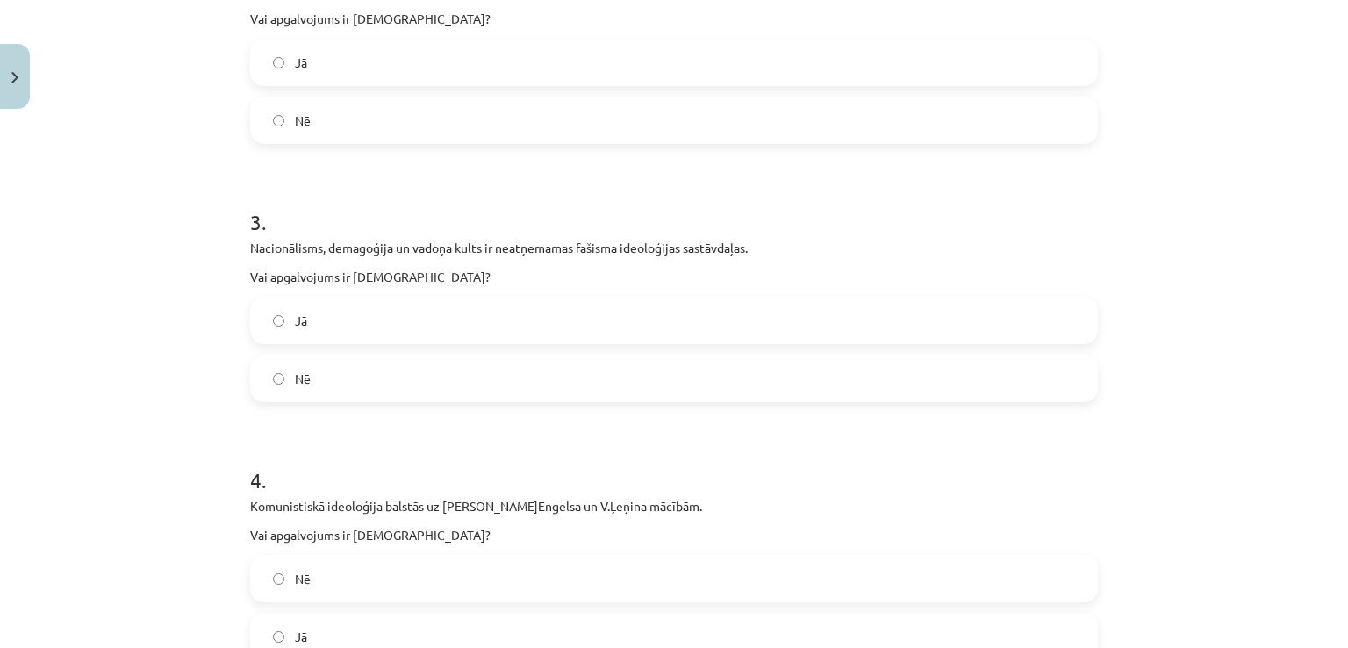
click at [323, 331] on label "Jā" at bounding box center [674, 320] width 844 height 44
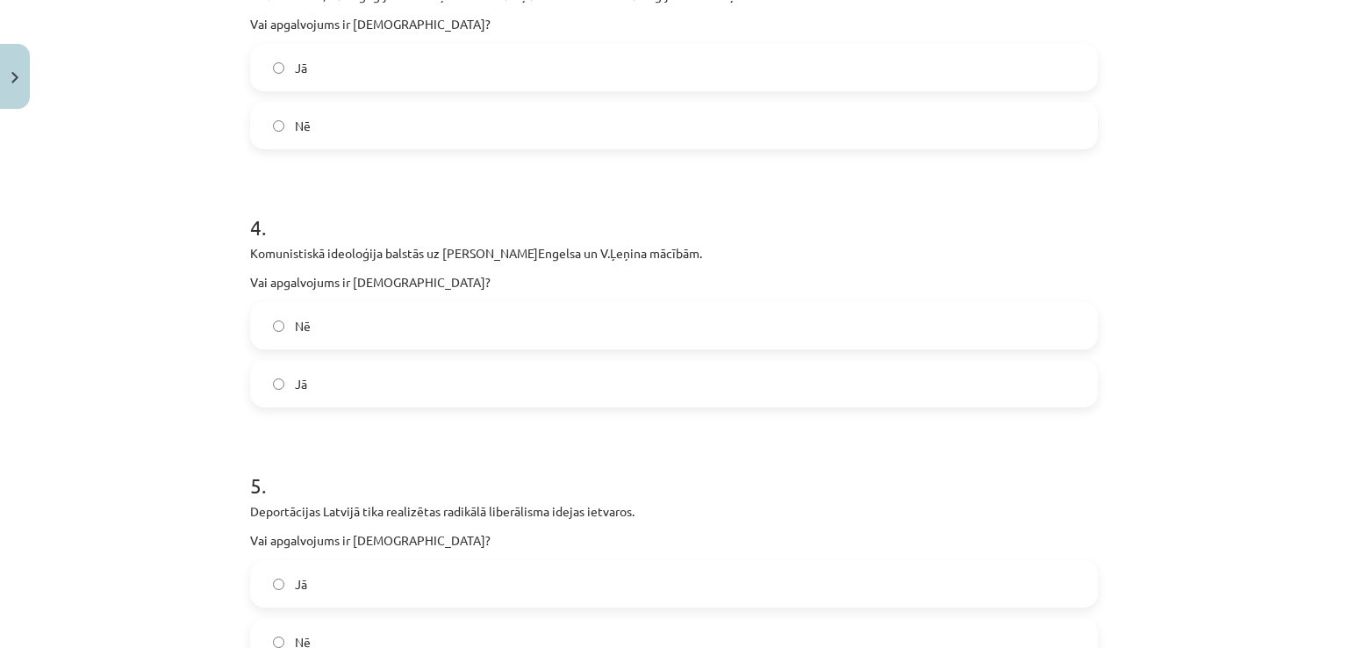
scroll to position [1053, 0]
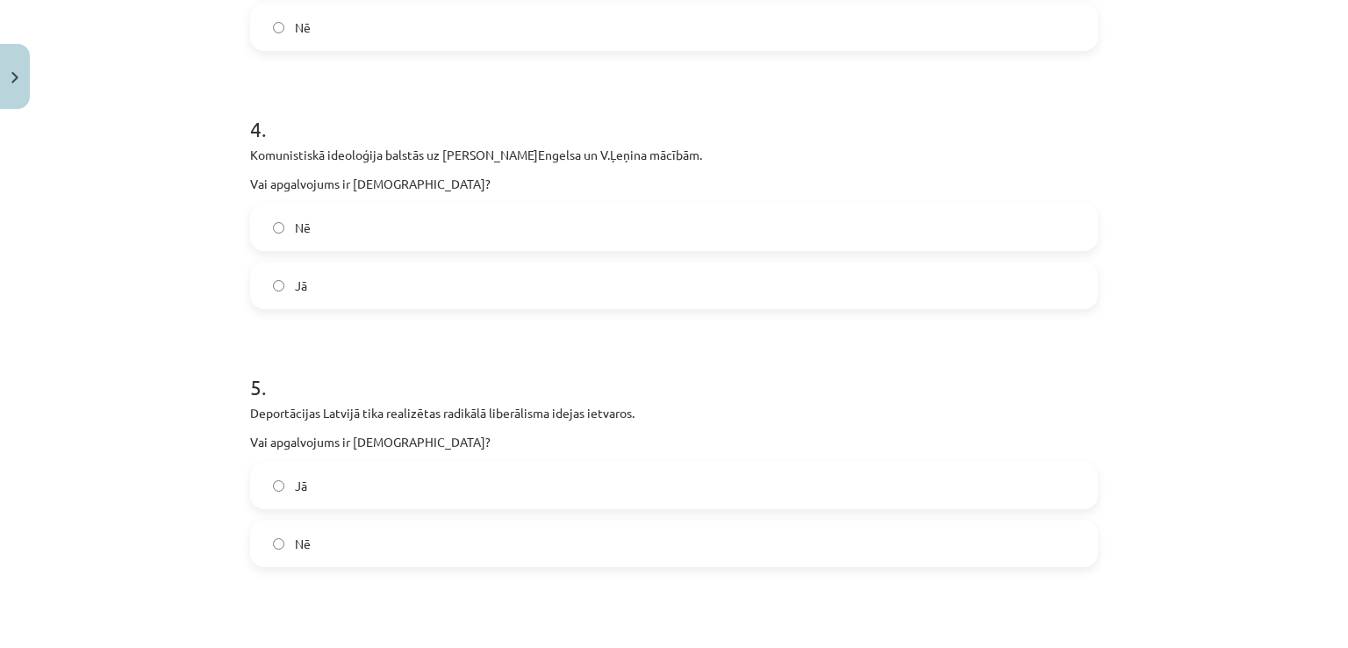
click at [323, 331] on form "1 . Politikas zinātnē izšķir 3 nozīmīgākās ideoloģijas: liberālismu, konservatī…" at bounding box center [674, 259] width 848 height 1927
click at [327, 296] on label "Jā" at bounding box center [674, 285] width 844 height 44
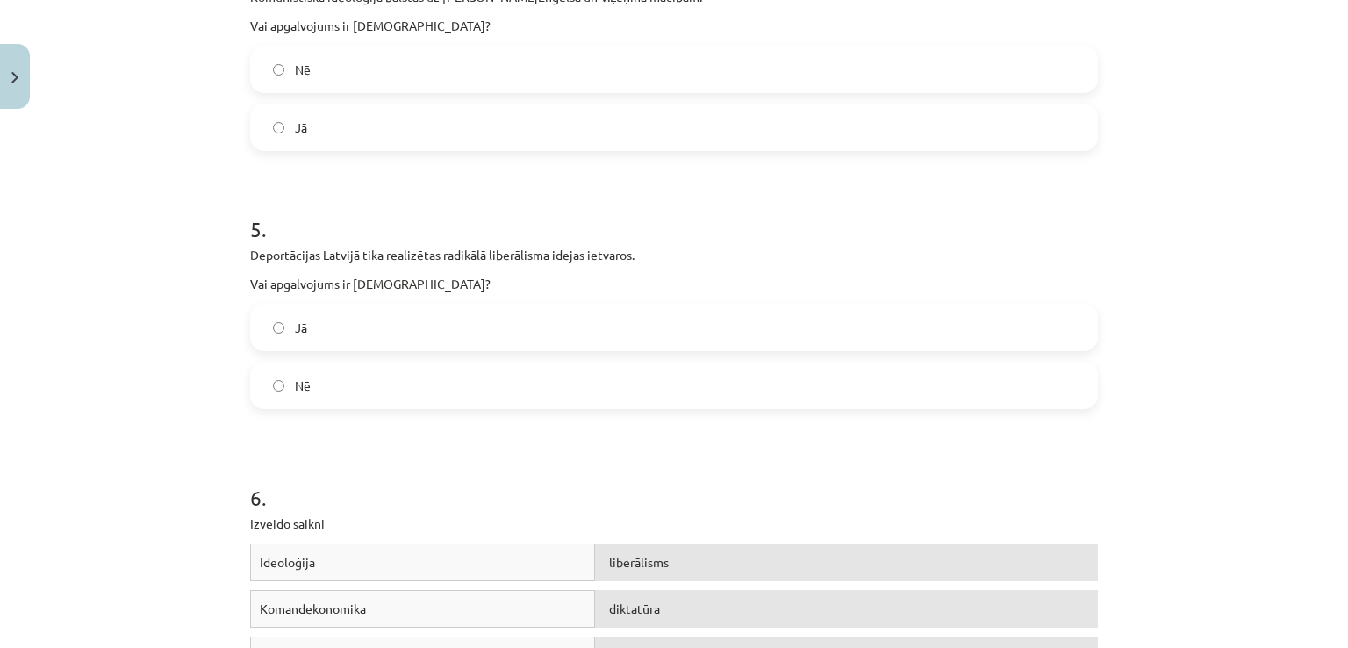
scroll to position [1229, 0]
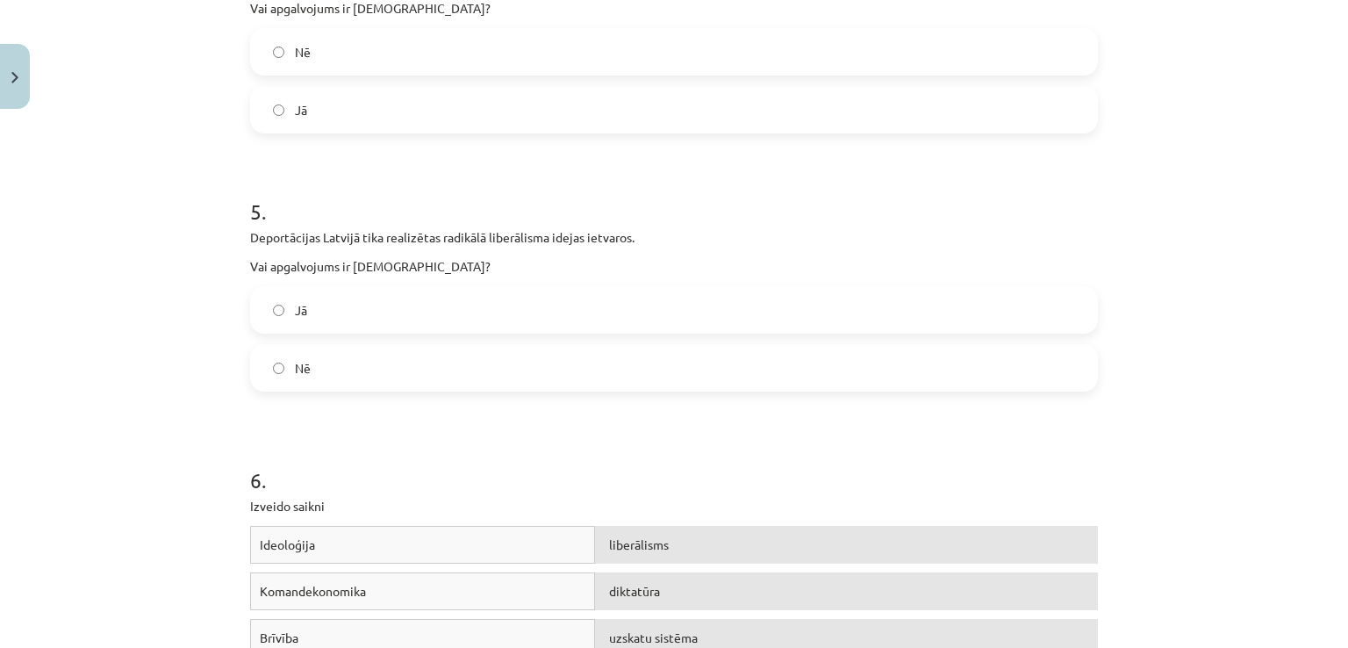
click at [344, 363] on label "Nē" at bounding box center [674, 368] width 844 height 44
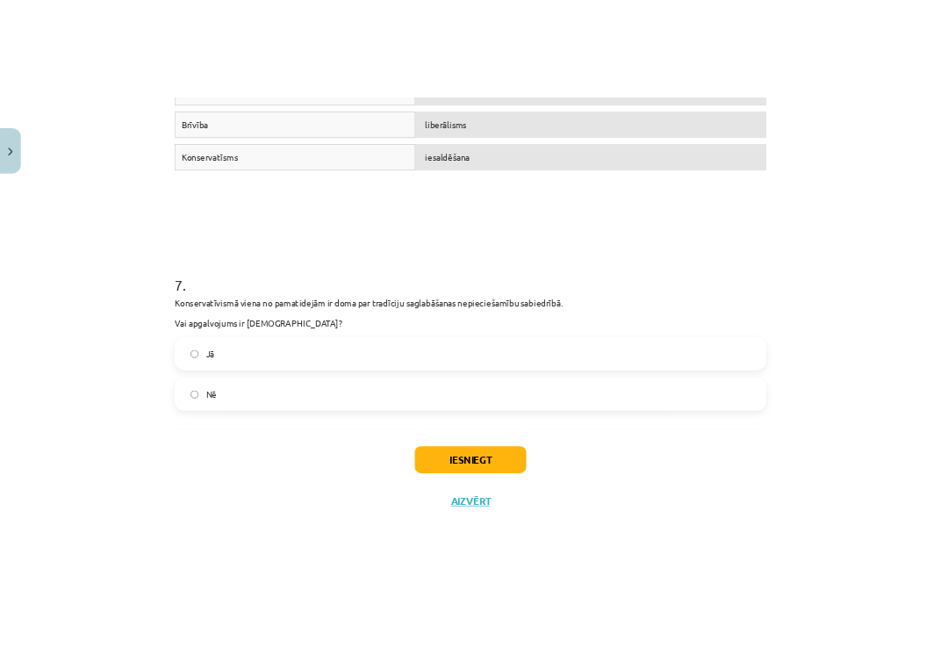
scroll to position [1832, 0]
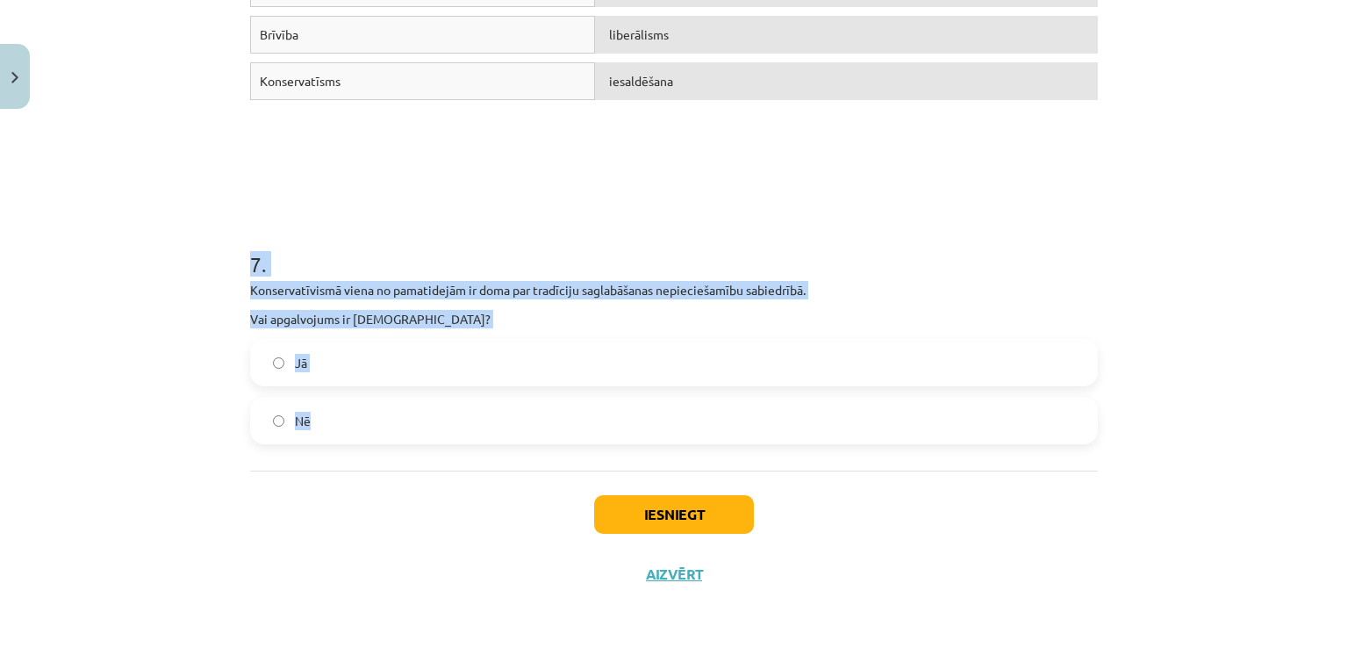
drag, startPoint x: 223, startPoint y: 246, endPoint x: 495, endPoint y: 435, distance: 331.6
click at [495, 435] on div "Mācību tēma: Sociālās zinātnes i - 11. klases 1. ieskaites mācību materiāls #4 …" at bounding box center [674, 324] width 1348 height 648
copy div "7 . Konservatīvismā viena no pamatidejām ir doma par tradīciju saglabāšanas nep…"
click at [488, 370] on label "Jā" at bounding box center [674, 363] width 844 height 44
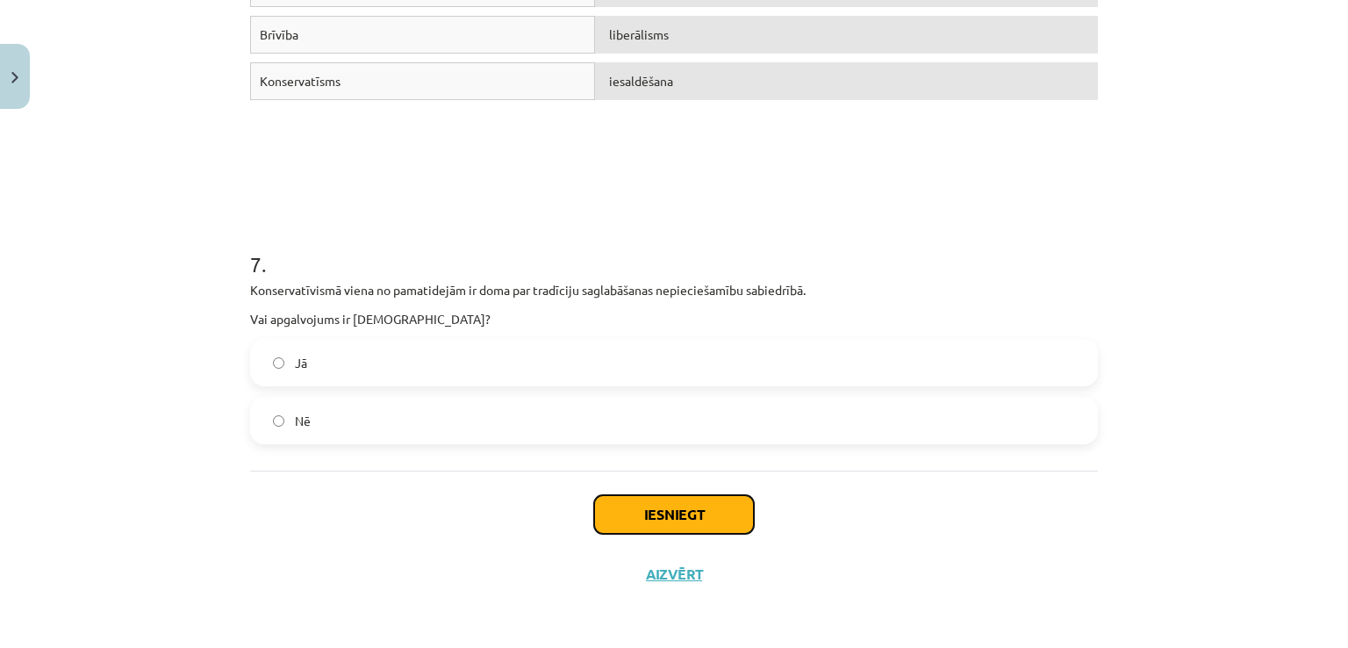
click at [713, 519] on button "Iesniegt" at bounding box center [674, 514] width 160 height 39
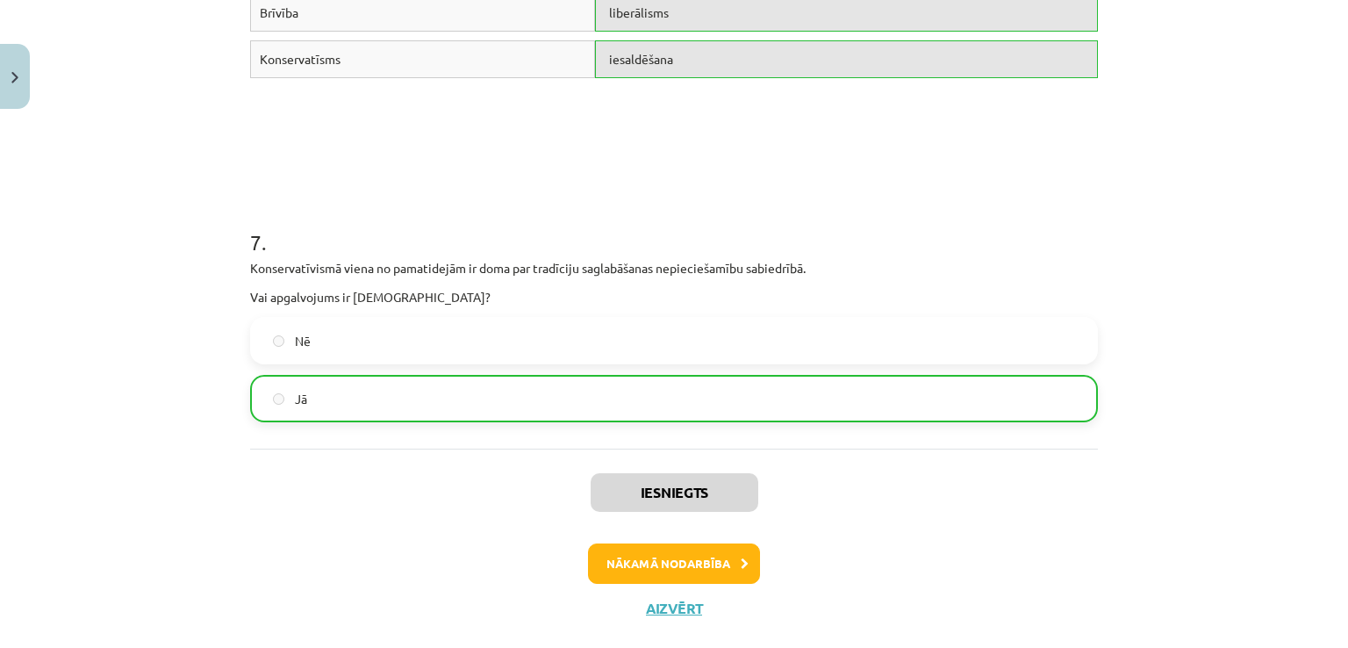
scroll to position [1886, 0]
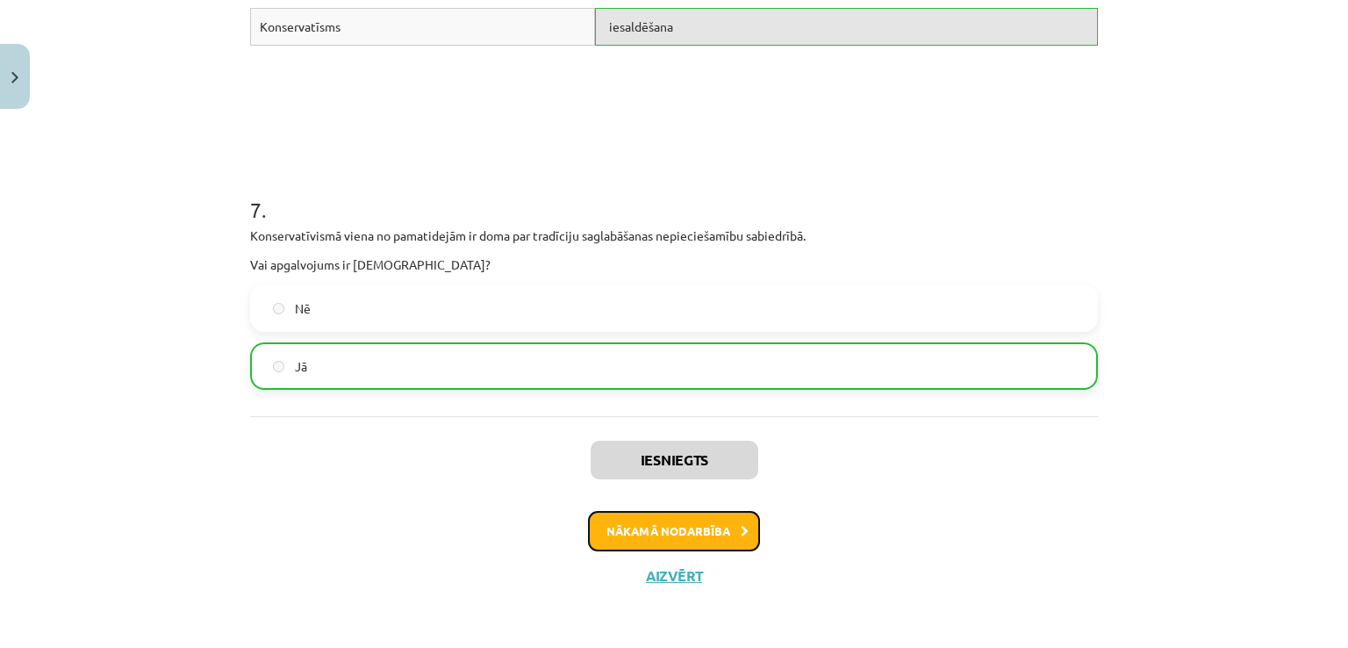
click at [648, 524] on button "Nākamā nodarbība" at bounding box center [674, 531] width 172 height 40
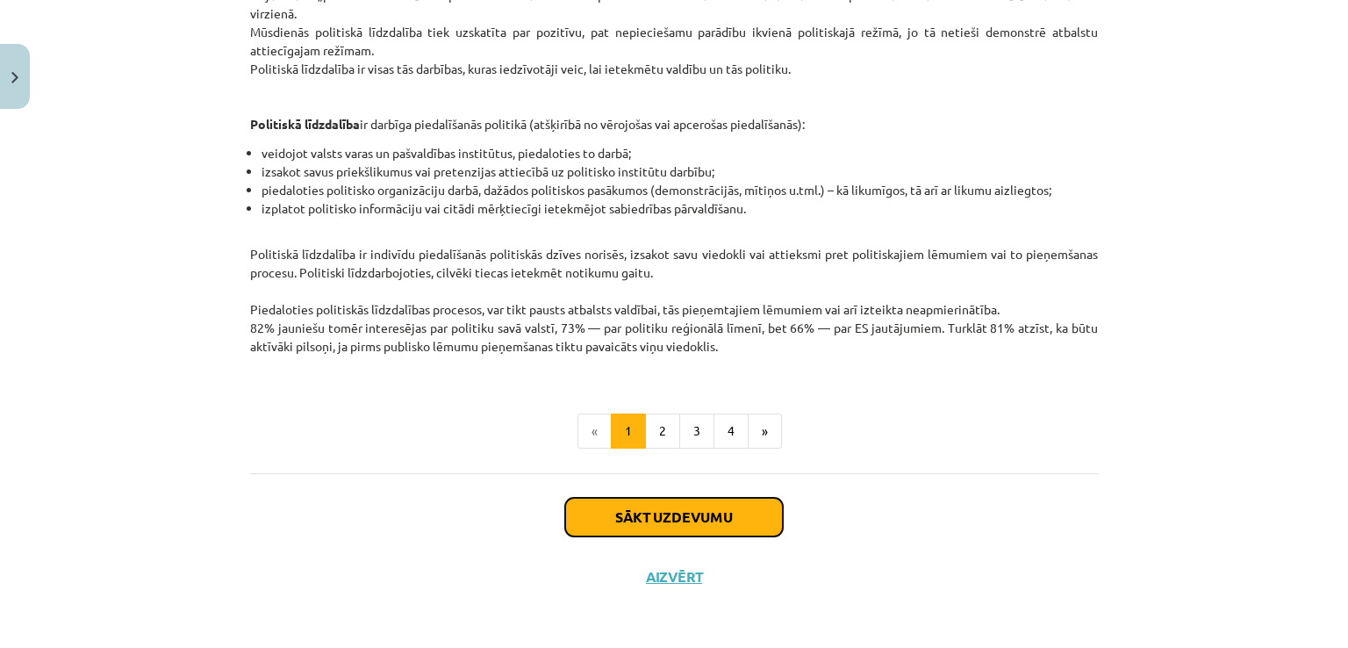
click at [614, 510] on button "Sākt uzdevumu" at bounding box center [674, 517] width 218 height 39
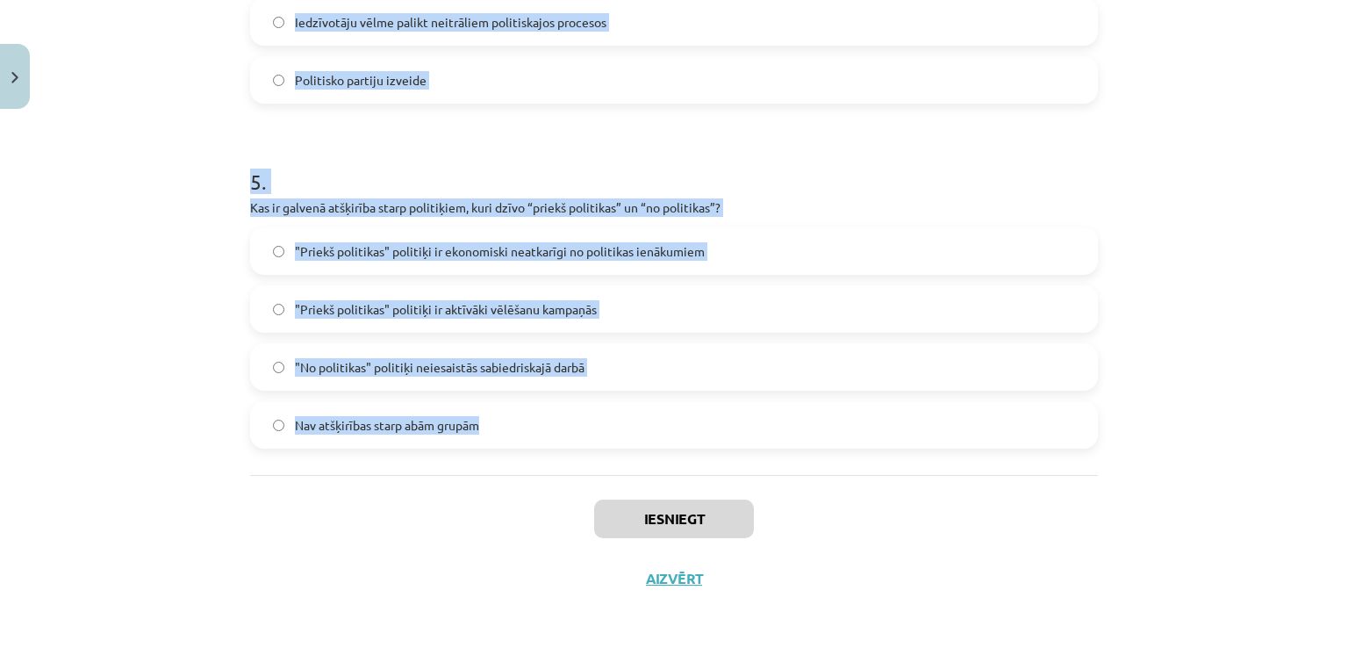
scroll to position [1594, 0]
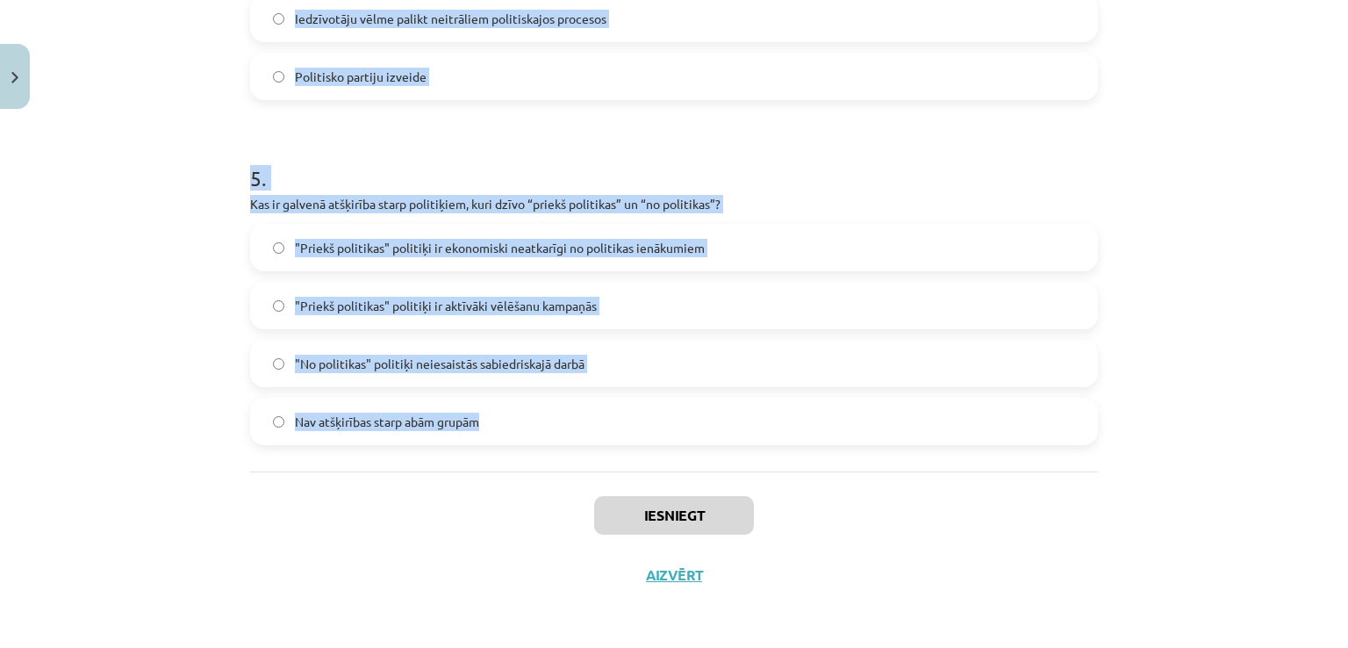
drag, startPoint x: 215, startPoint y: 345, endPoint x: 506, endPoint y: 457, distance: 311.5
click at [506, 457] on div "Mācību tēma: Sociālās zinātnes i - 11. klases 1. ieskaites mācību materiāls #5 …" at bounding box center [674, 324] width 1348 height 648
copy form "1 . Kādu vadības stilu raksturo līdera vēlme dalīties lēmumu pieņemšanas proces…"
click at [835, 149] on h1 "5 ." at bounding box center [674, 162] width 848 height 54
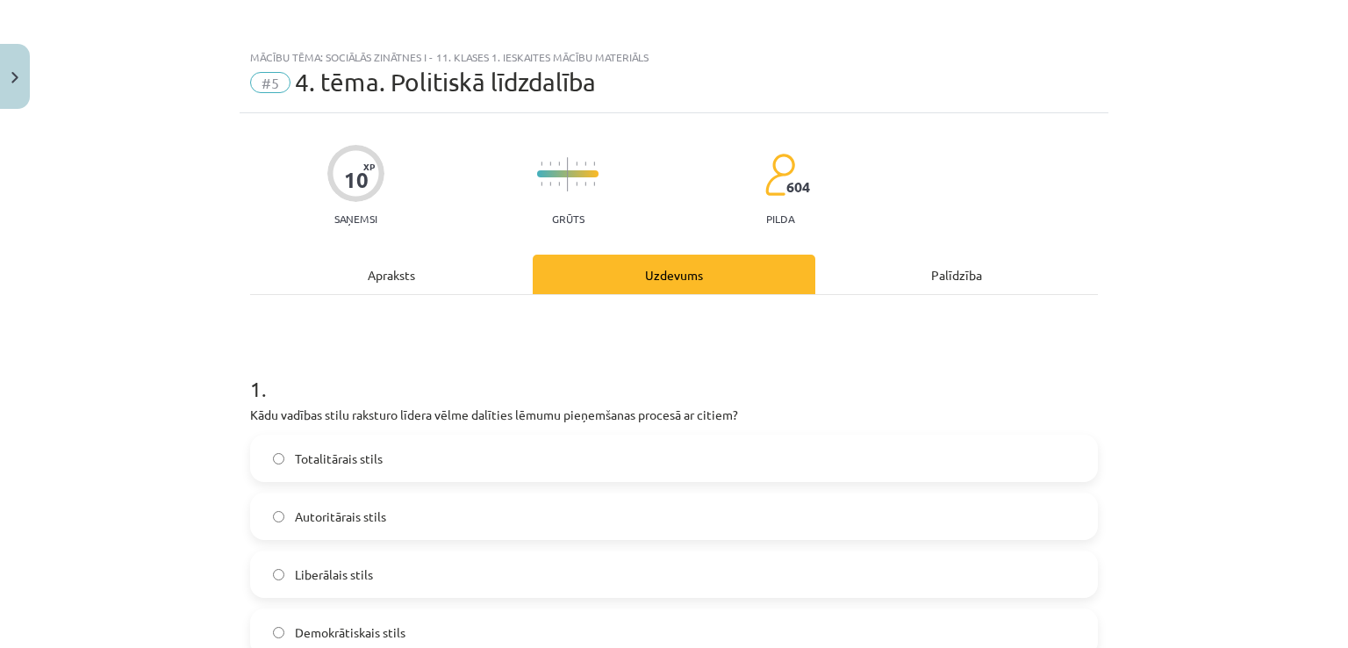
scroll to position [0, 0]
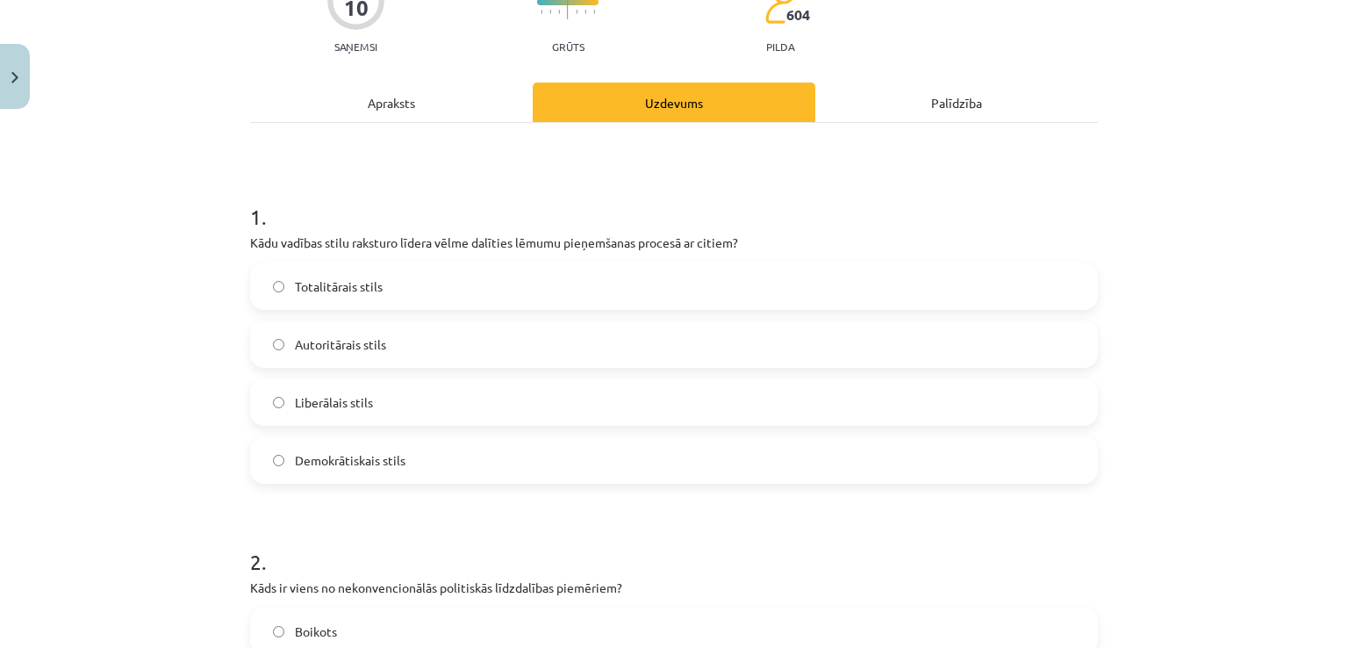
click at [340, 460] on span "Demokrātiskais stils" at bounding box center [350, 460] width 111 height 18
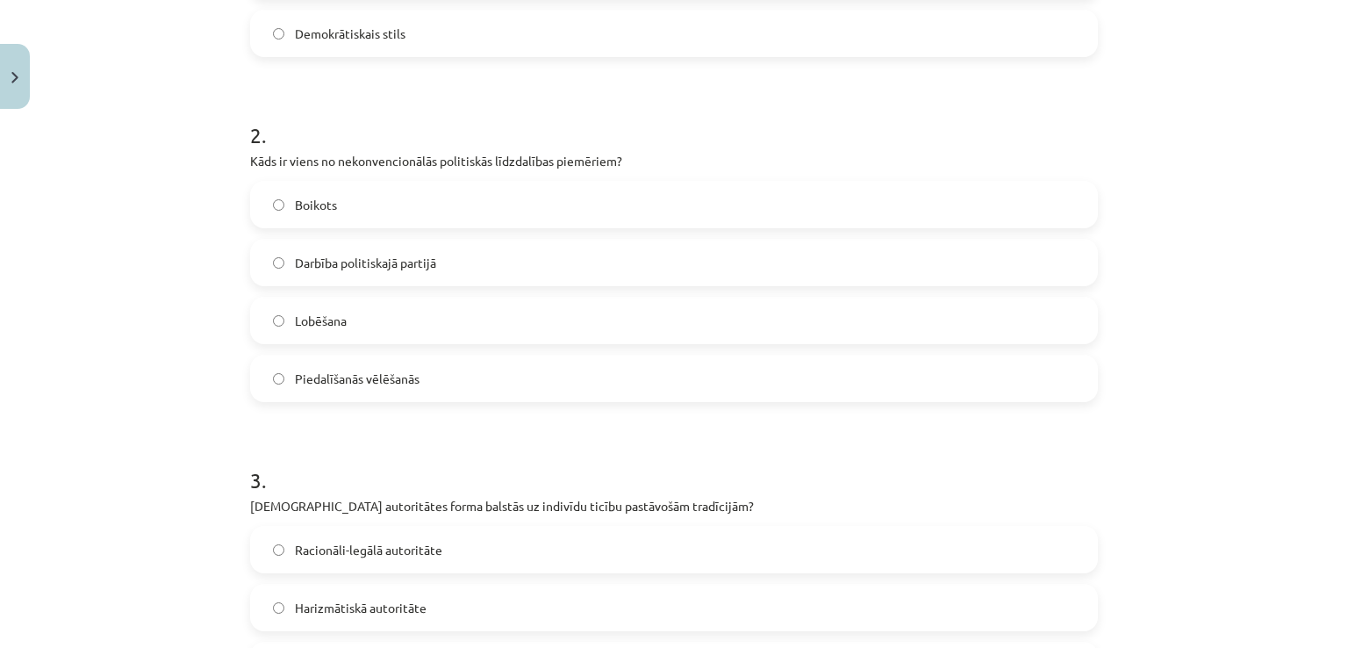
scroll to position [614, 0]
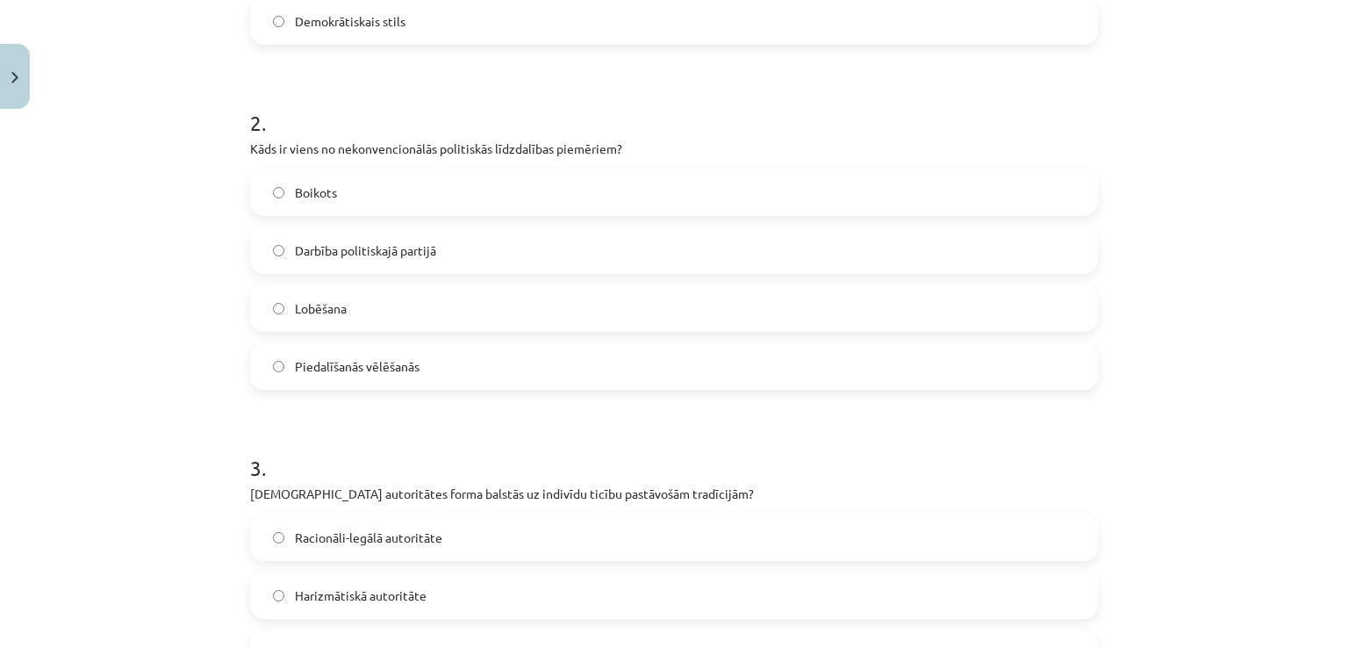
click at [410, 200] on label "Boikots" at bounding box center [674, 192] width 844 height 44
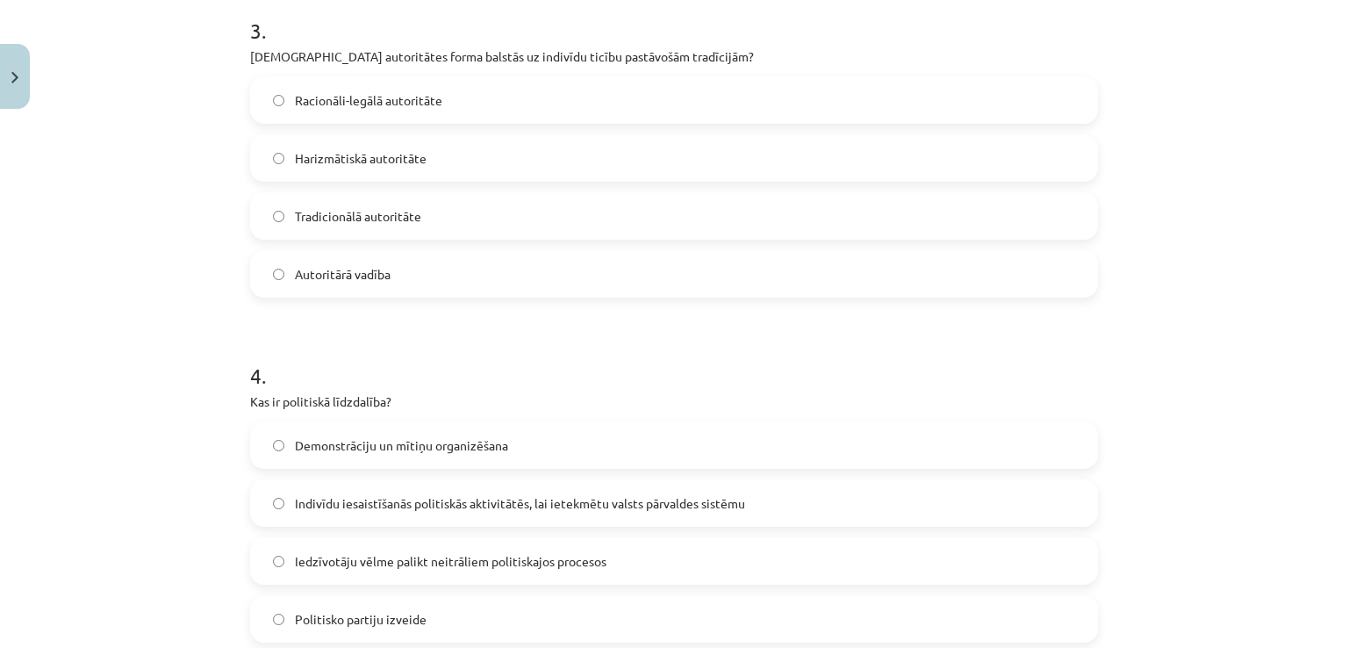
scroll to position [1053, 0]
click at [422, 221] on label "Tradicionālā autoritāte" at bounding box center [674, 214] width 844 height 44
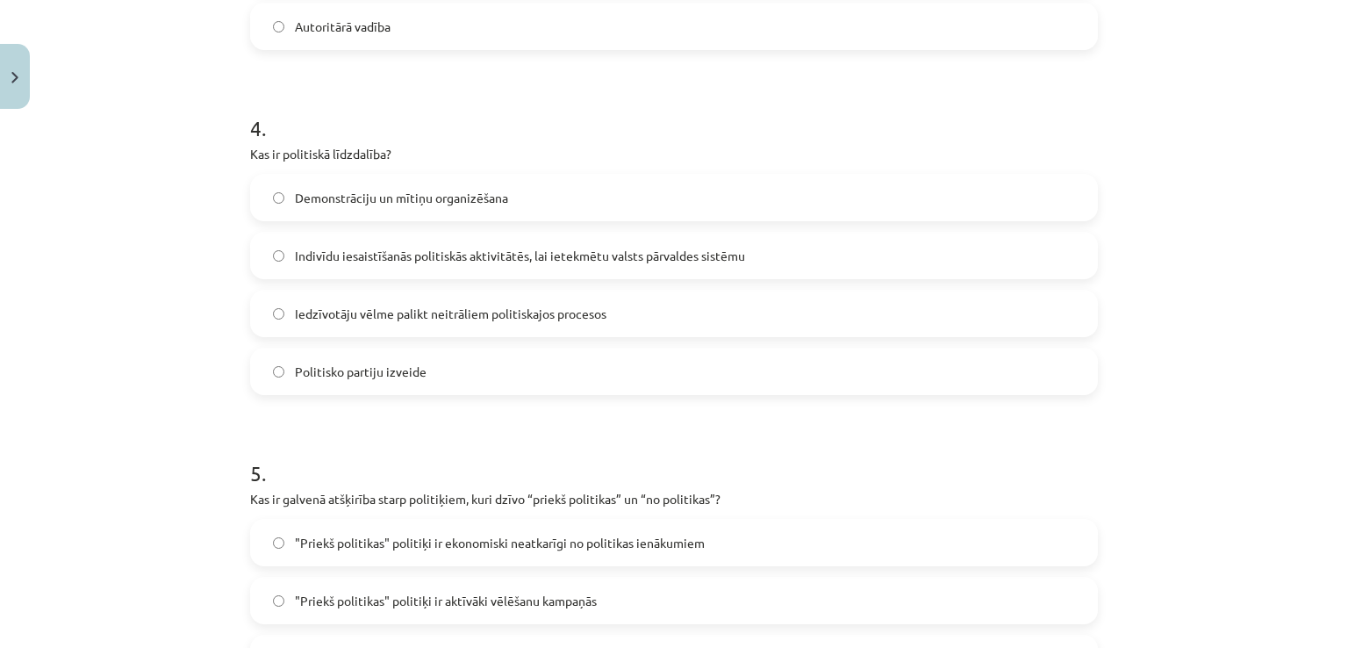
scroll to position [1404, 0]
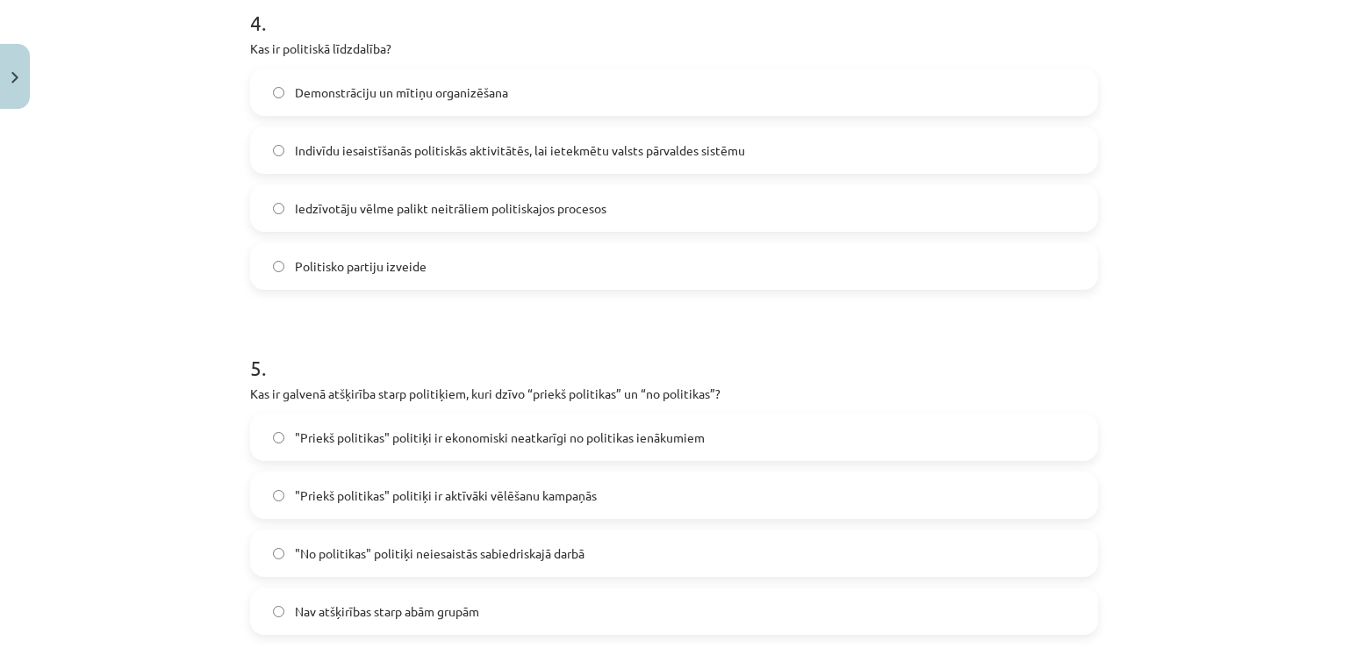
drag, startPoint x: 413, startPoint y: 140, endPoint x: 372, endPoint y: 68, distance: 83.7
click at [413, 141] on span "Indivīdu iesaistīšanās politiskās aktivitātēs, lai ietekmētu valsts pārvaldes s…" at bounding box center [520, 150] width 450 height 18
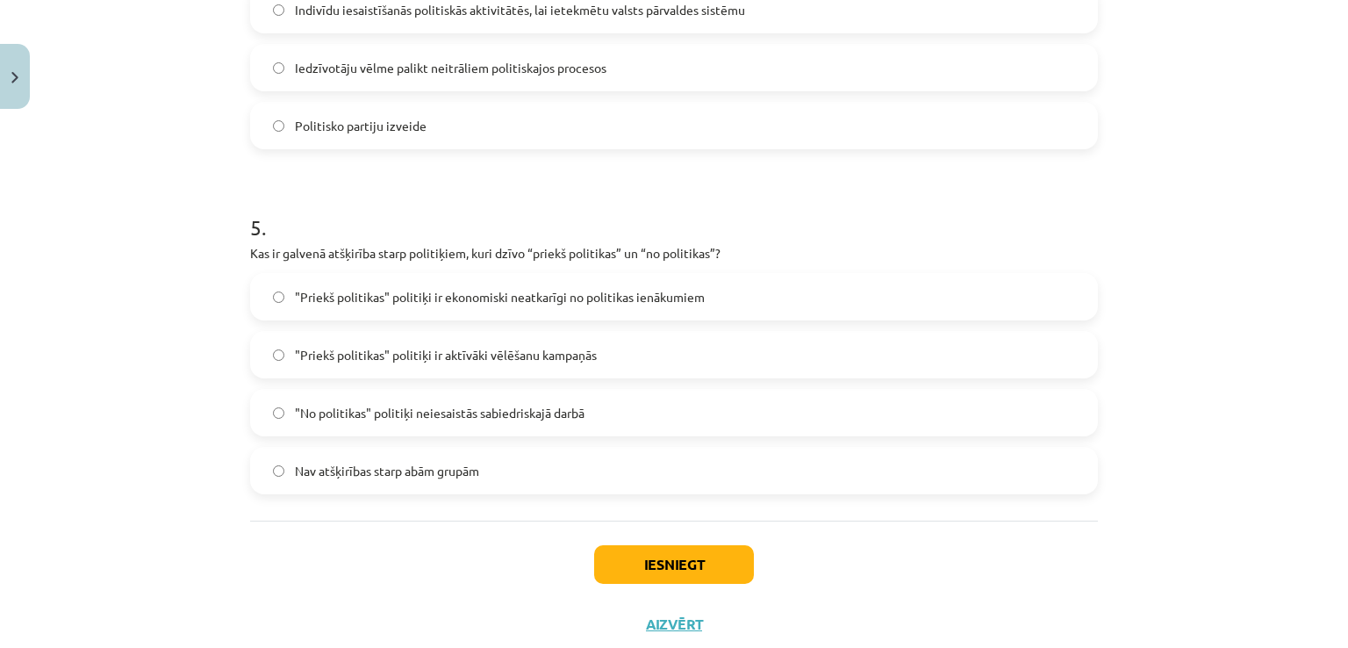
scroll to position [1580, 0]
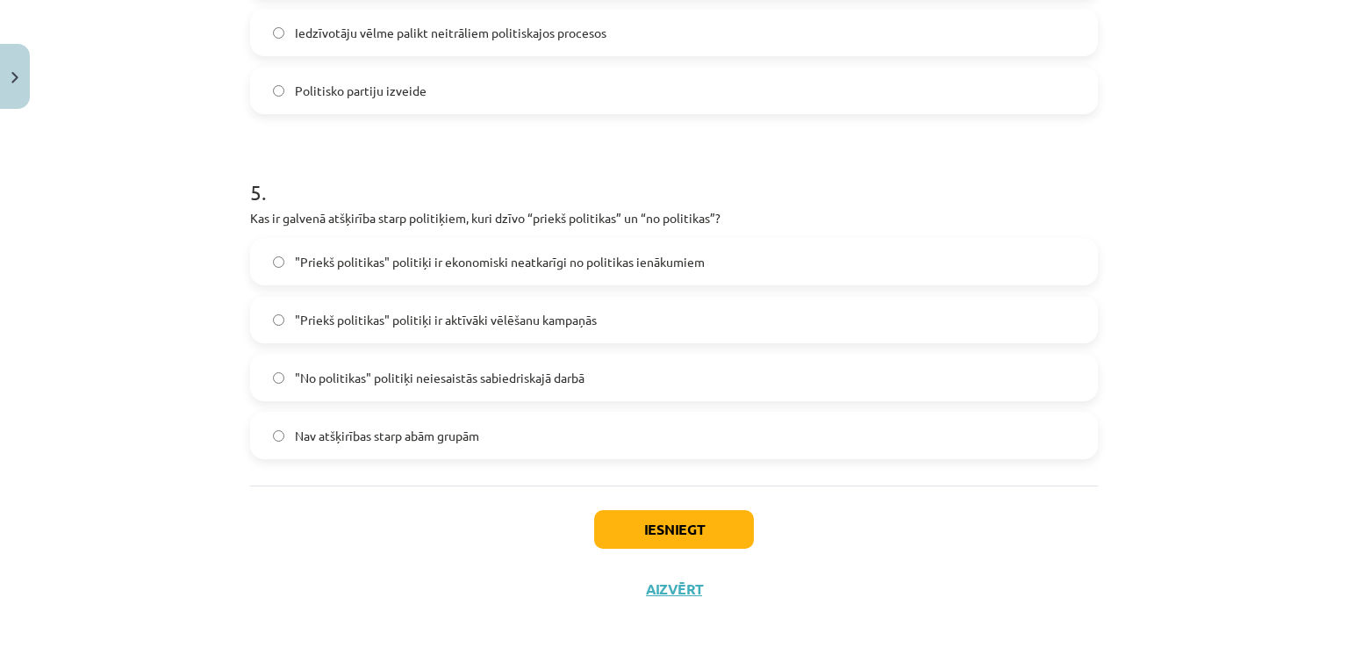
click at [521, 256] on span ""Priekš politikas" politiķi ir ekonomiski neatkarīgi no politikas ienākumiem" at bounding box center [500, 262] width 410 height 18
click at [614, 538] on button "Iesniegt" at bounding box center [674, 529] width 160 height 39
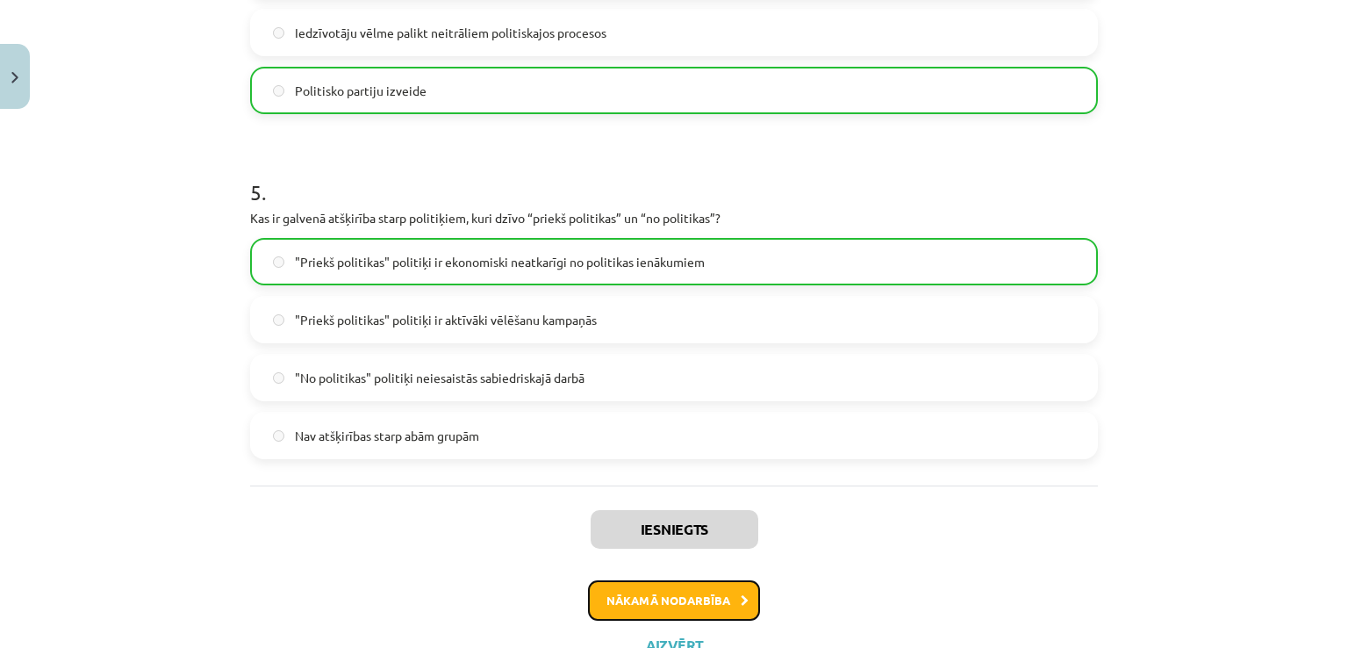
click at [676, 605] on button "Nākamā nodarbība" at bounding box center [674, 600] width 172 height 40
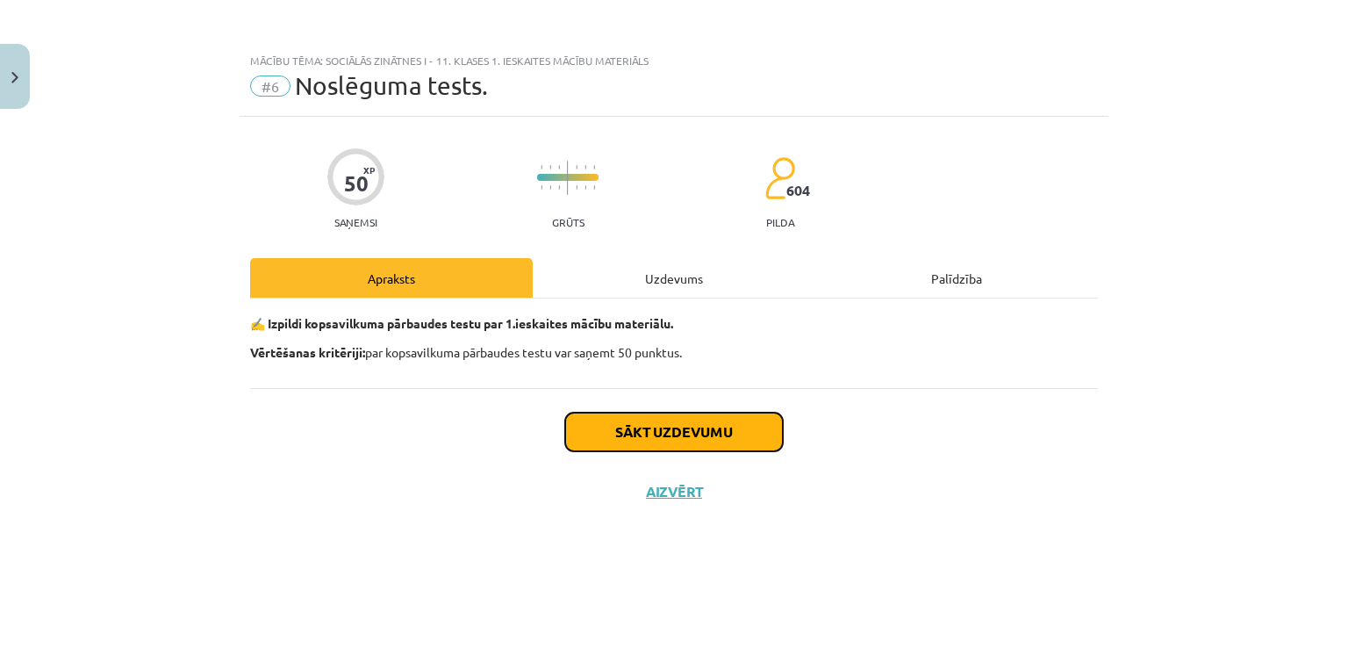
click at [650, 423] on button "Sākt uzdevumu" at bounding box center [674, 432] width 218 height 39
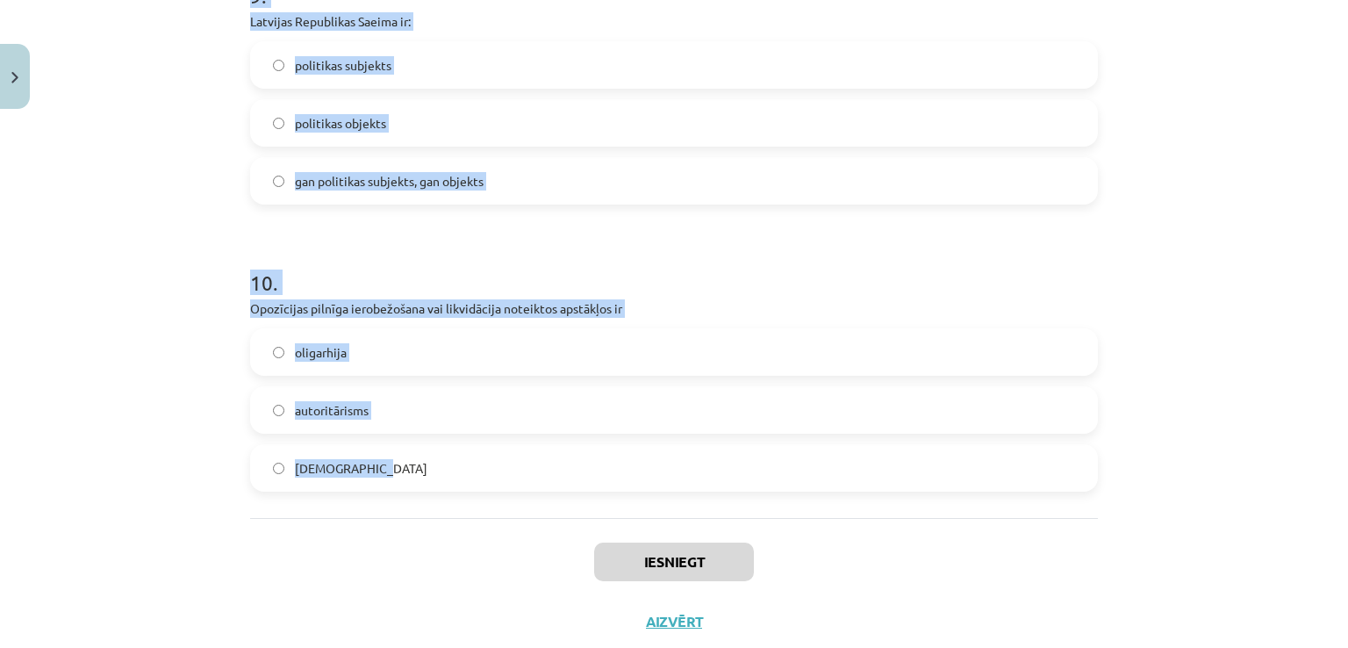
scroll to position [2739, 0]
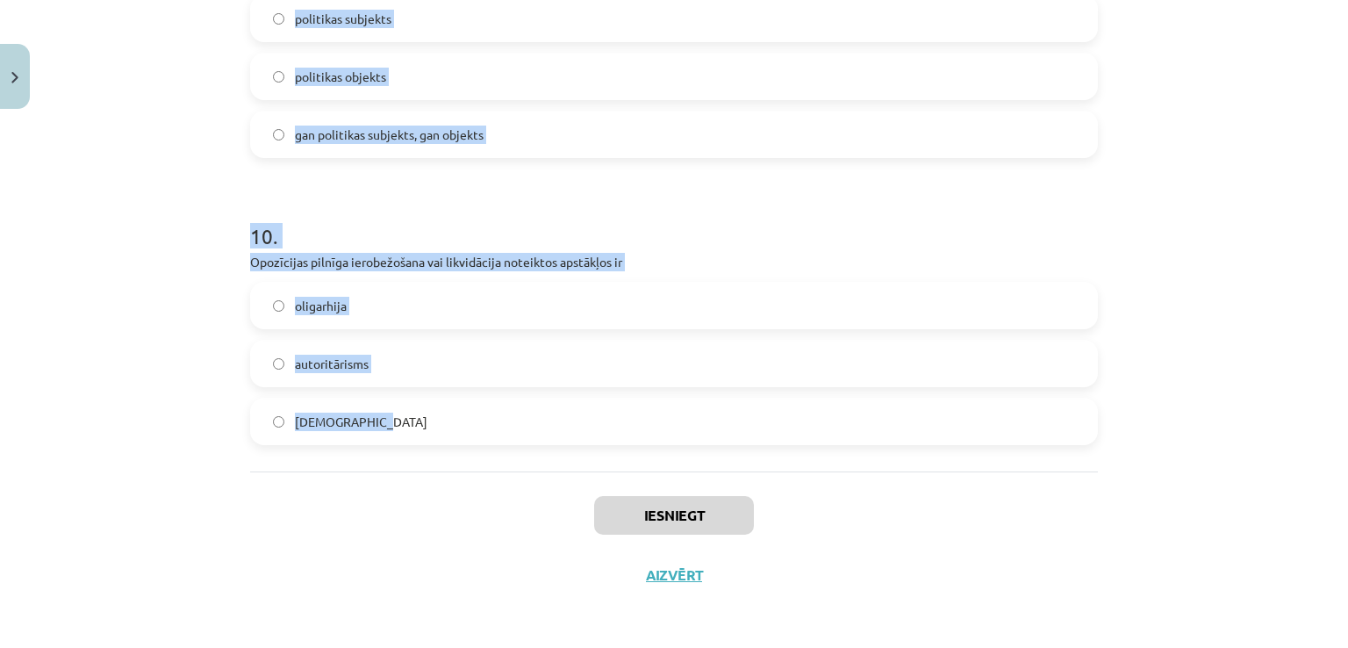
drag, startPoint x: 227, startPoint y: 353, endPoint x: 576, endPoint y: 425, distance: 355.8
click at [576, 425] on div "Mācību tēma: Sociālās zinātnes i - 11. klases 1. ieskaites mācību materiāls #6 …" at bounding box center [674, 324] width 1348 height 648
copy form "1 . Organizēta demokrātija ar valsts iejaukšanos un atbildību vērojama liberāli…"
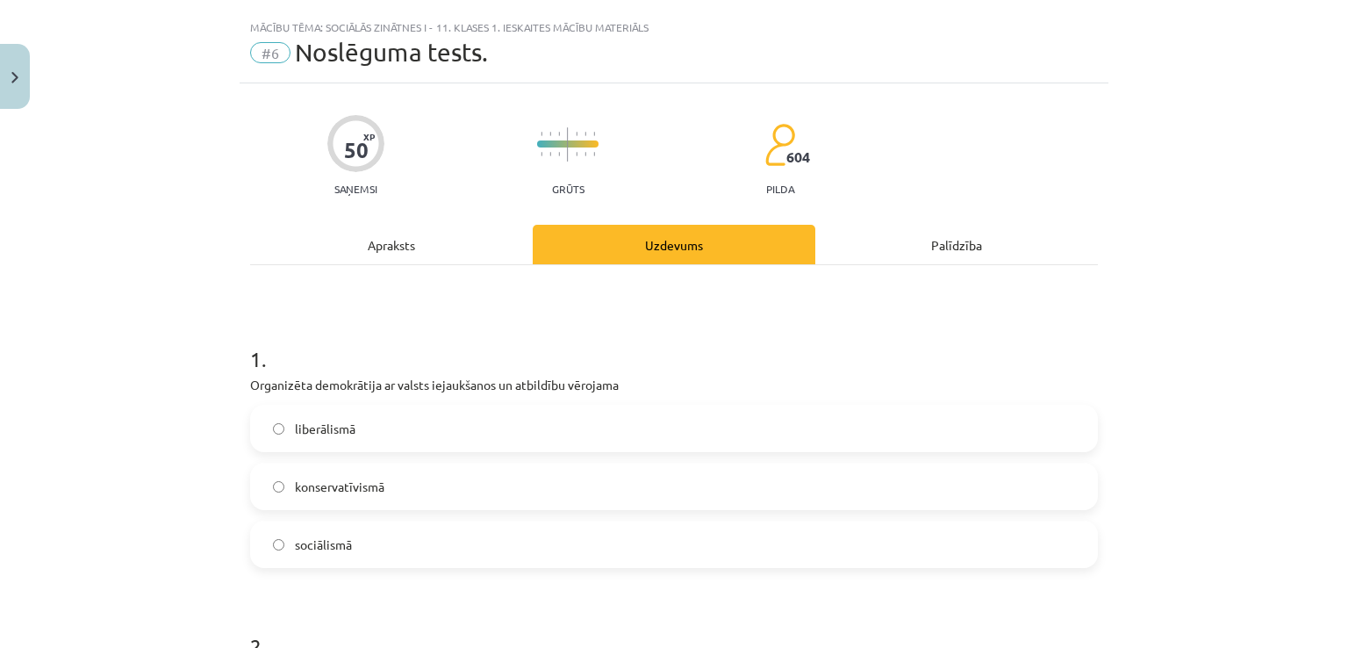
scroll to position [25, 0]
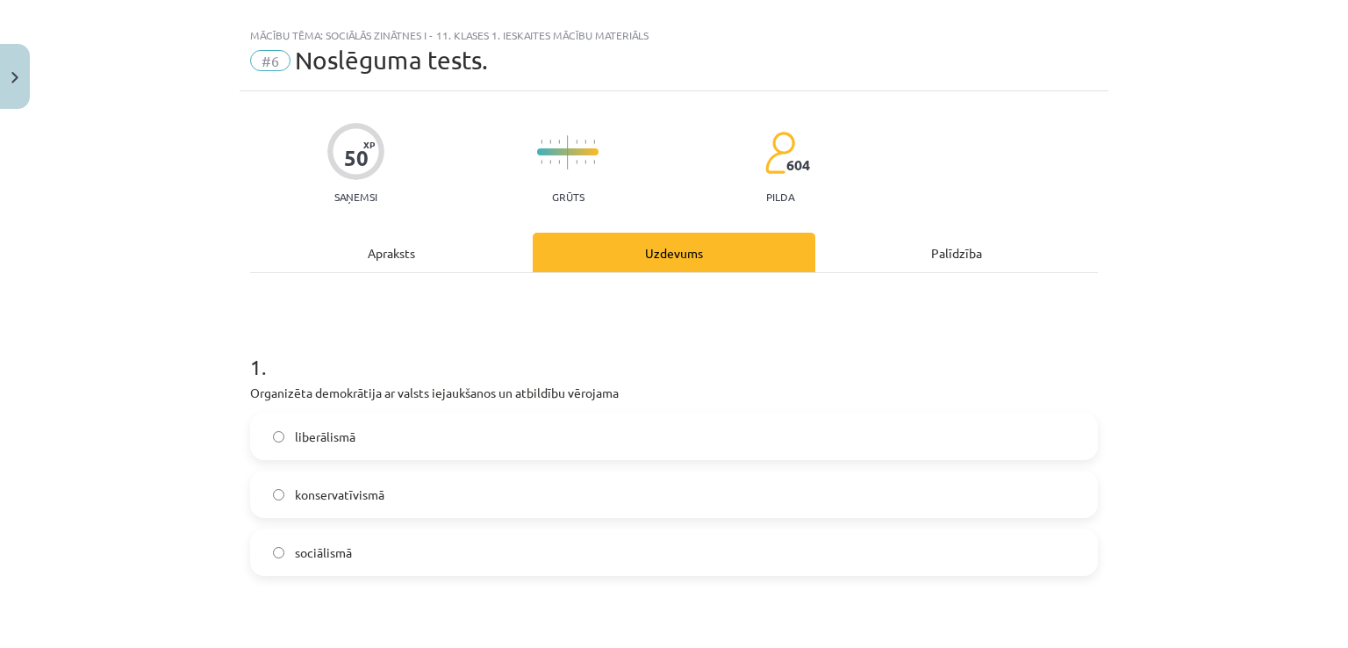
click at [717, 556] on label "sociālismā" at bounding box center [674, 552] width 844 height 44
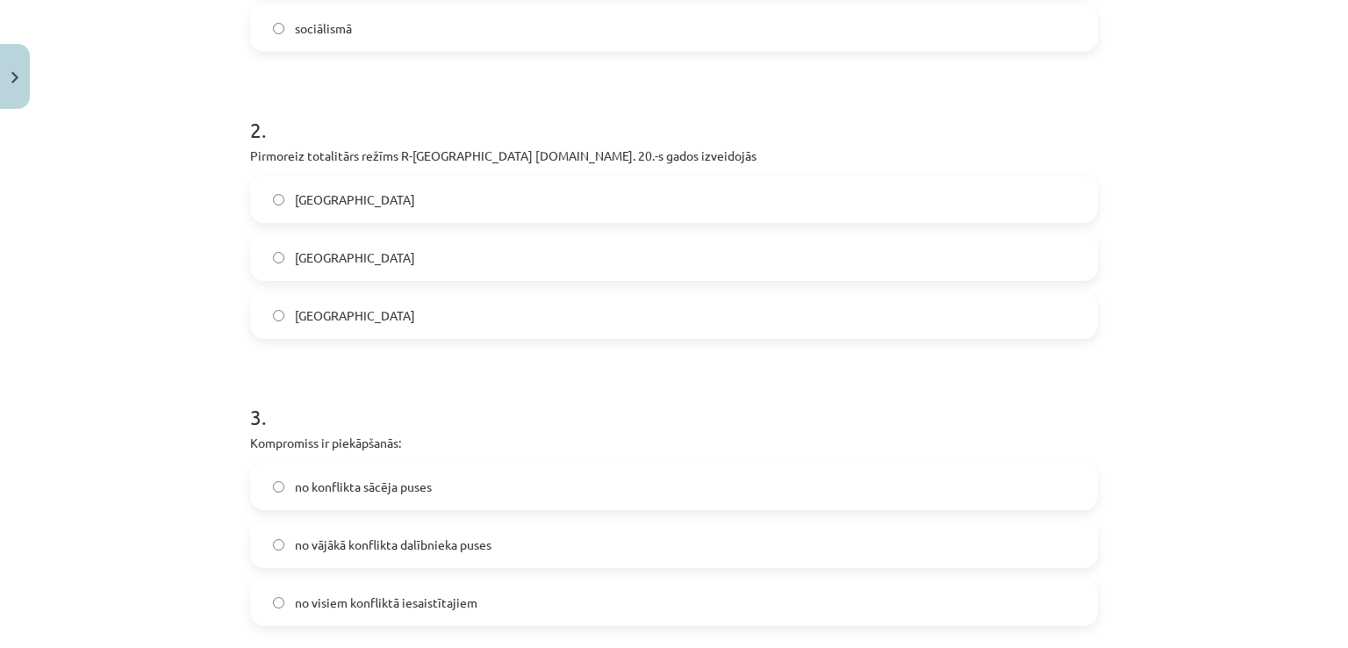
scroll to position [640, 0]
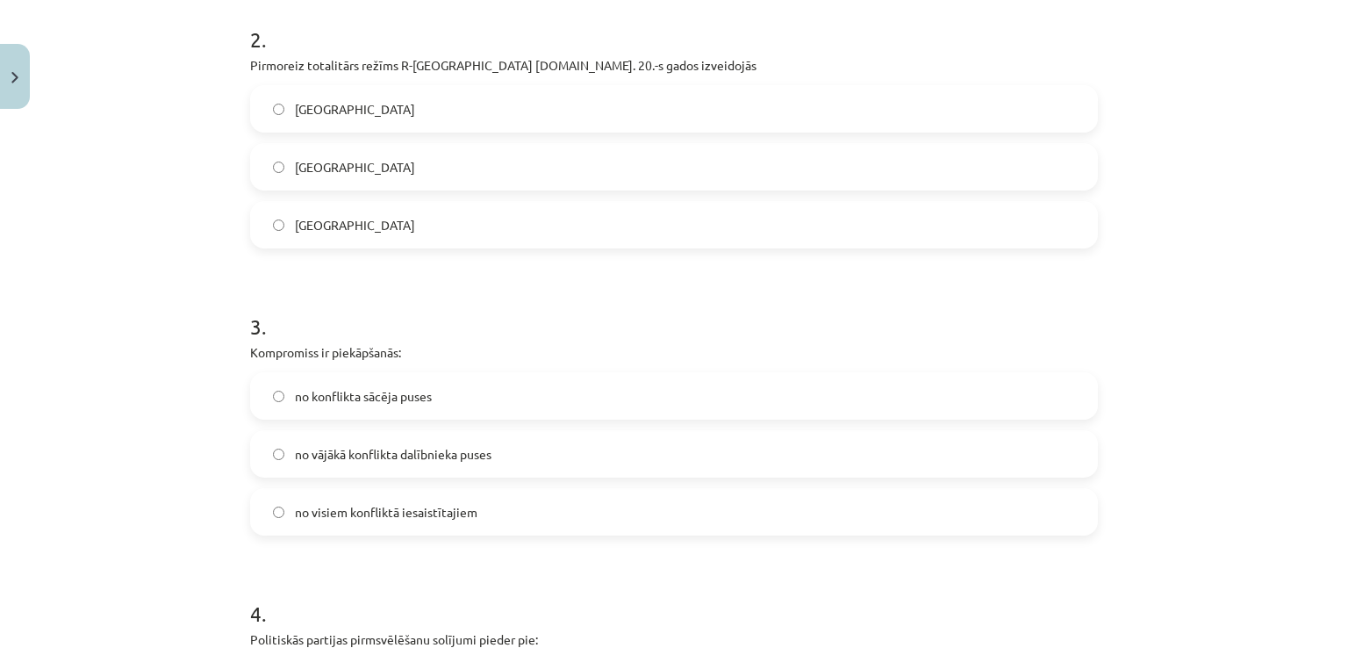
click at [372, 163] on label "Itālijā" at bounding box center [674, 167] width 844 height 44
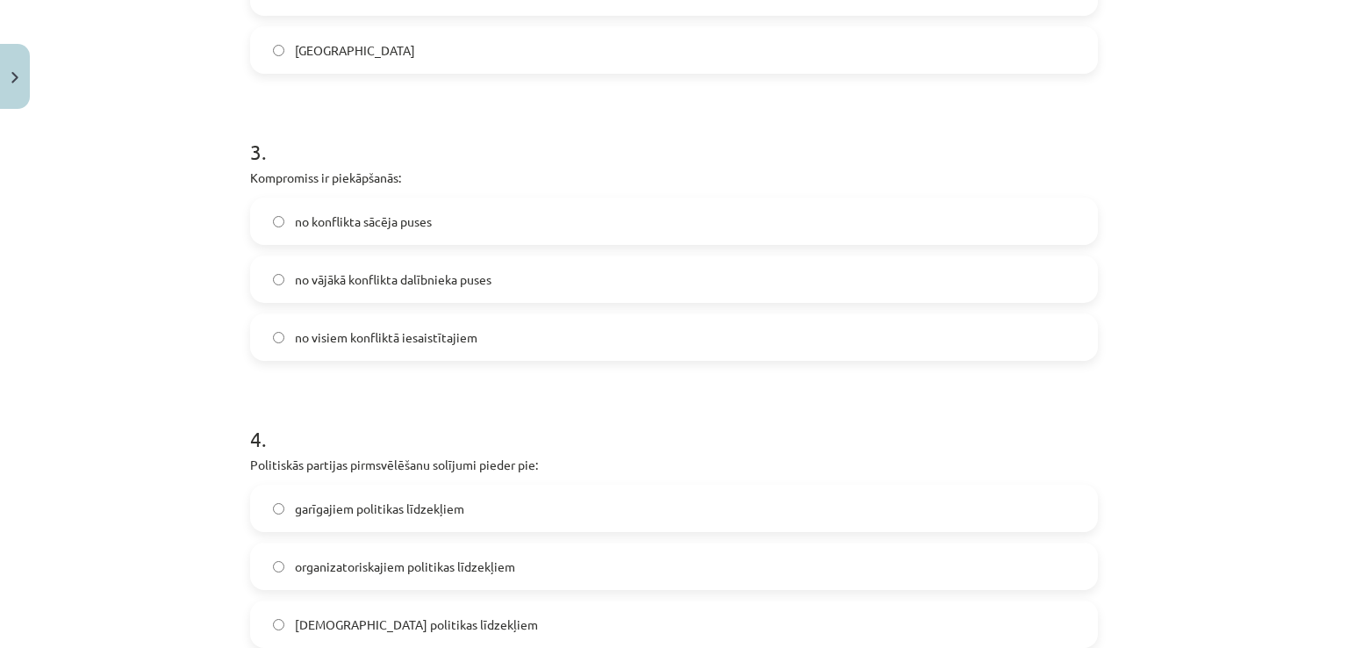
scroll to position [815, 0]
click at [456, 343] on span "no visiem konfliktā iesaistītajiem" at bounding box center [386, 336] width 183 height 18
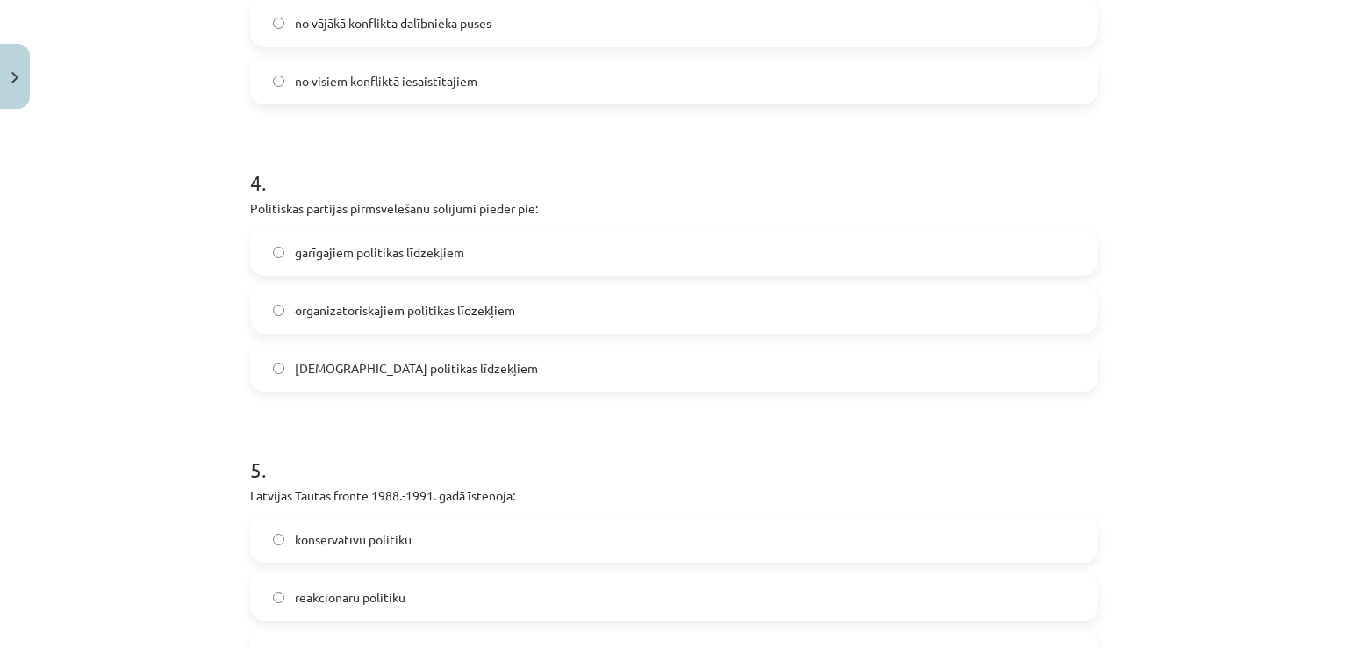
scroll to position [1079, 0]
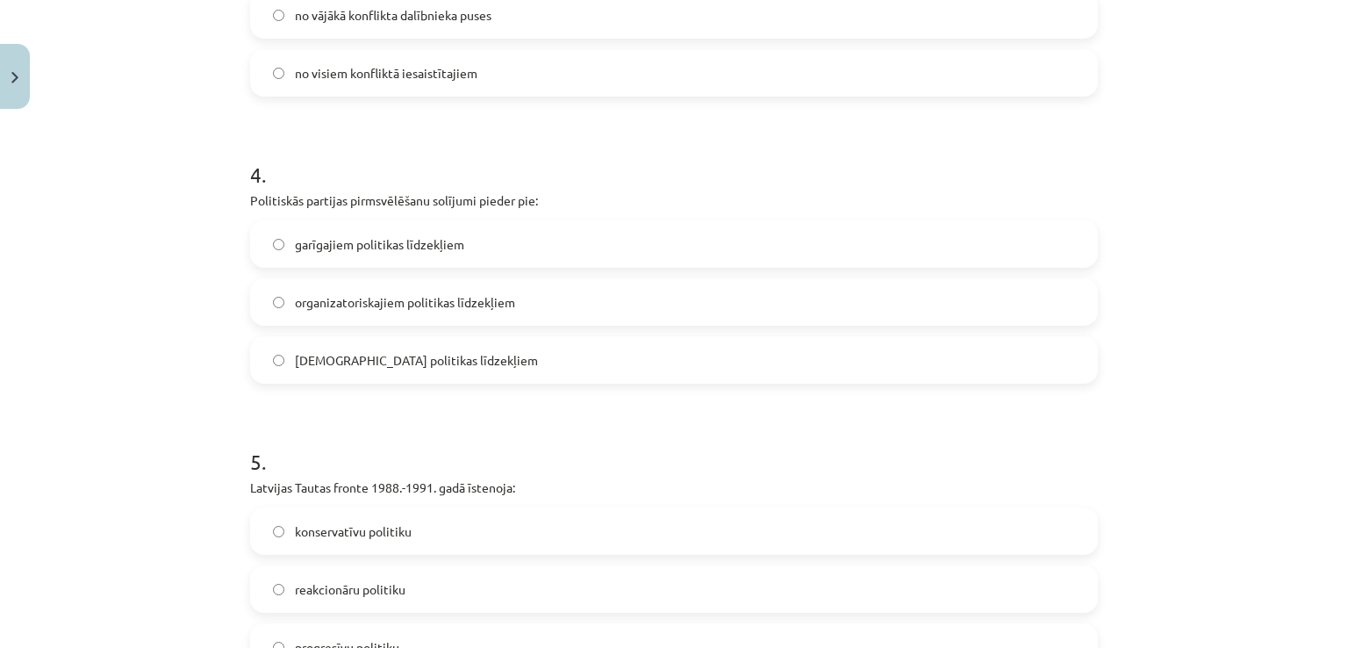
click at [348, 243] on span "garīgajiem politikas līdzekļiem" at bounding box center [379, 244] width 169 height 18
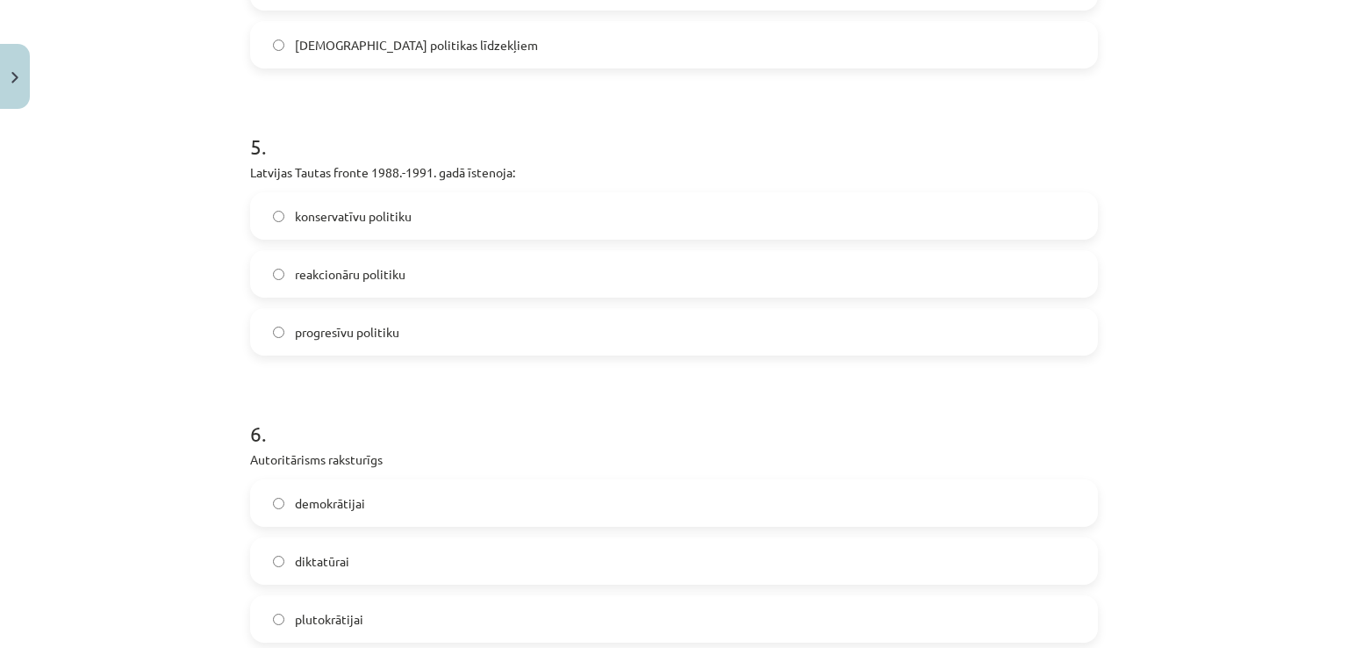
scroll to position [1430, 0]
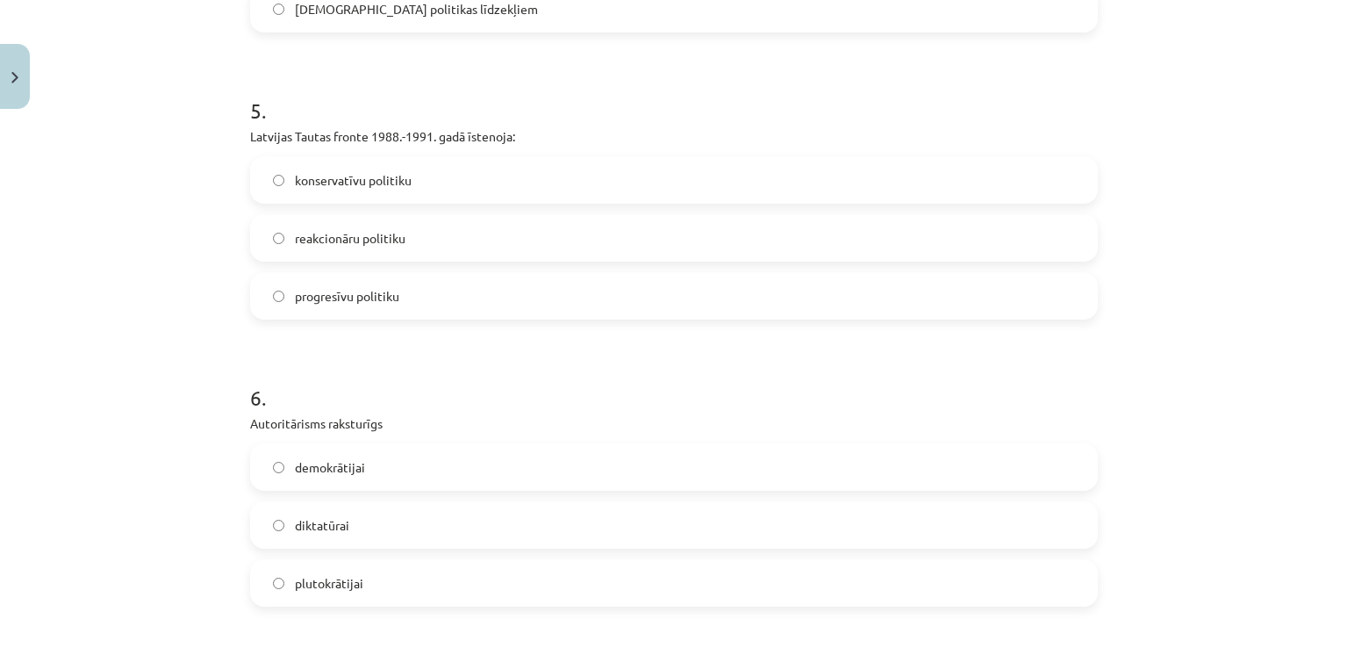
click at [378, 297] on span "progresīvu politiku" at bounding box center [347, 296] width 104 height 18
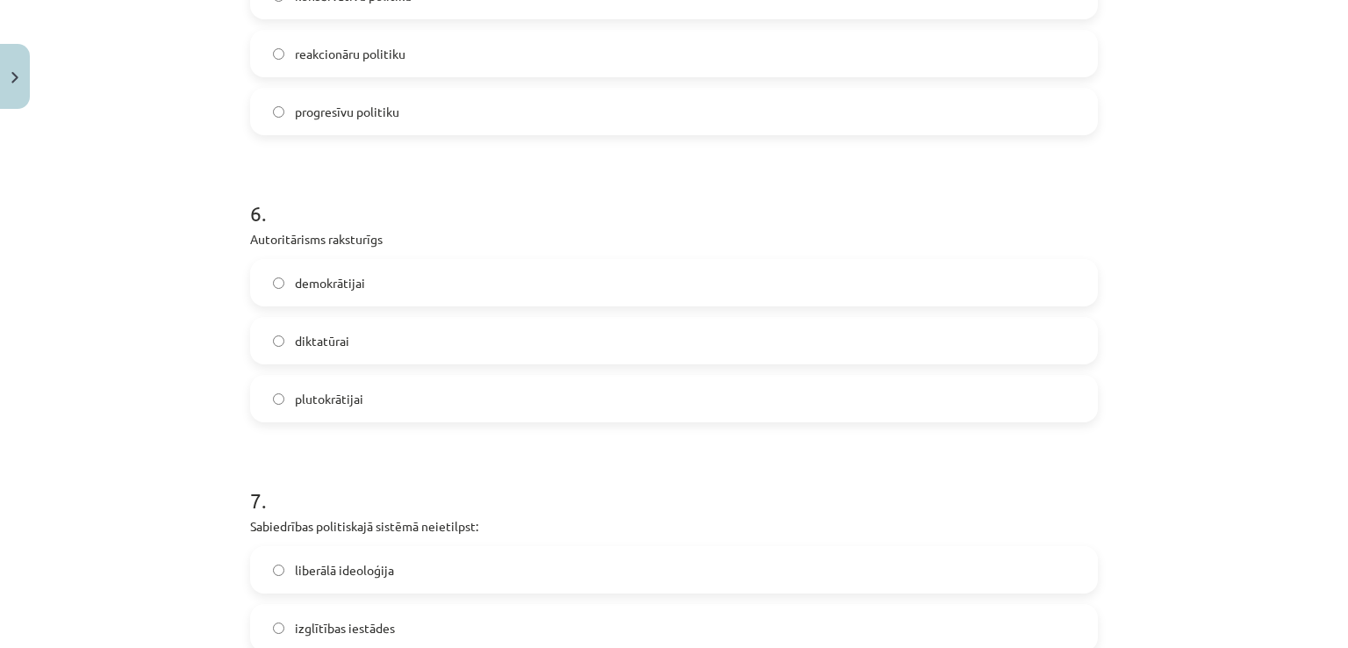
scroll to position [1693, 0]
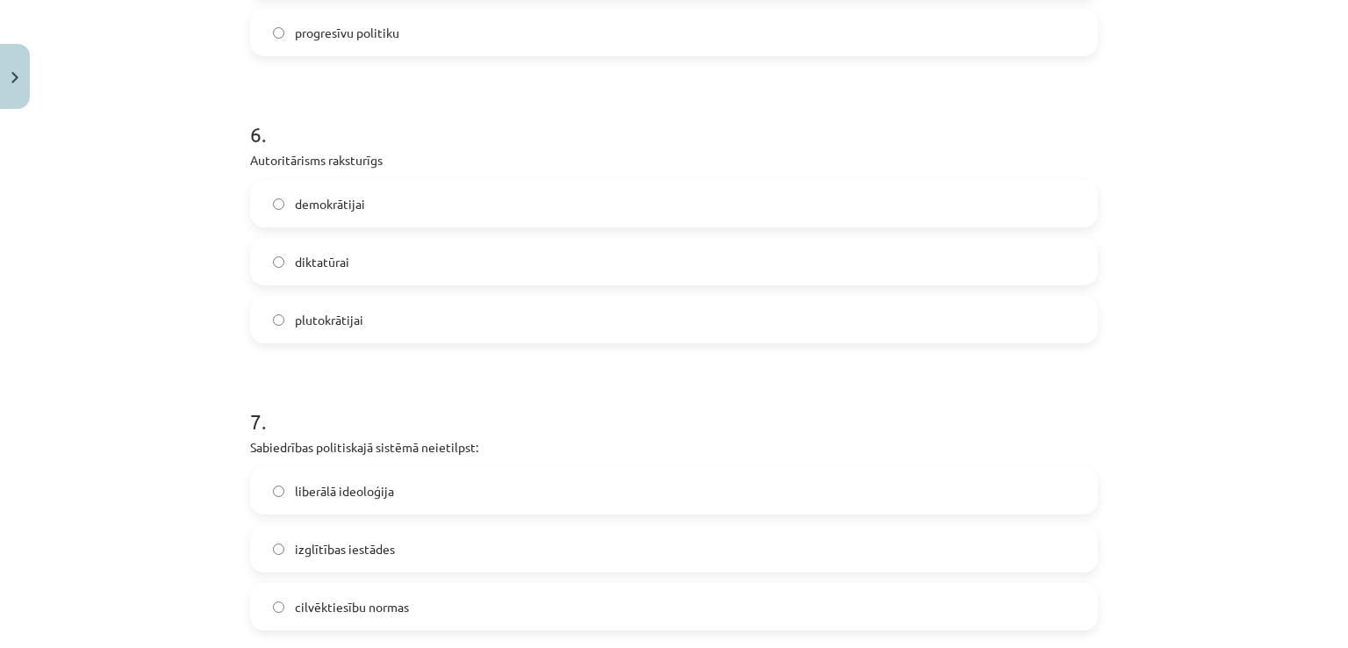
click at [488, 268] on label "diktatūrai" at bounding box center [674, 262] width 844 height 44
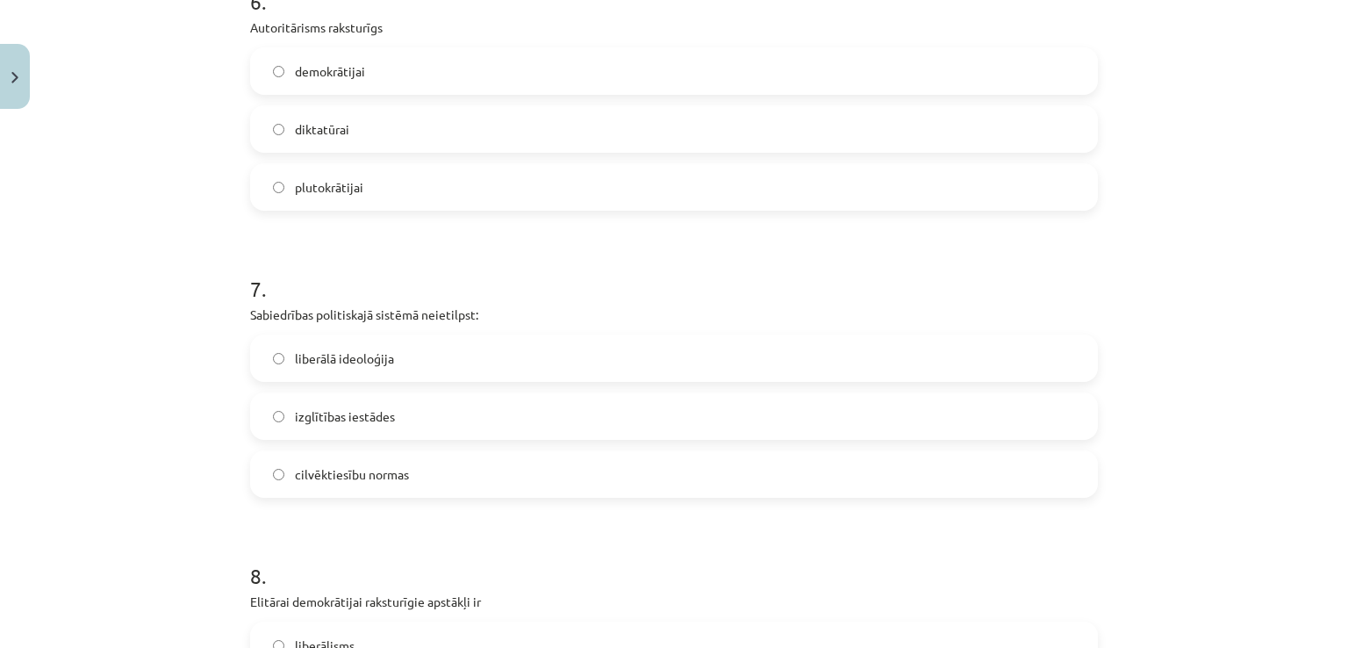
scroll to position [1957, 0]
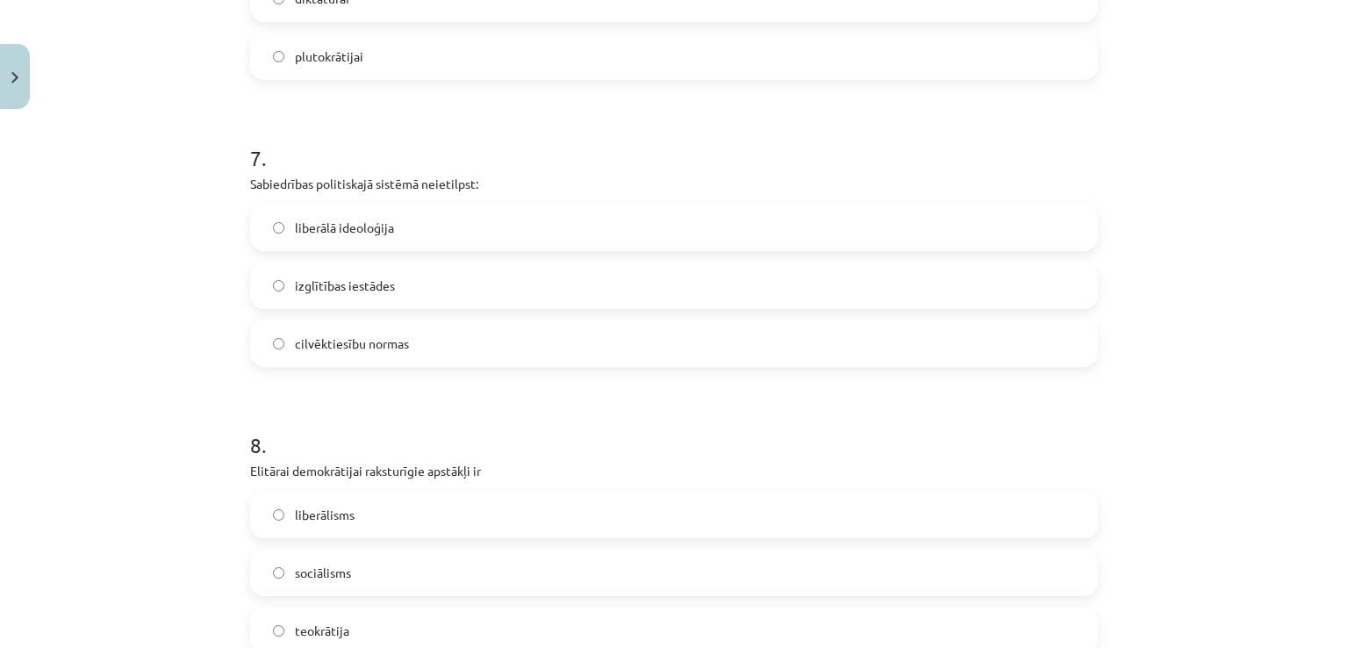
click at [436, 305] on label "izglītības iestādes" at bounding box center [674, 285] width 844 height 44
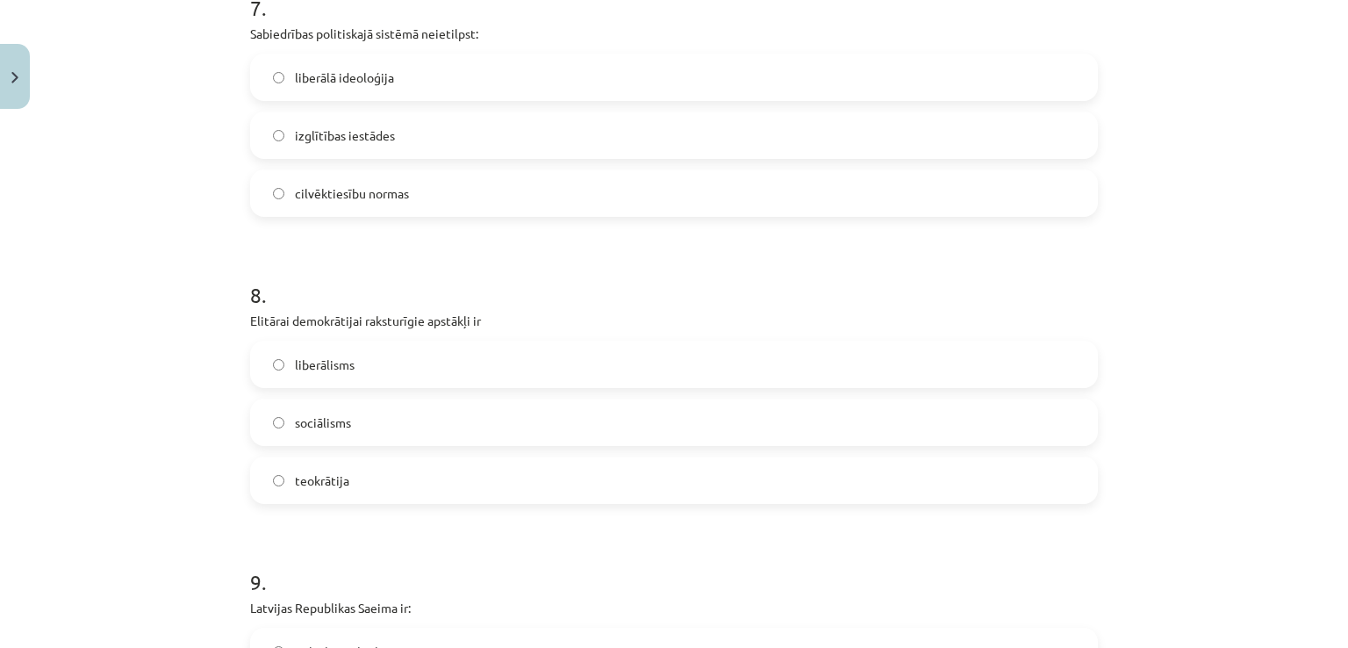
scroll to position [2220, 0]
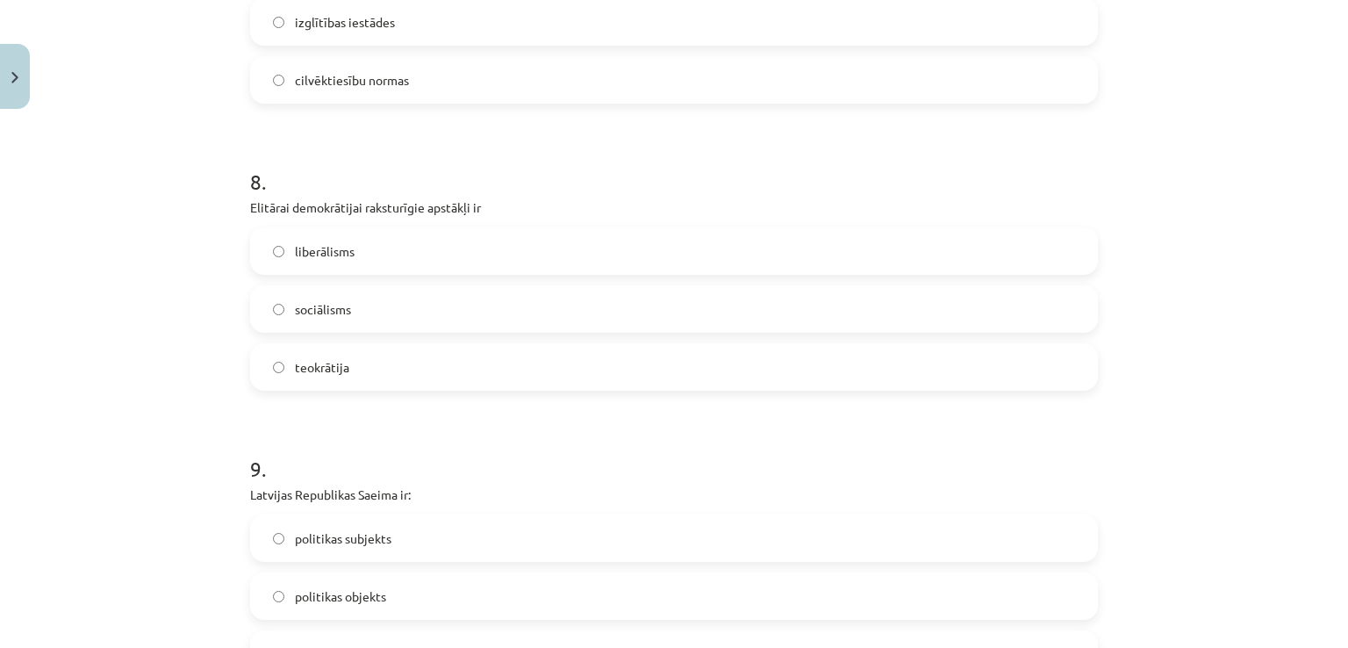
click at [348, 259] on label "liberālisms" at bounding box center [674, 251] width 844 height 44
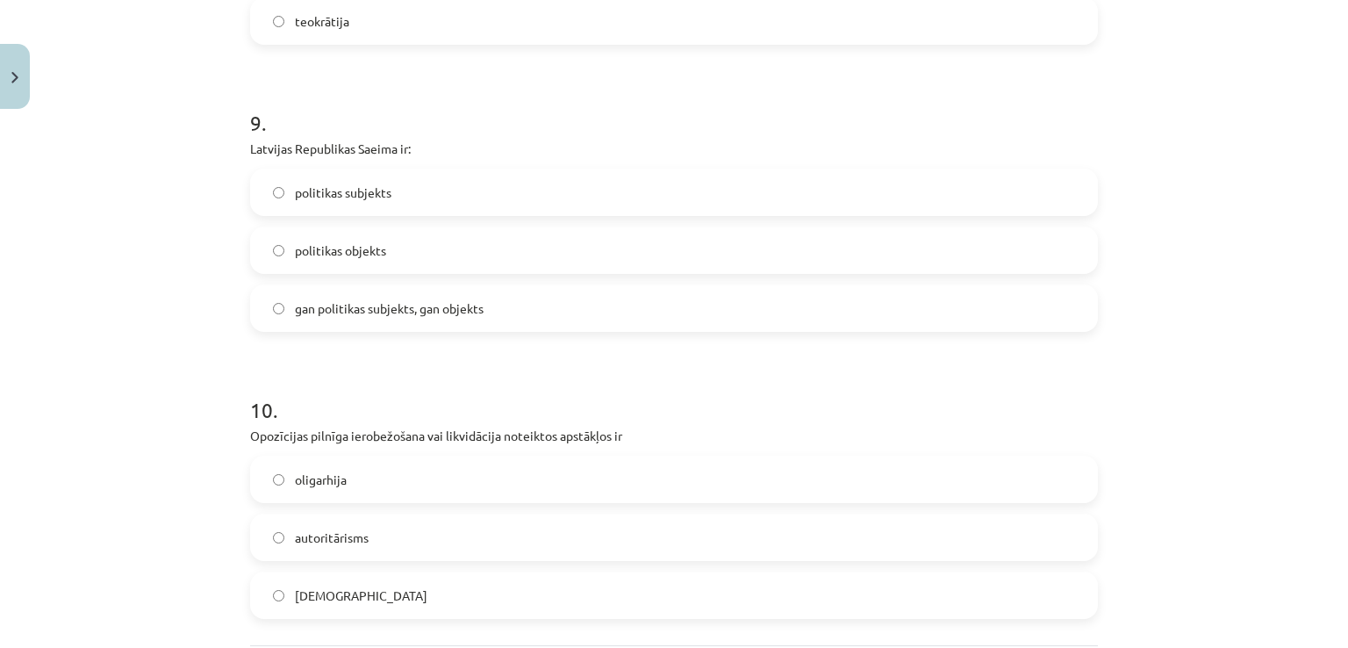
scroll to position [2571, 0]
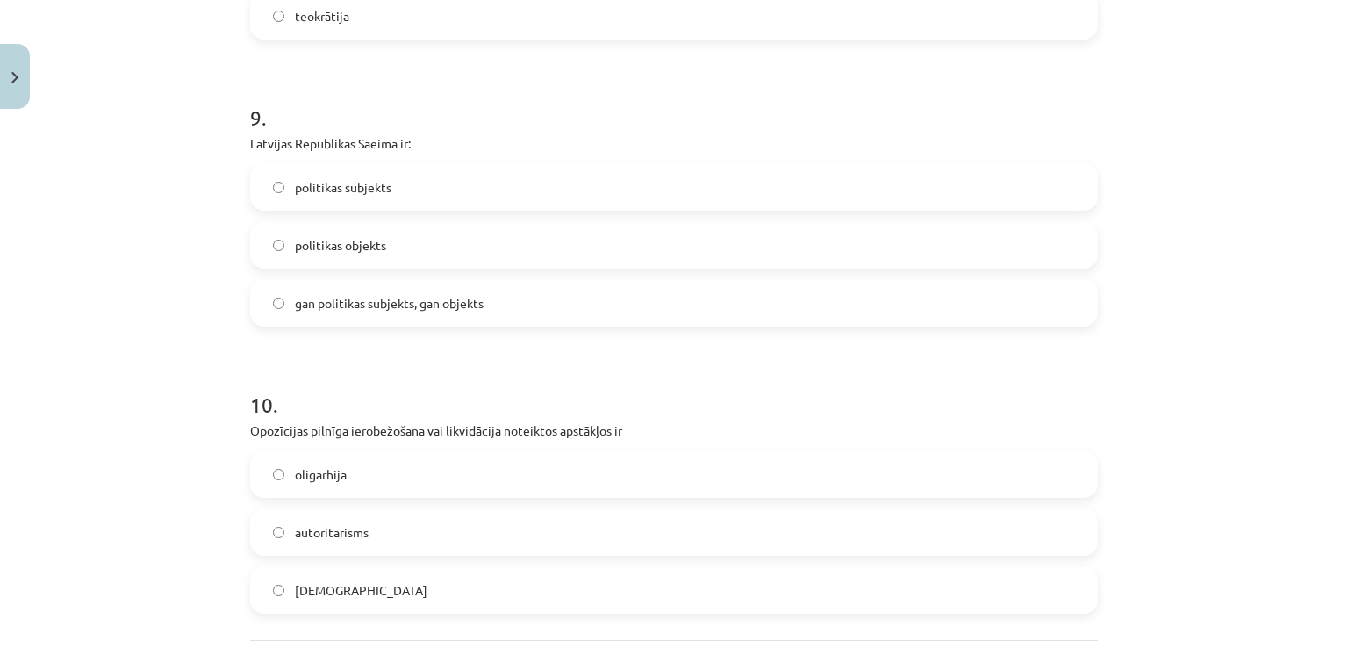
click at [396, 315] on label "gan politikas subjekts, gan objekts" at bounding box center [674, 303] width 844 height 44
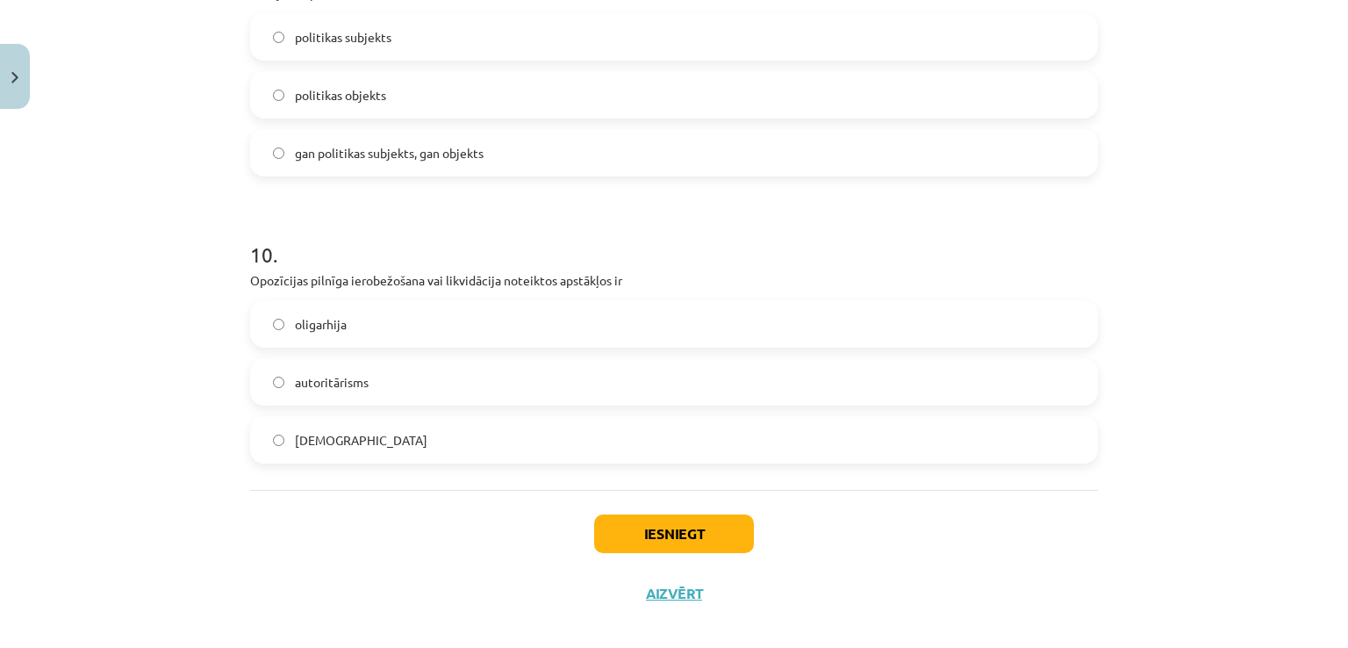
scroll to position [2739, 0]
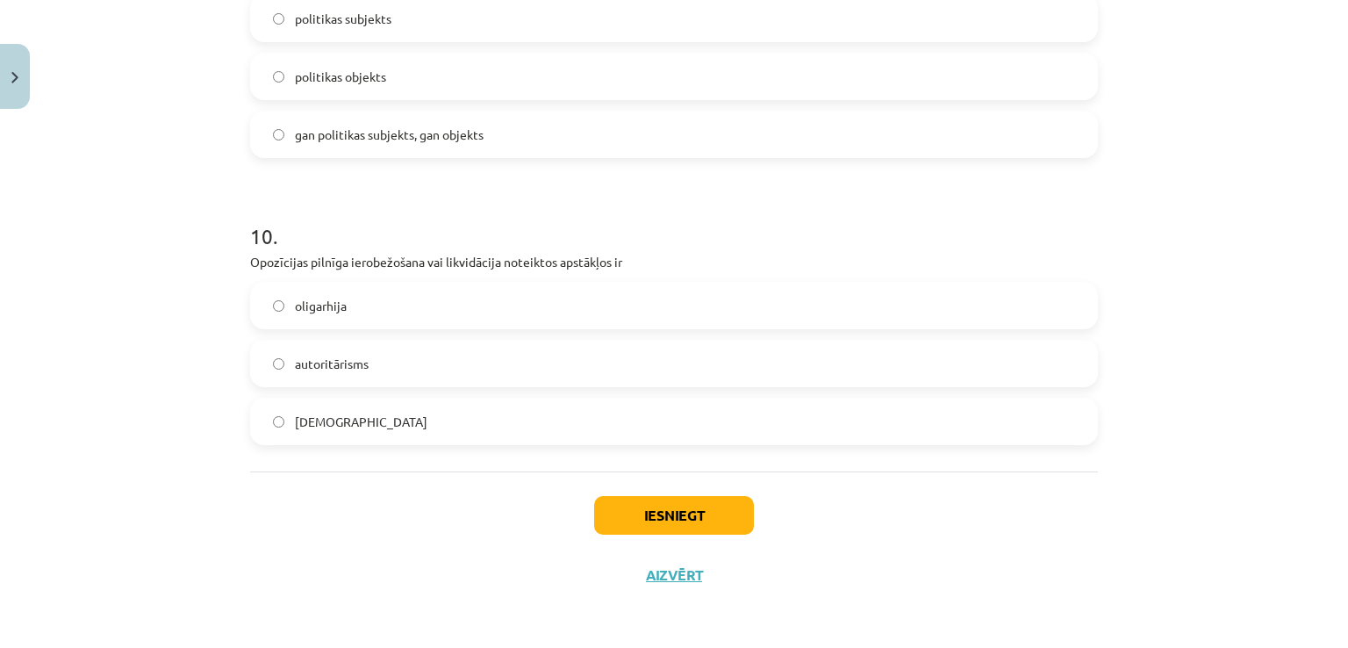
click at [361, 419] on label "totalitārisms" at bounding box center [674, 421] width 844 height 44
click at [735, 527] on button "Iesniegt" at bounding box center [674, 515] width 160 height 39
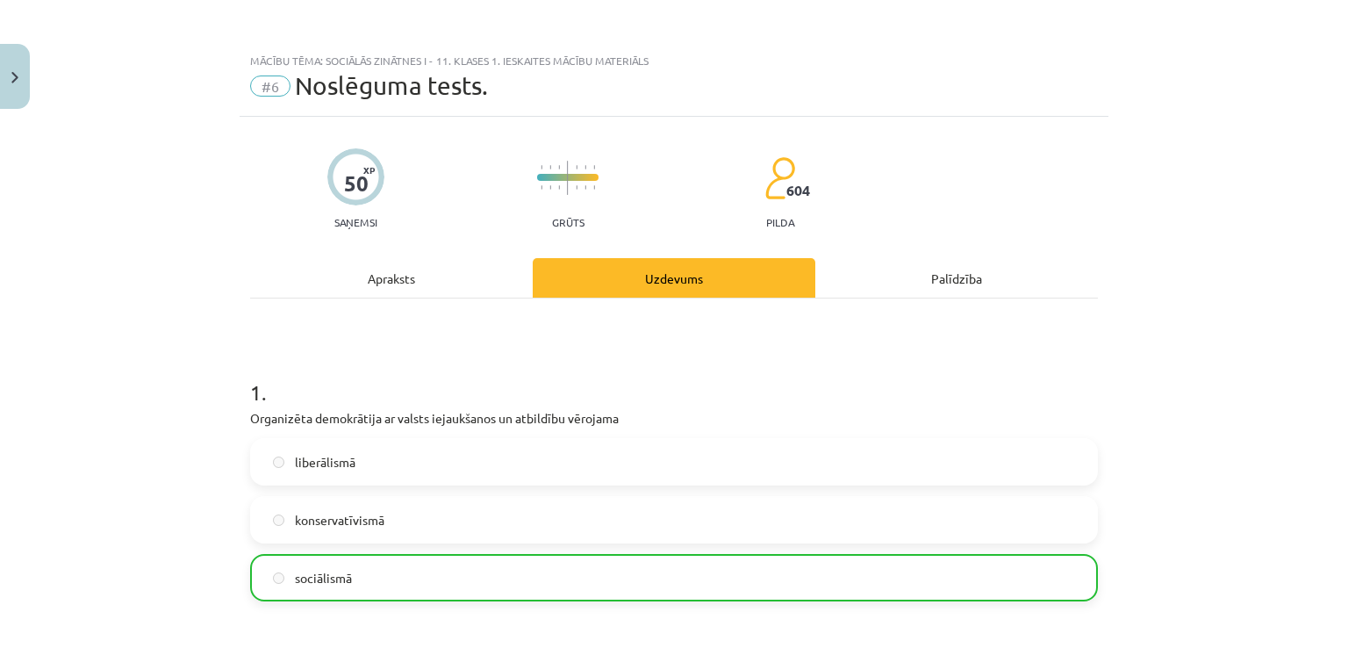
scroll to position [2795, 0]
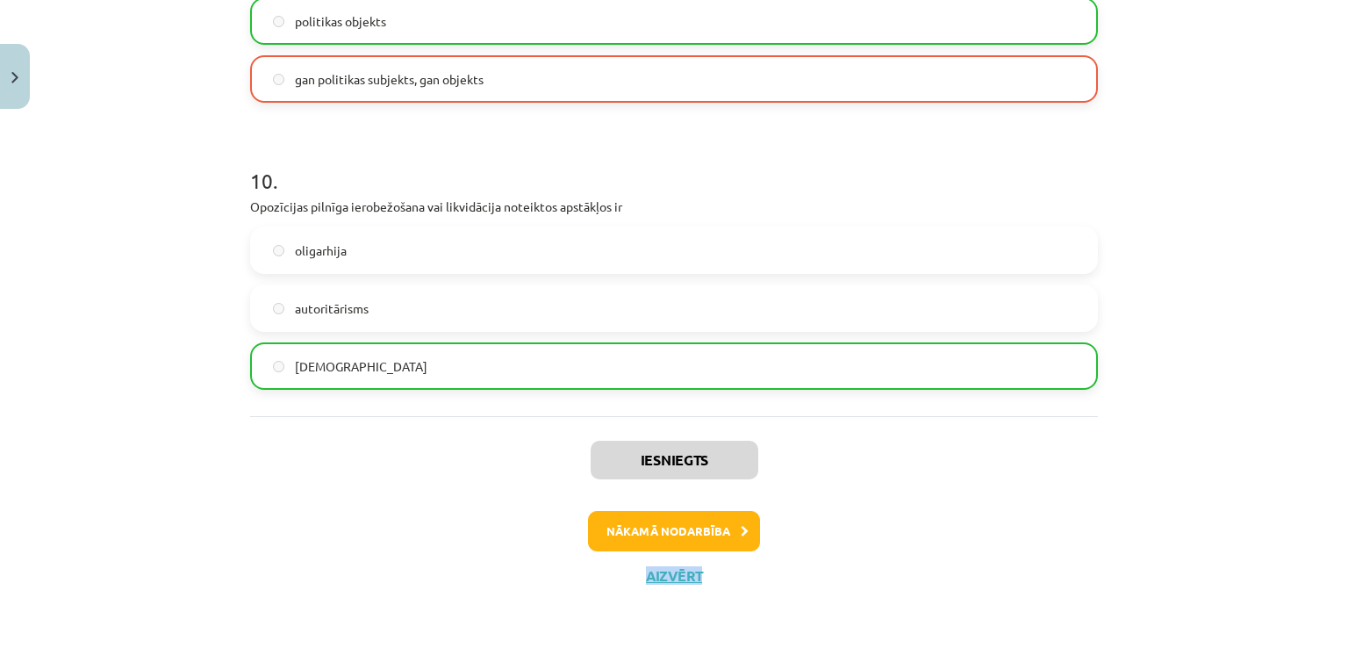
drag, startPoint x: 969, startPoint y: 557, endPoint x: 950, endPoint y: 563, distance: 20.0
click at [971, 561] on div "Iesniegts Nākamā nodarbība Aizvērt" at bounding box center [674, 505] width 848 height 179
click at [657, 523] on button "Nākamā nodarbība" at bounding box center [674, 531] width 172 height 40
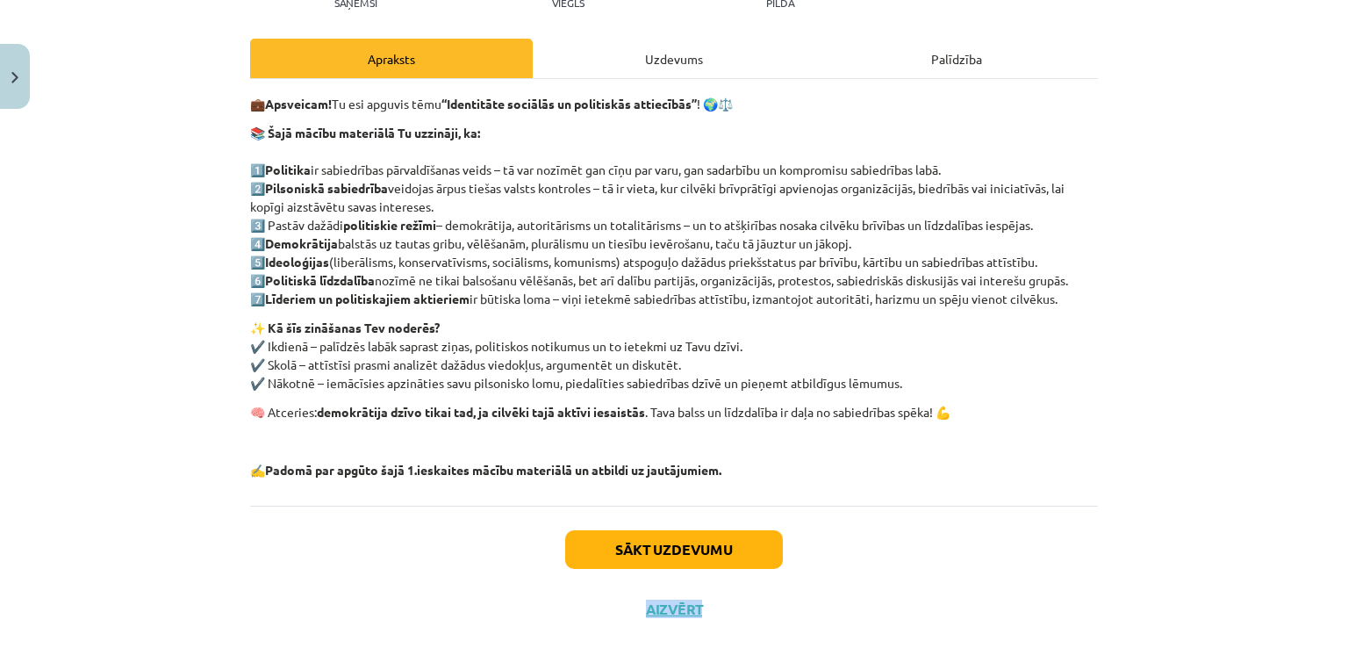
scroll to position [254, 0]
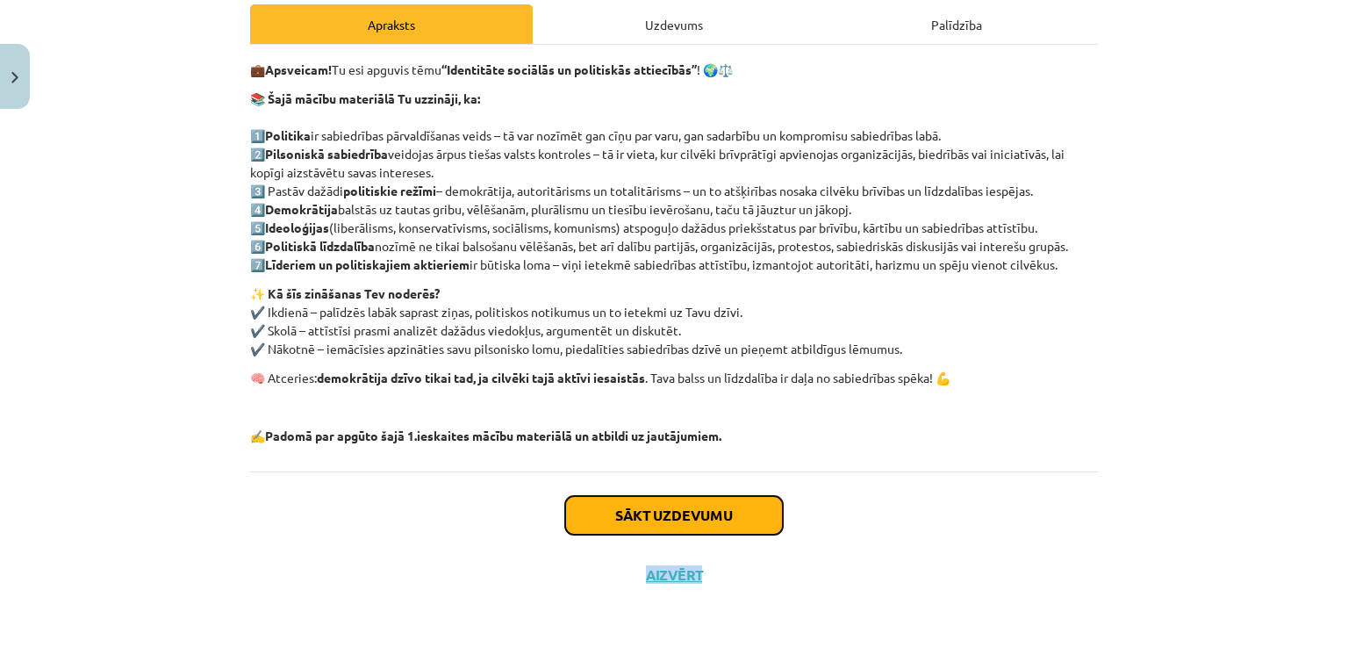
click at [694, 513] on button "Sākt uzdevumu" at bounding box center [674, 515] width 218 height 39
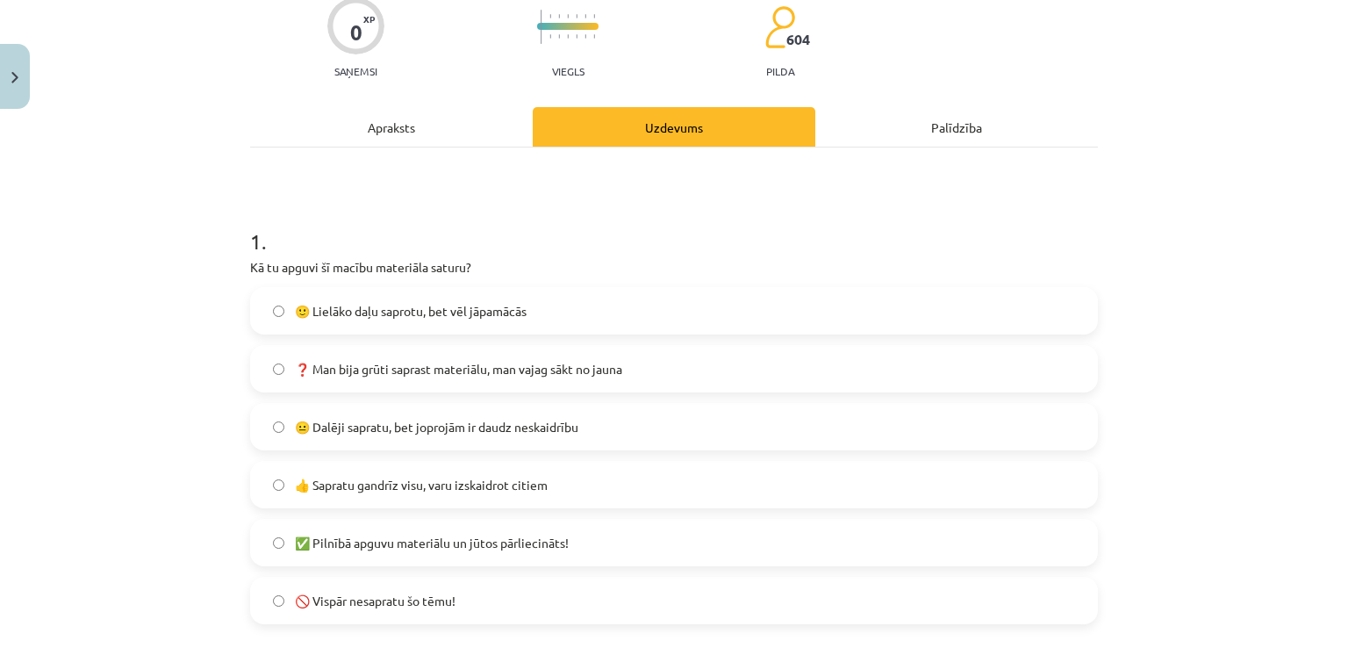
scroll to position [219, 0]
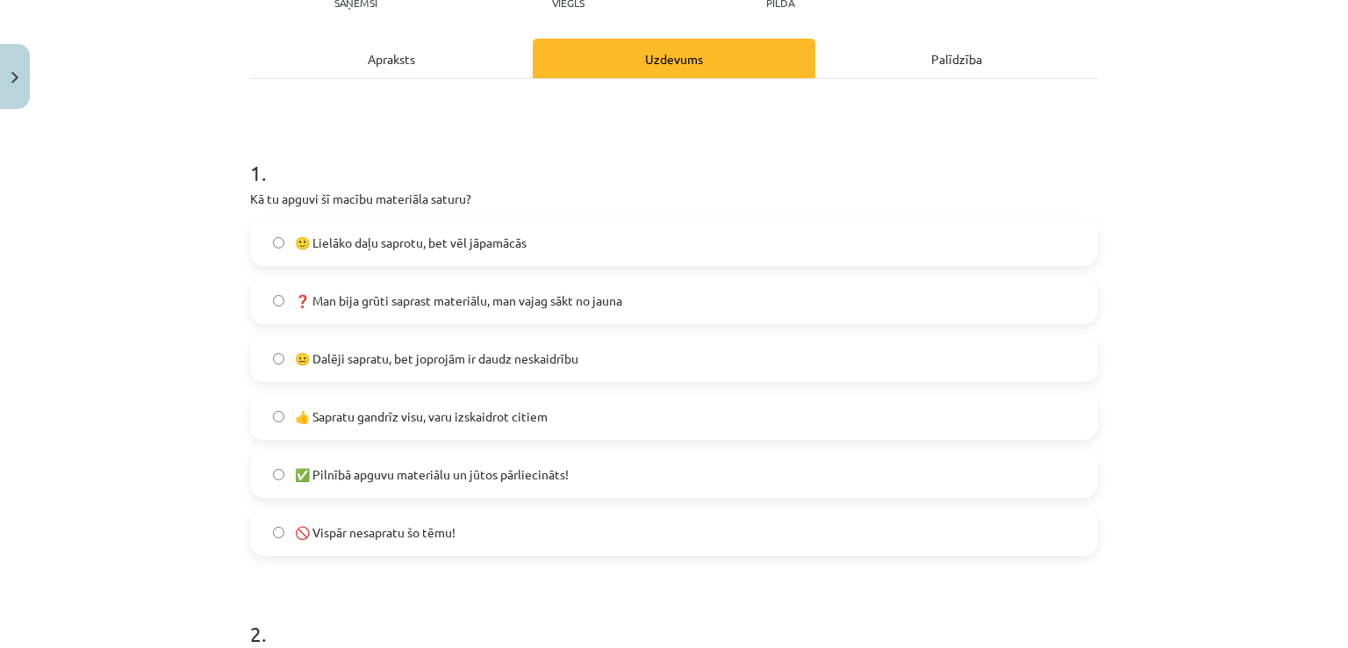
click at [405, 477] on span "✅ Pilnībā apguvu materiālu un jūtos pārliecināts!" at bounding box center [432, 474] width 274 height 18
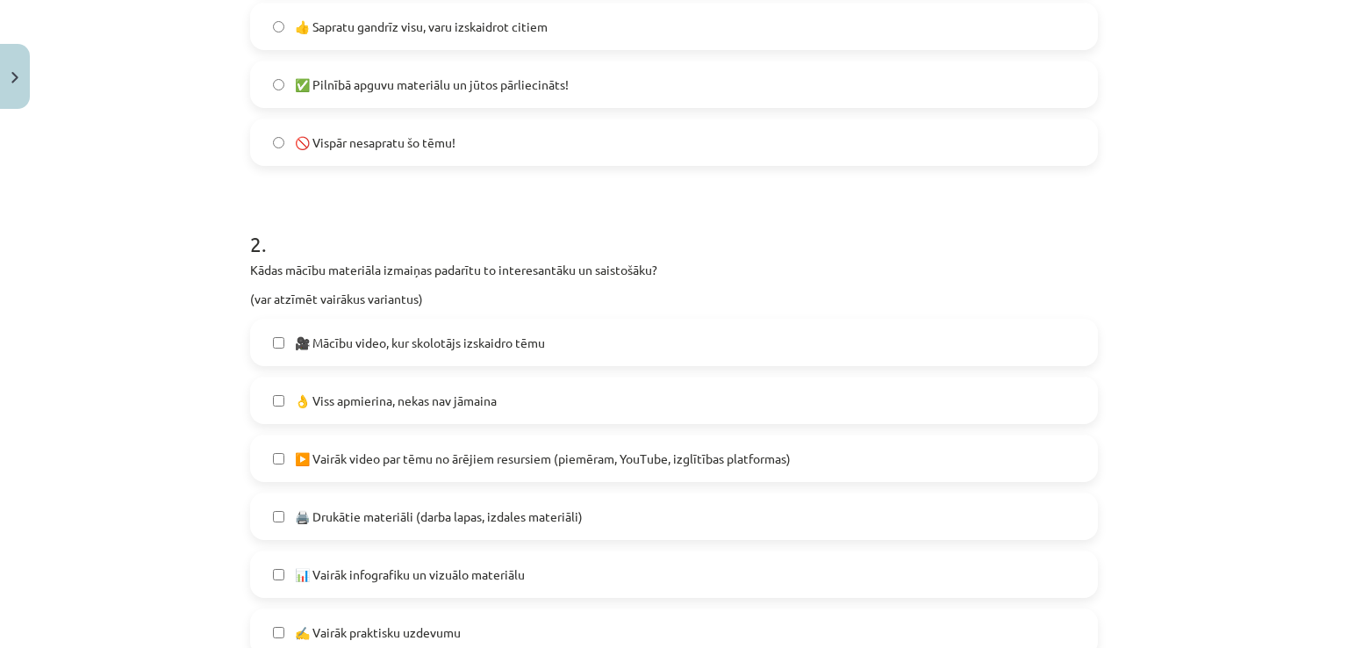
scroll to position [658, 0]
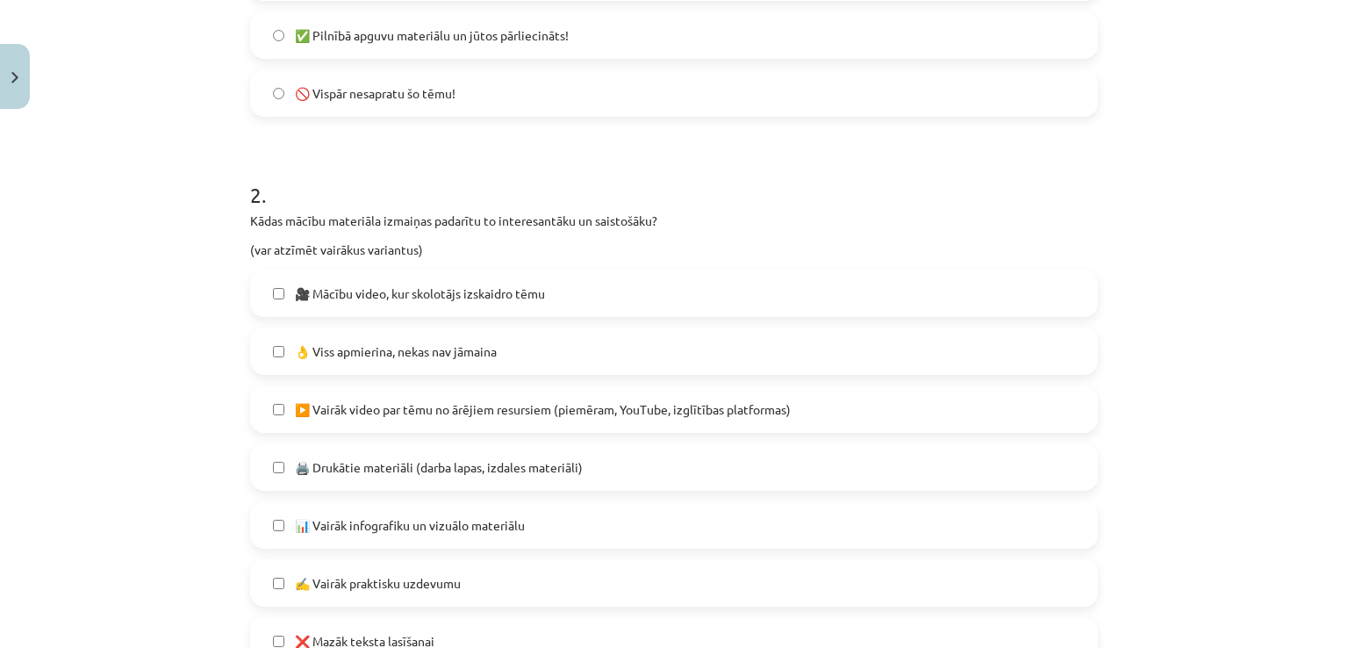
click at [462, 355] on span "👌 Viss apmierina, nekas nav jāmaina" at bounding box center [396, 351] width 202 height 18
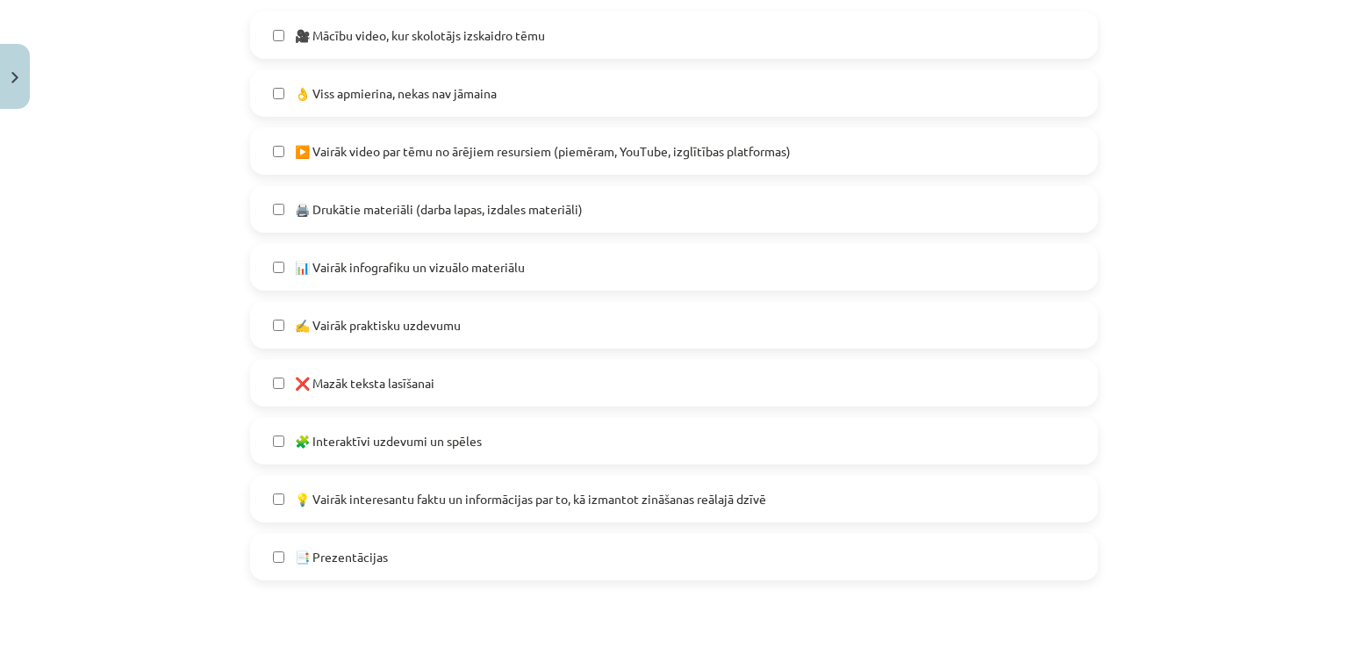
scroll to position [922, 0]
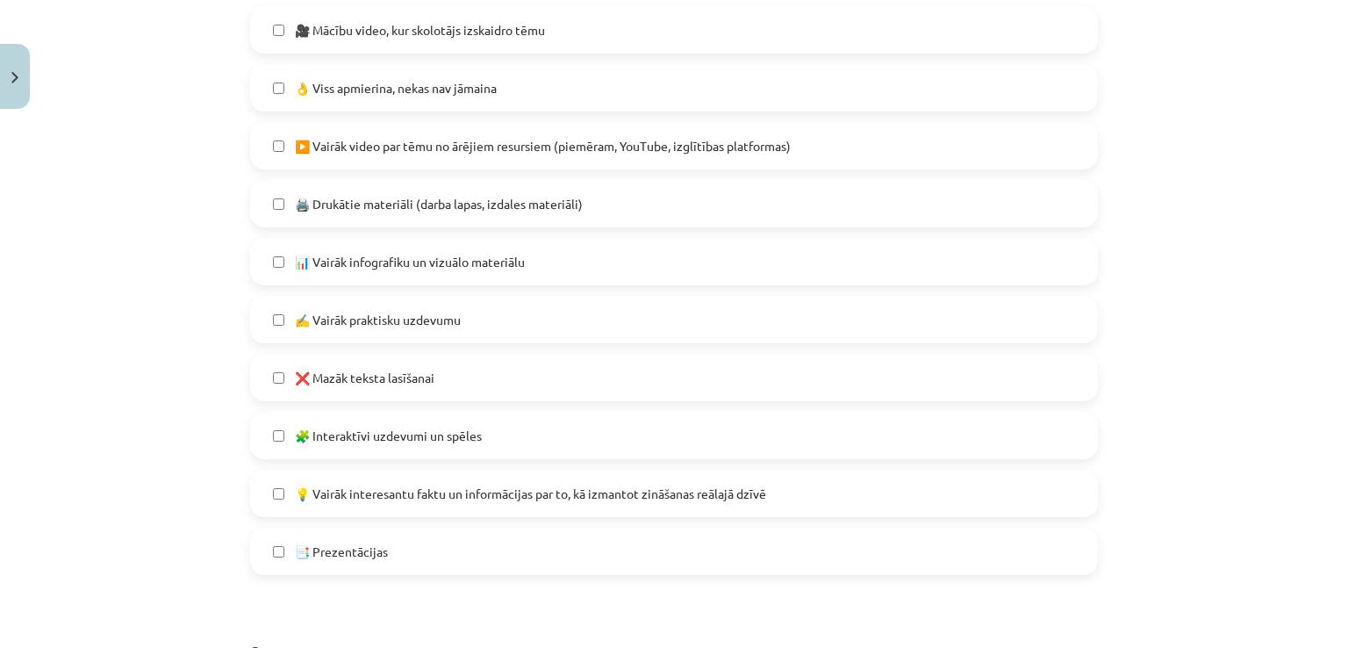
click at [438, 386] on label "❌ Mazāk teksta lasīšanai" at bounding box center [674, 377] width 844 height 44
click at [491, 385] on label "❌ Mazāk teksta lasīšanai" at bounding box center [674, 377] width 844 height 44
click at [536, 503] on label "💡 Vairāk interesantu faktu un informācijas par to, kā izmantot zināšanas reālaj…" at bounding box center [674, 493] width 844 height 44
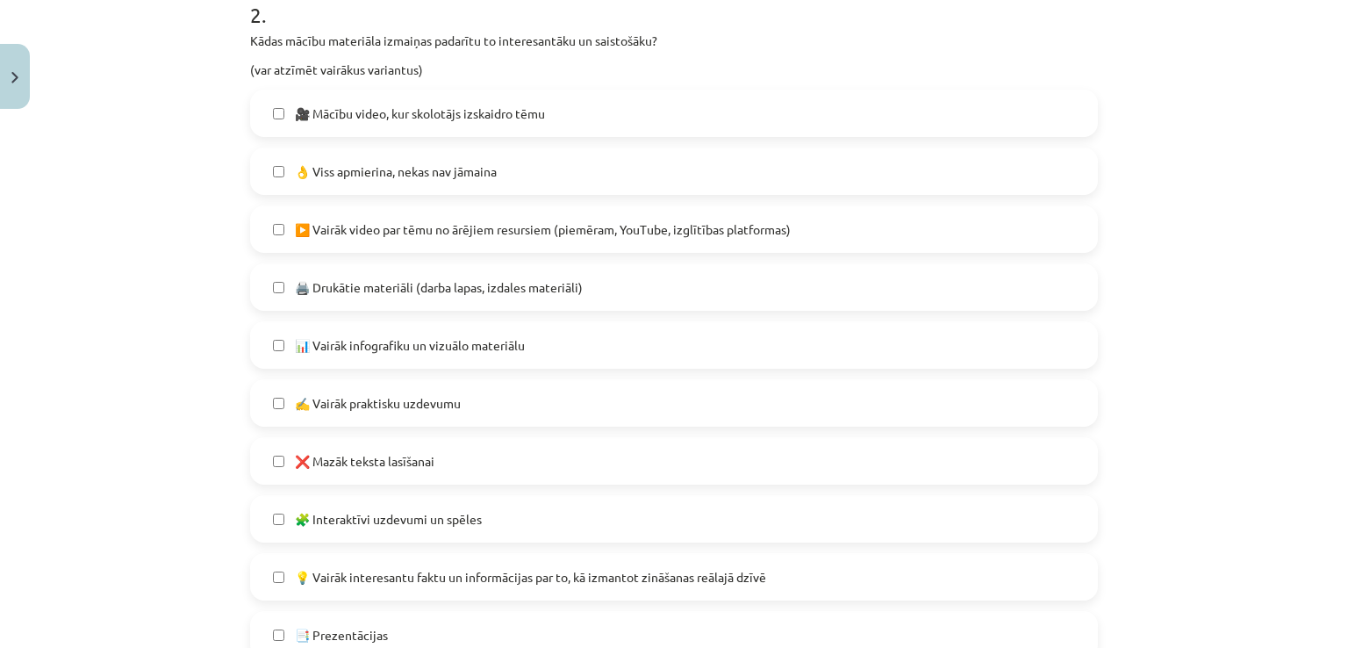
scroll to position [834, 0]
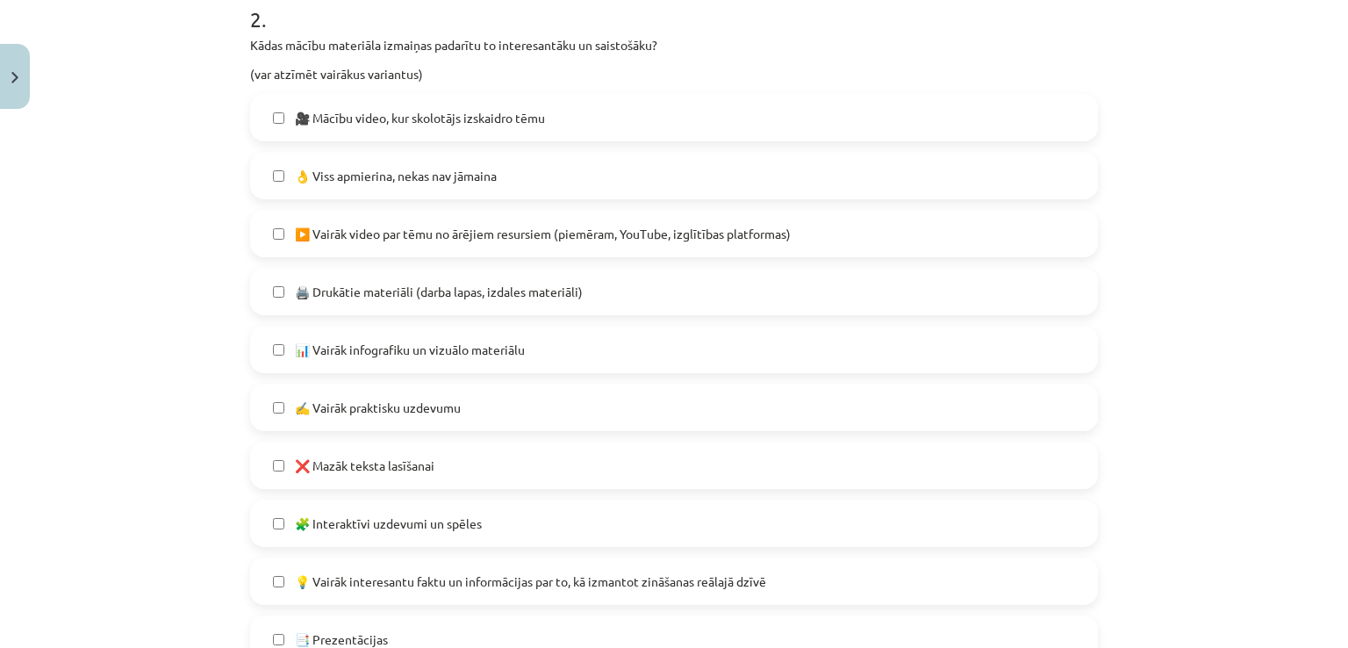
click at [522, 463] on label "❌ Mazāk teksta lasīšanai" at bounding box center [674, 465] width 844 height 44
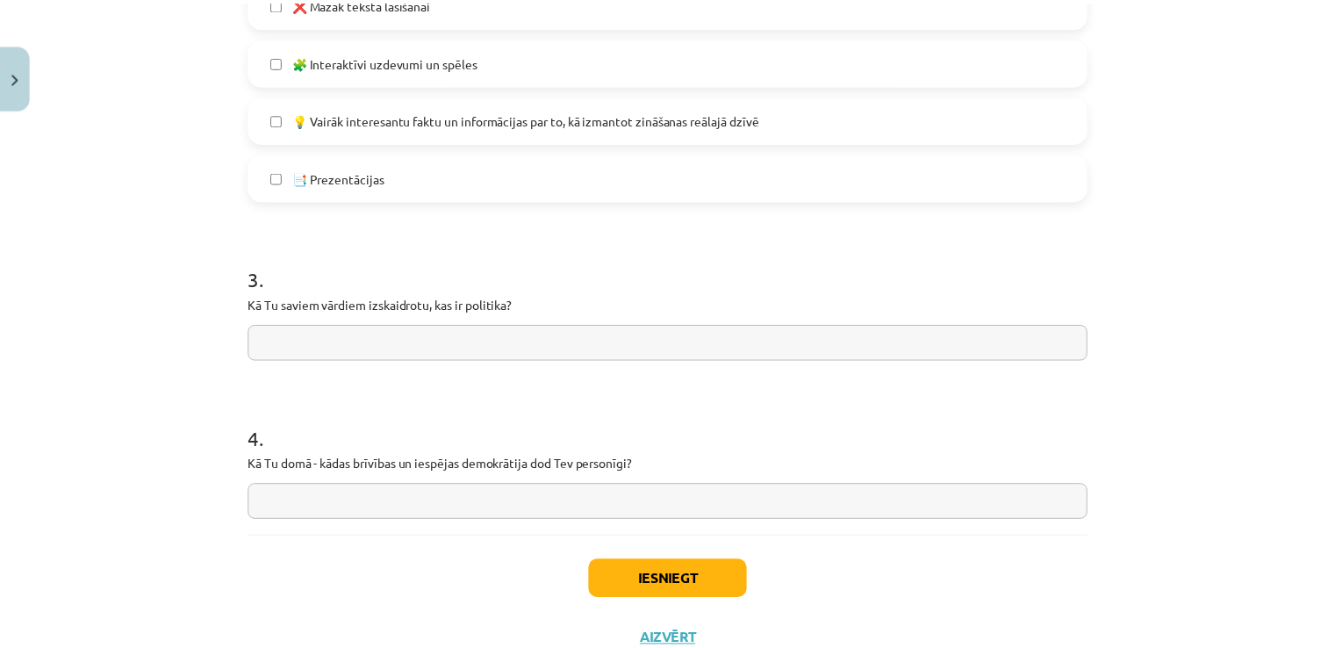
scroll to position [1361, 0]
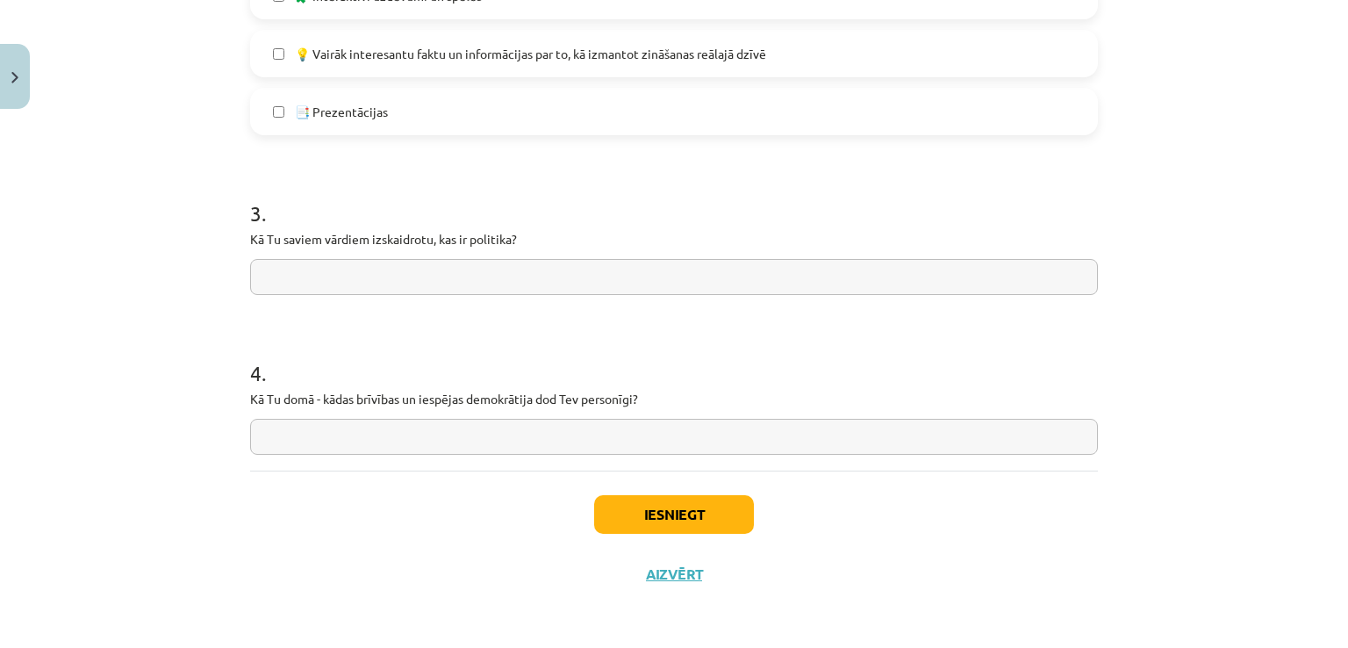
click at [421, 293] on input "text" at bounding box center [674, 277] width 848 height 36
drag, startPoint x: 241, startPoint y: 202, endPoint x: 667, endPoint y: 423, distance: 479.8
copy form "3 . Kā Tu saviem vārdiem izskaidrotu, kas ir politika? 4 ."
click at [420, 282] on input "text" at bounding box center [674, 277] width 848 height 36
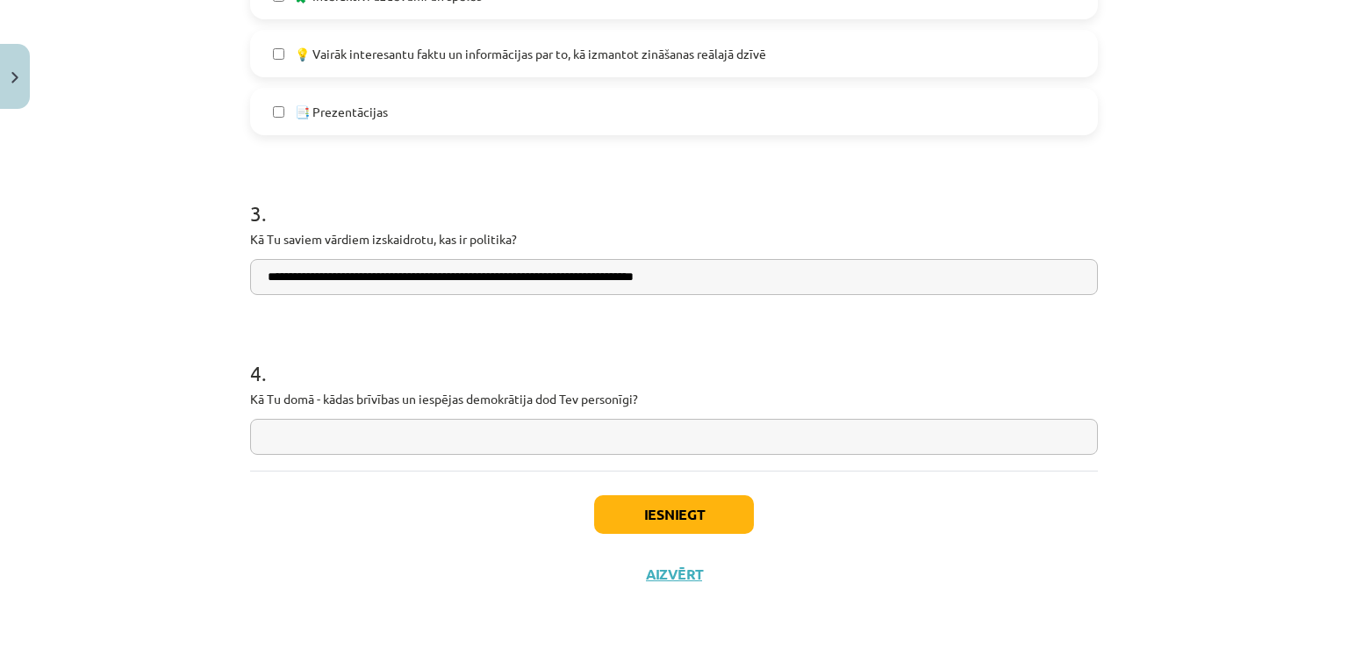
type input "**********"
click at [502, 426] on input "text" at bounding box center [674, 437] width 848 height 36
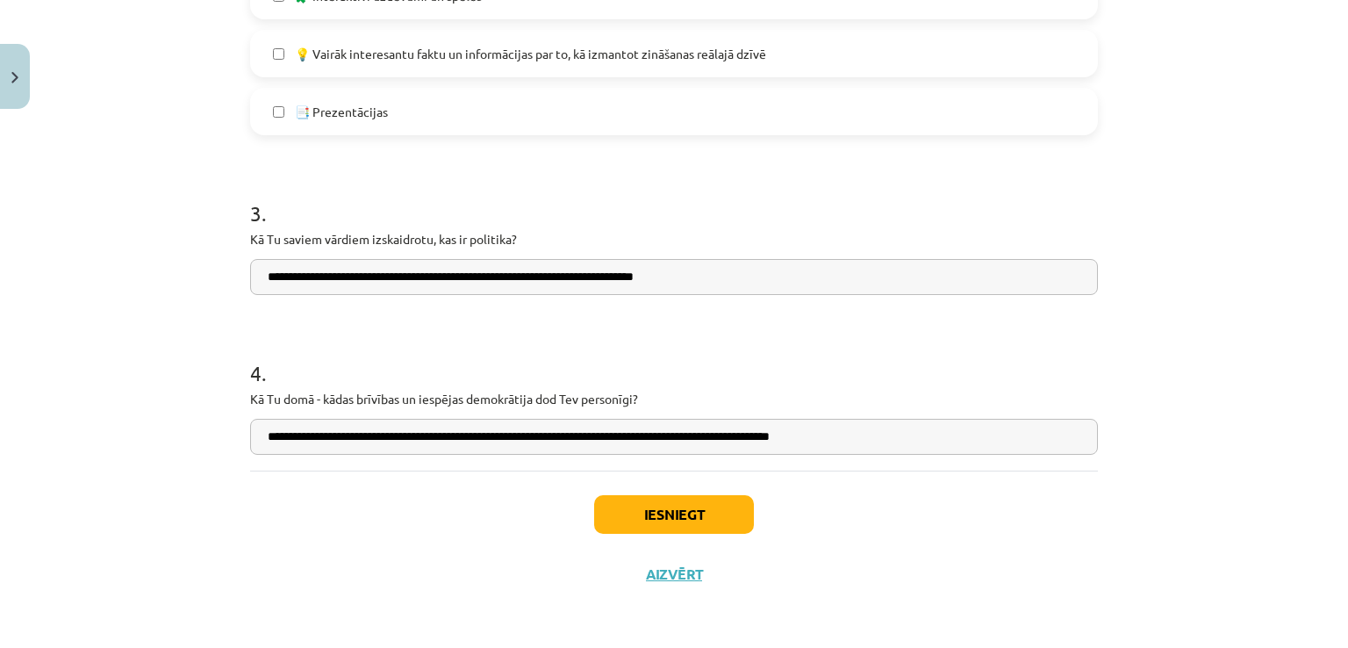
type input "**********"
click at [702, 512] on button "Iesniegt" at bounding box center [674, 514] width 160 height 39
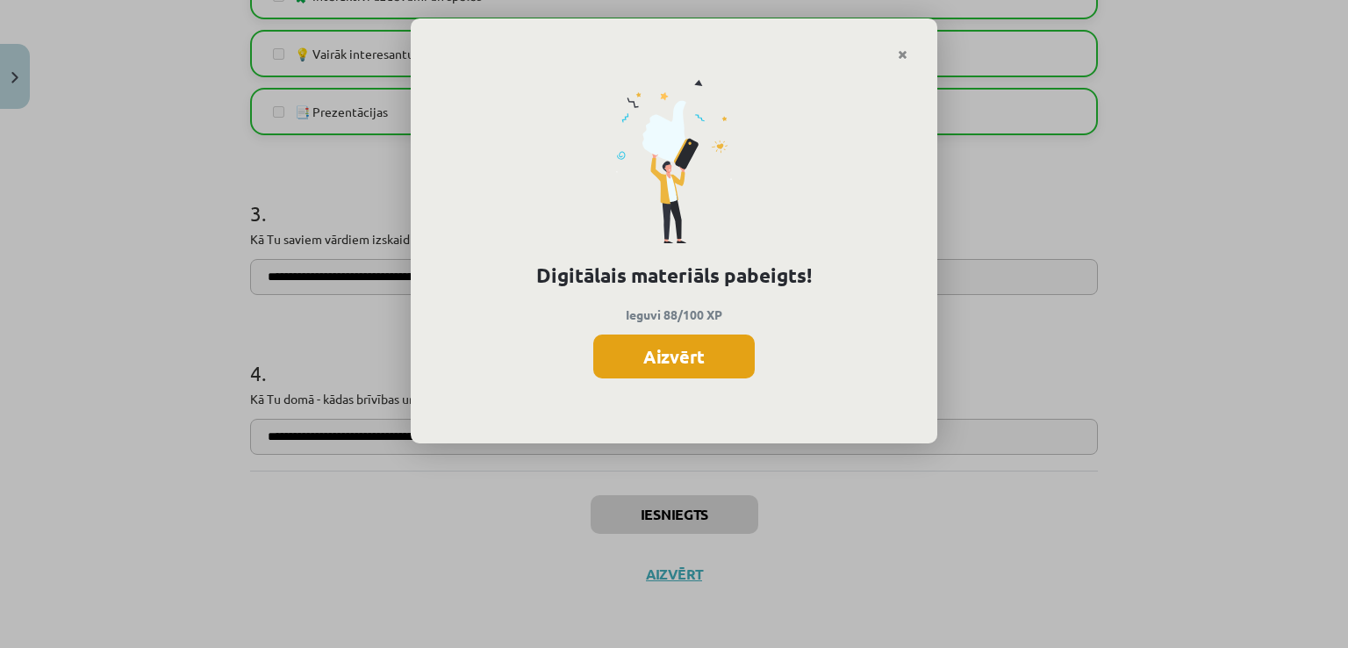
click at [644, 337] on button "Aizvērt" at bounding box center [674, 356] width 162 height 44
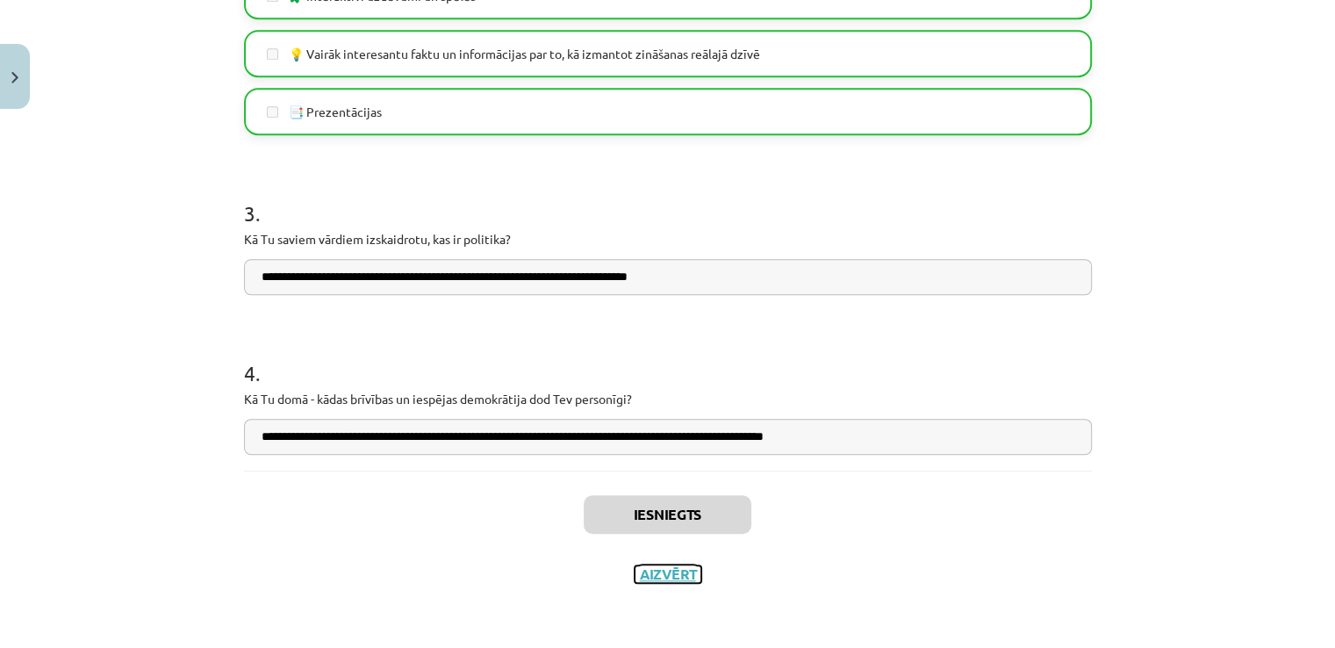
click at [693, 579] on button "Aizvērt" at bounding box center [668, 574] width 67 height 18
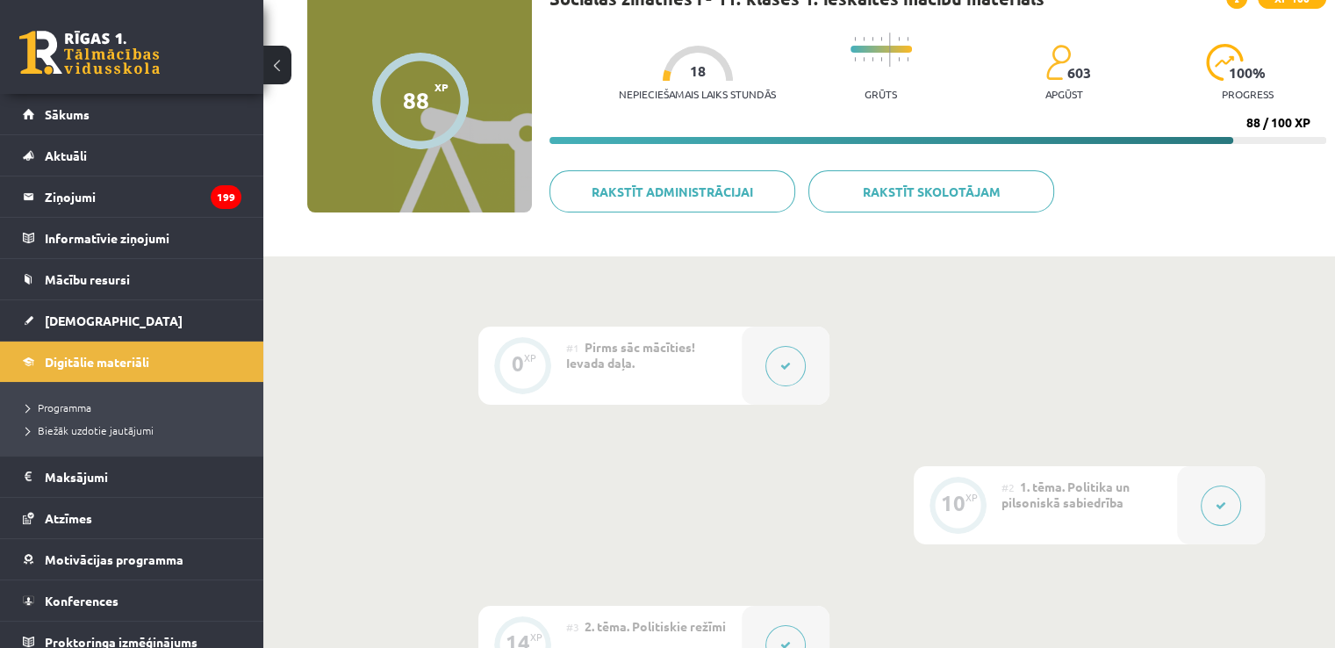
scroll to position [0, 0]
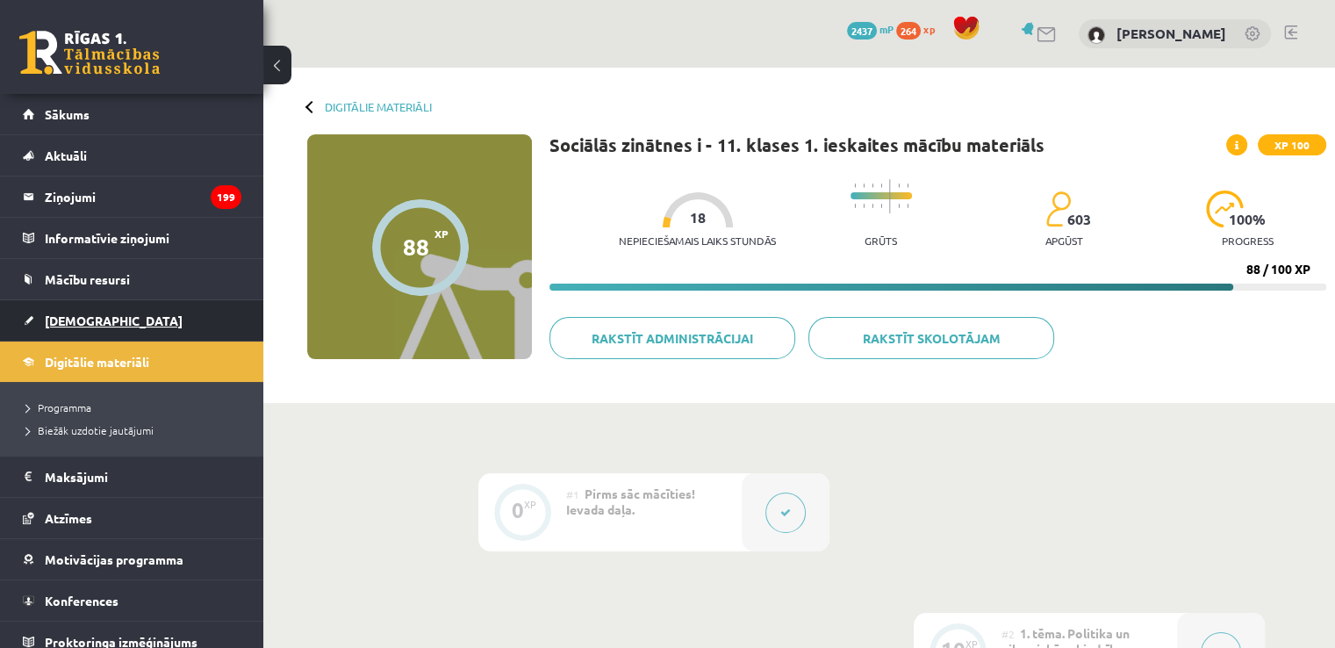
click at [66, 309] on link "[DEMOGRAPHIC_DATA]" at bounding box center [132, 320] width 219 height 40
